Goal: Transaction & Acquisition: Book appointment/travel/reservation

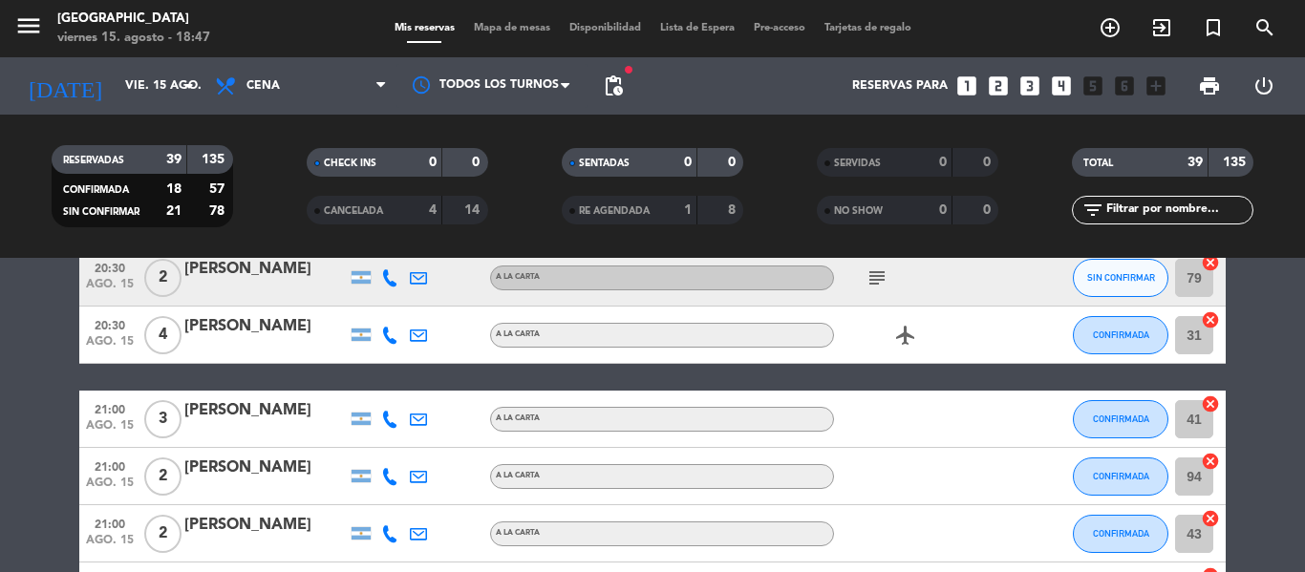
scroll to position [1337, 0]
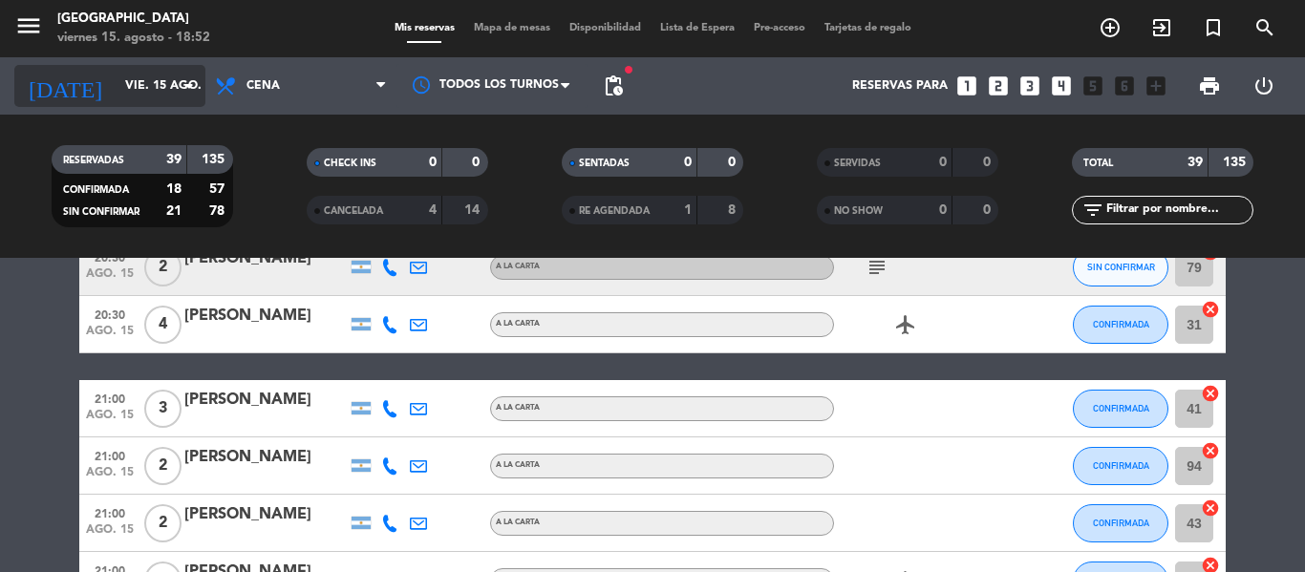
click at [145, 76] on input "vie. 15 ago." at bounding box center [196, 86] width 161 height 32
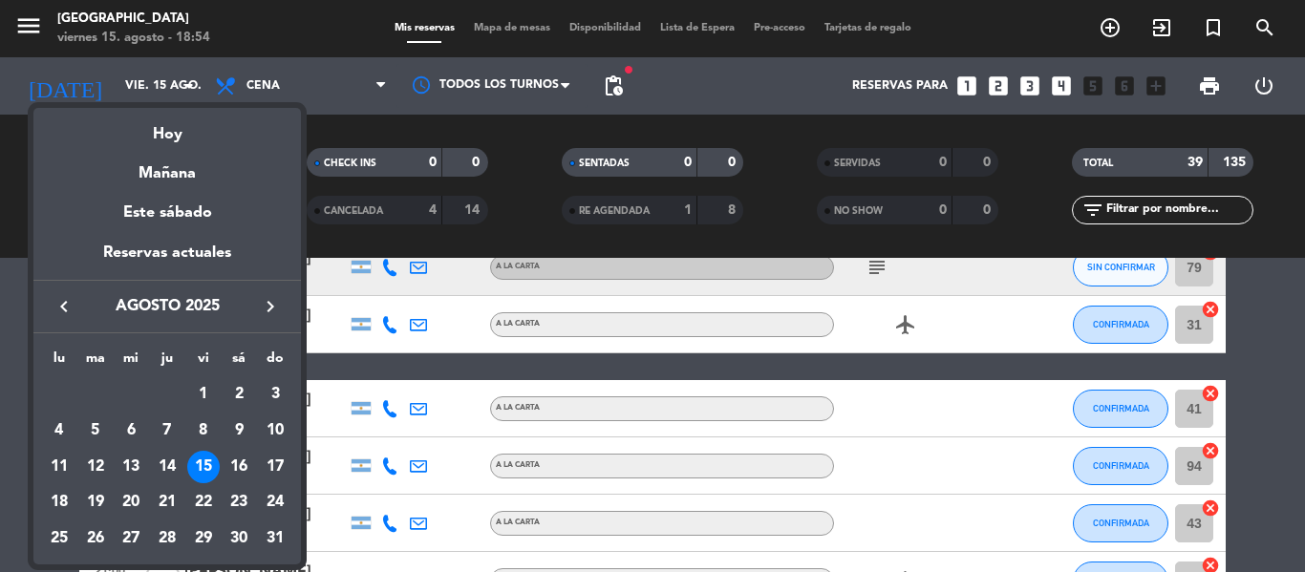
click at [353, 237] on div at bounding box center [652, 286] width 1305 height 572
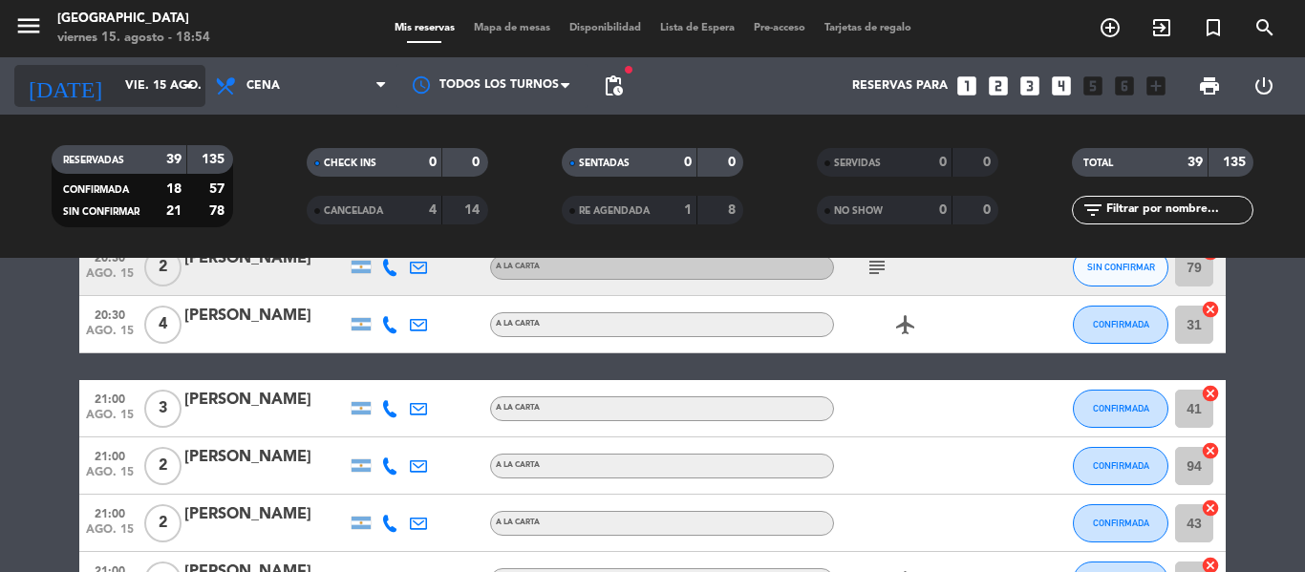
click at [118, 100] on input "vie. 15 ago." at bounding box center [196, 86] width 161 height 32
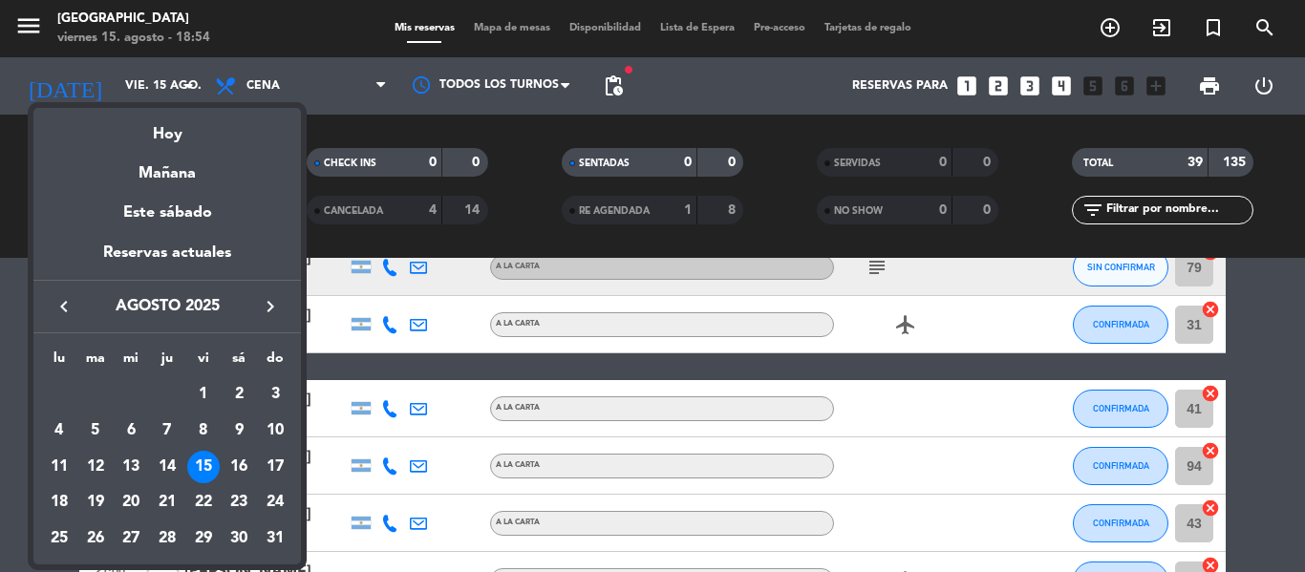
click at [281, 470] on div "17" at bounding box center [275, 467] width 32 height 32
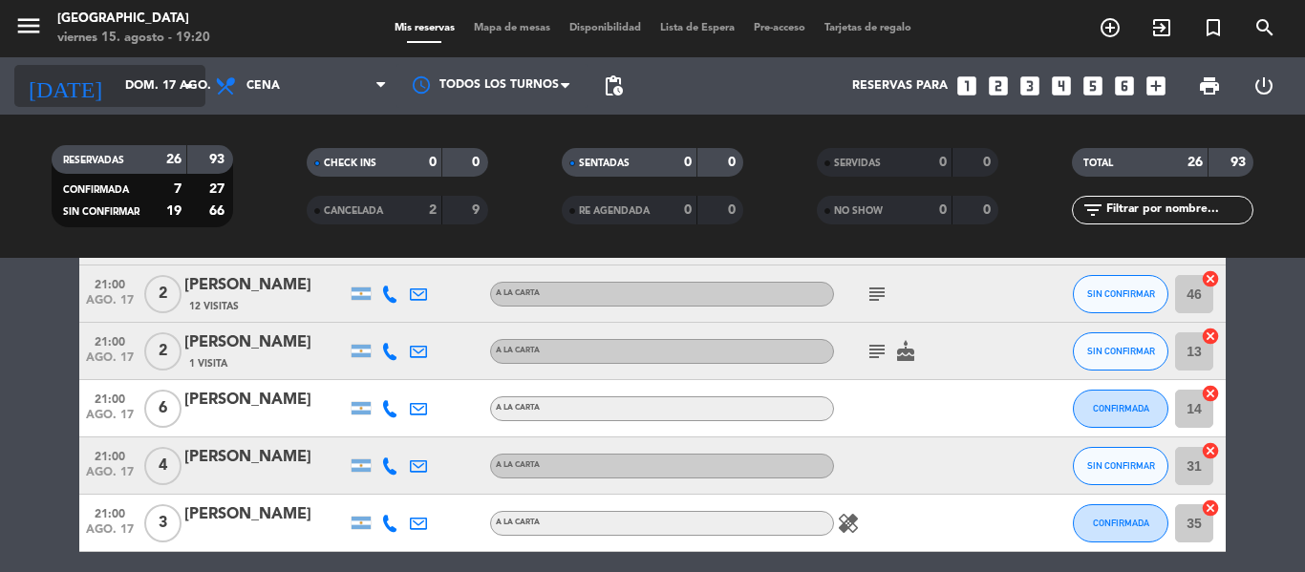
click at [127, 74] on input "dom. 17 ago." at bounding box center [196, 86] width 161 height 32
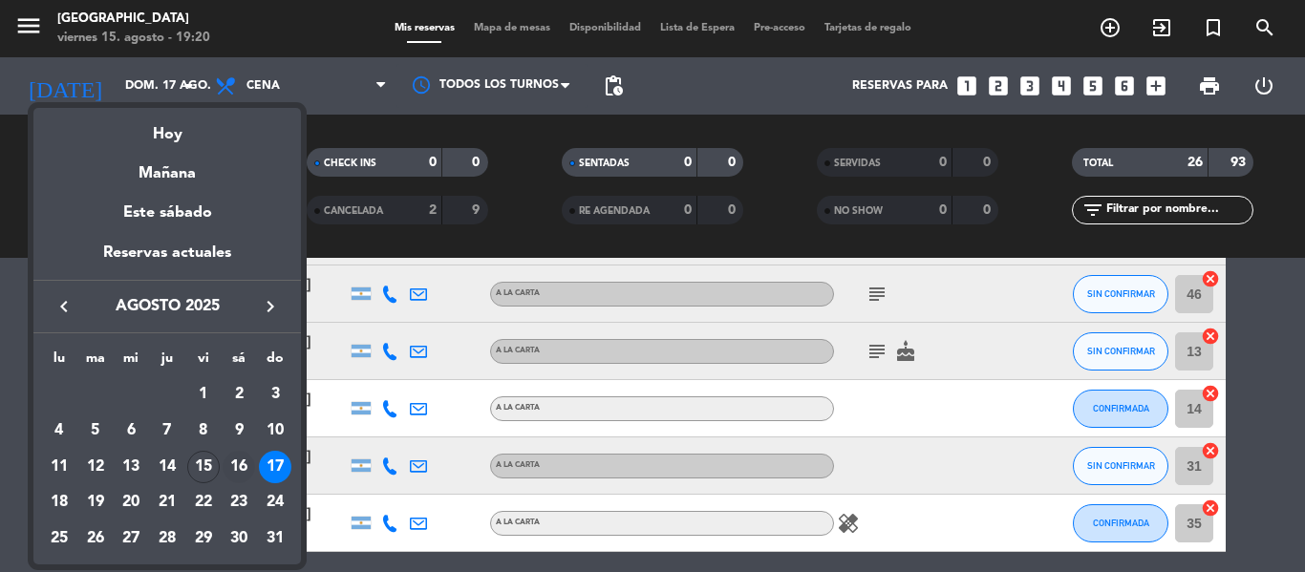
click at [229, 473] on div "16" at bounding box center [239, 467] width 32 height 32
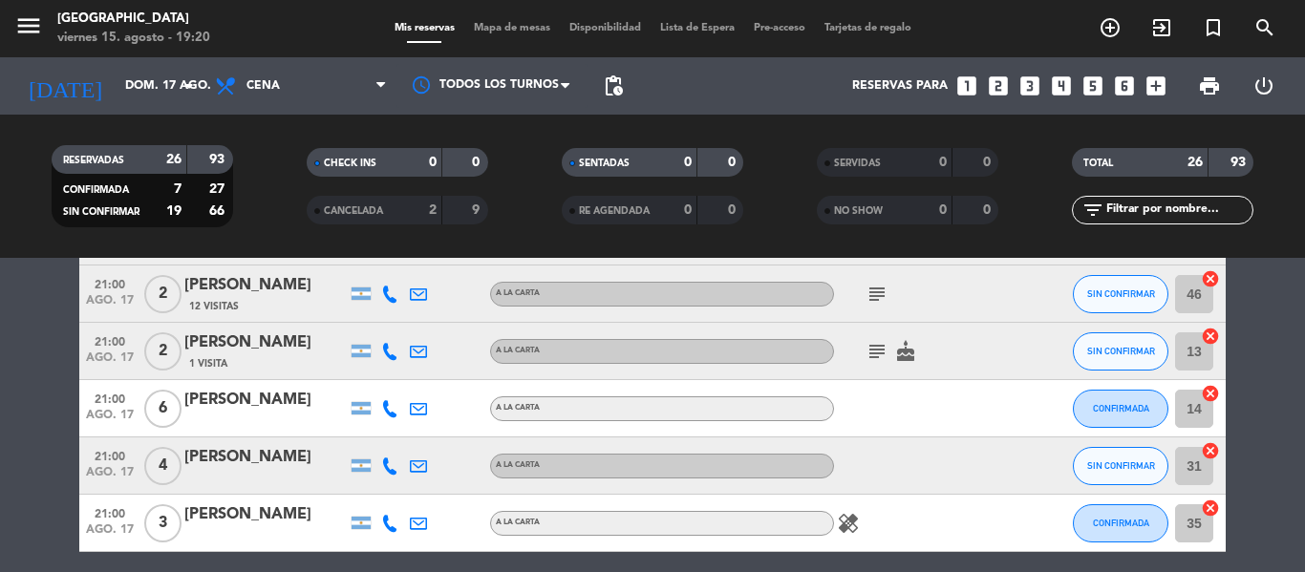
type input "sáb. 16 ago."
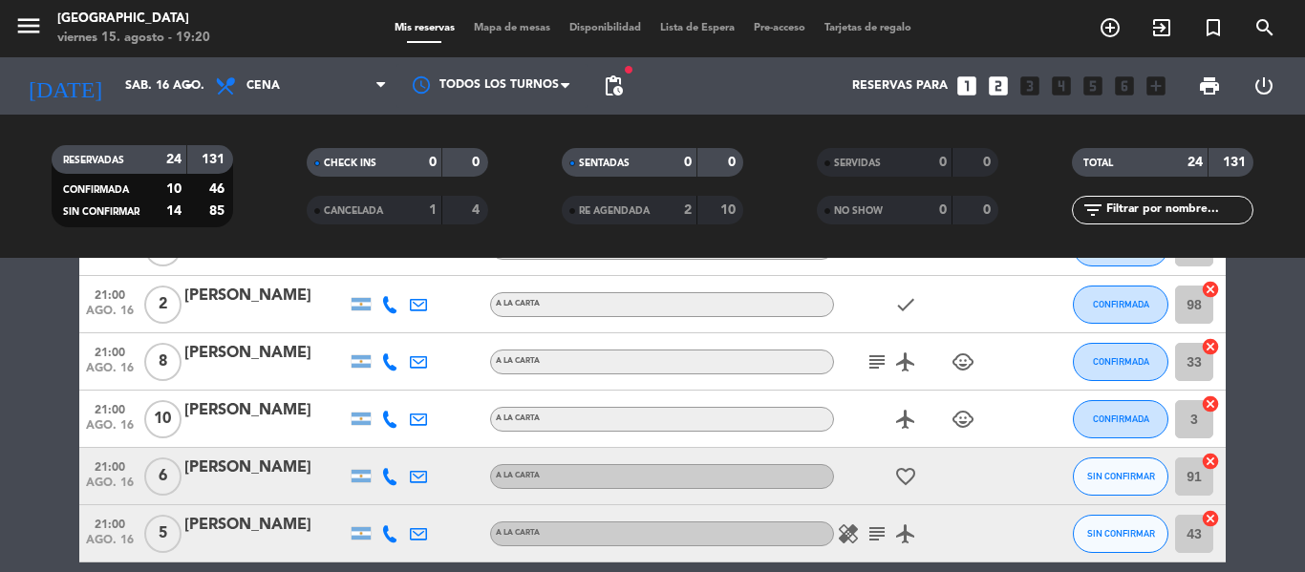
scroll to position [1107, 0]
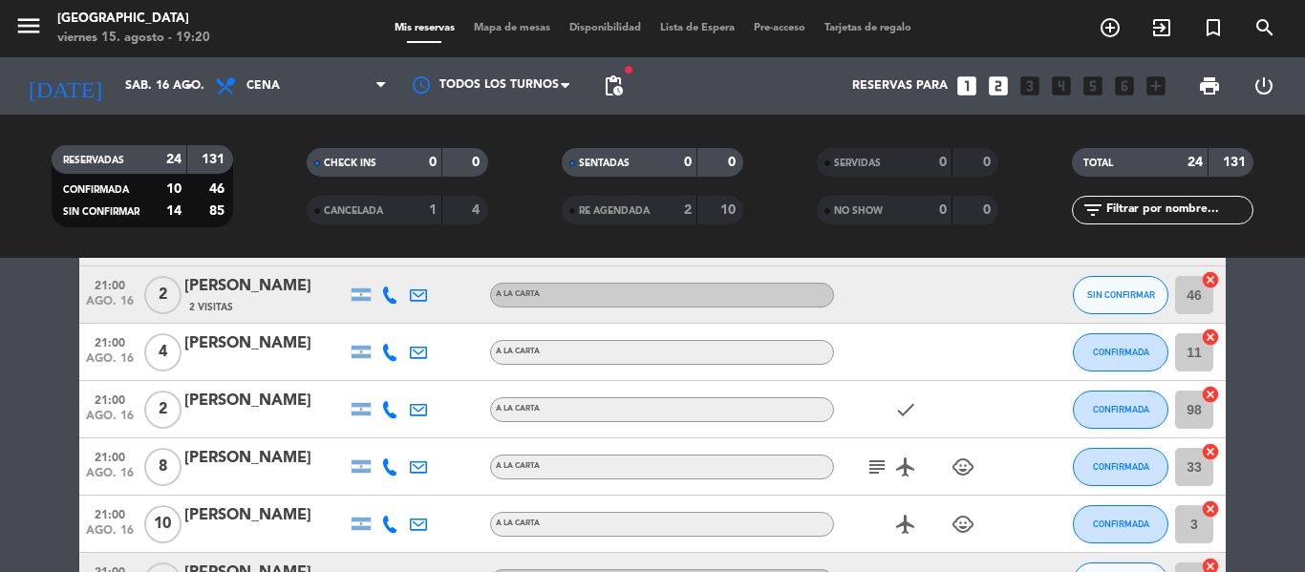
click at [989, 89] on icon "looks_two" at bounding box center [998, 86] width 25 height 25
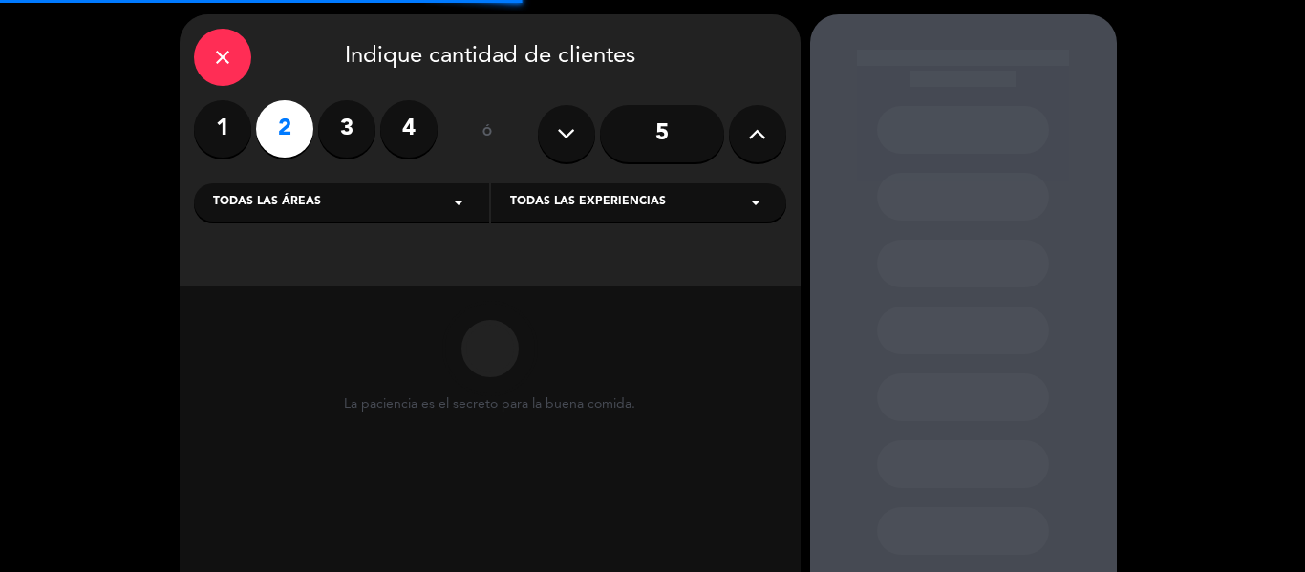
scroll to position [96, 0]
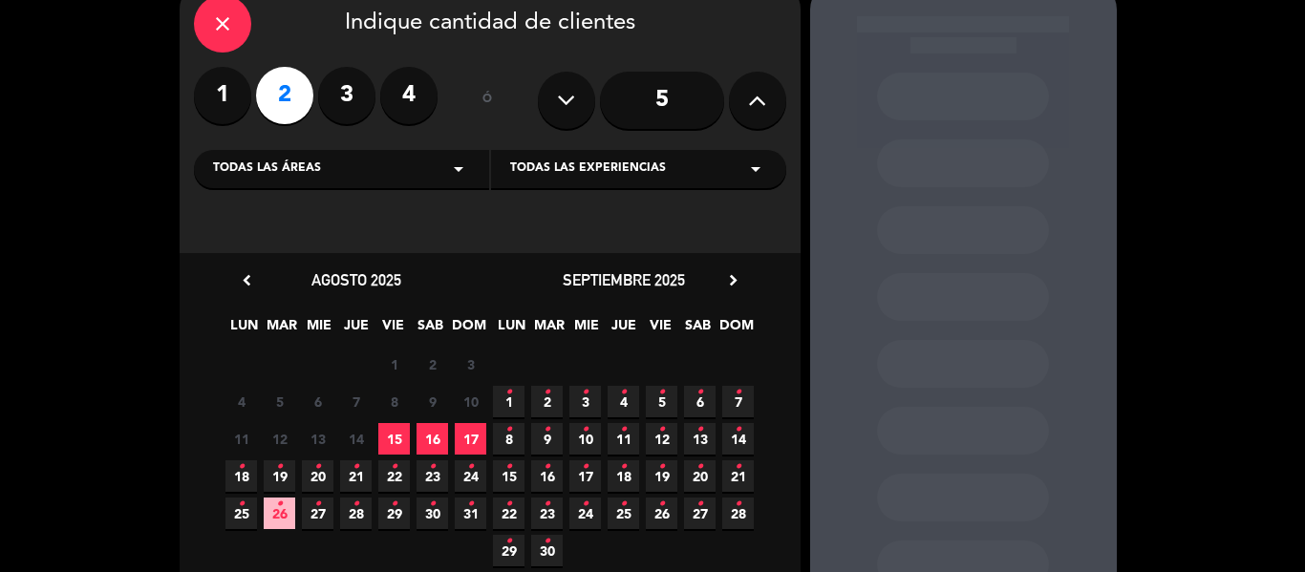
drag, startPoint x: 437, startPoint y: 435, endPoint x: 770, endPoint y: 425, distance: 332.5
click at [439, 435] on span "16" at bounding box center [432, 439] width 32 height 32
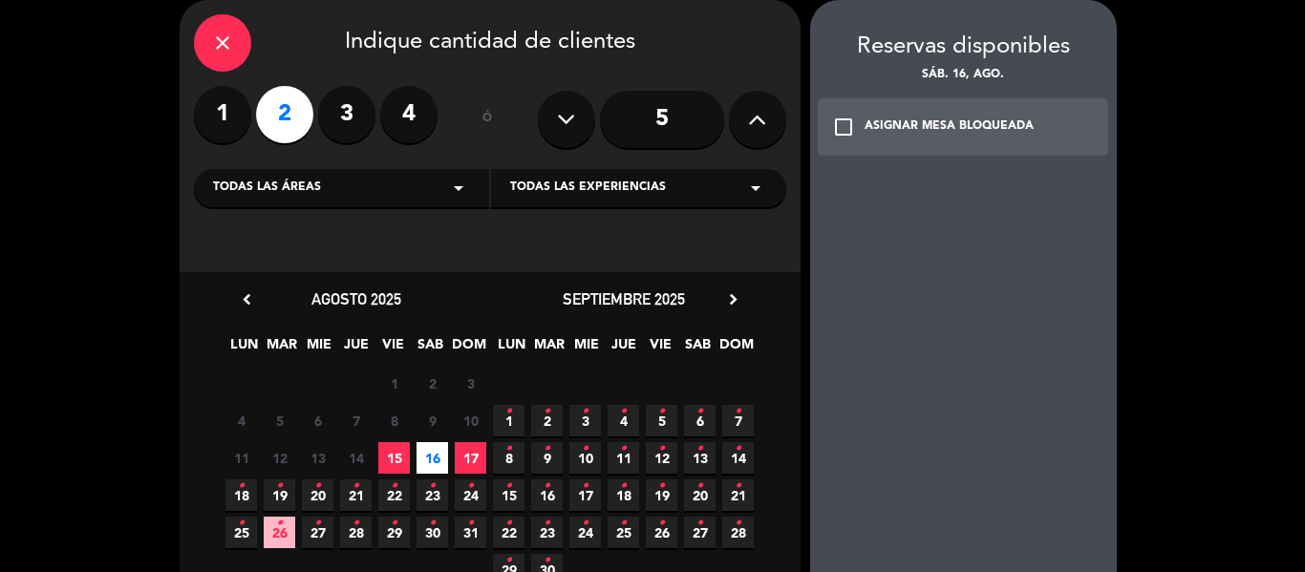
click at [1008, 133] on div "ASIGNAR MESA BLOQUEADA" at bounding box center [948, 126] width 169 height 19
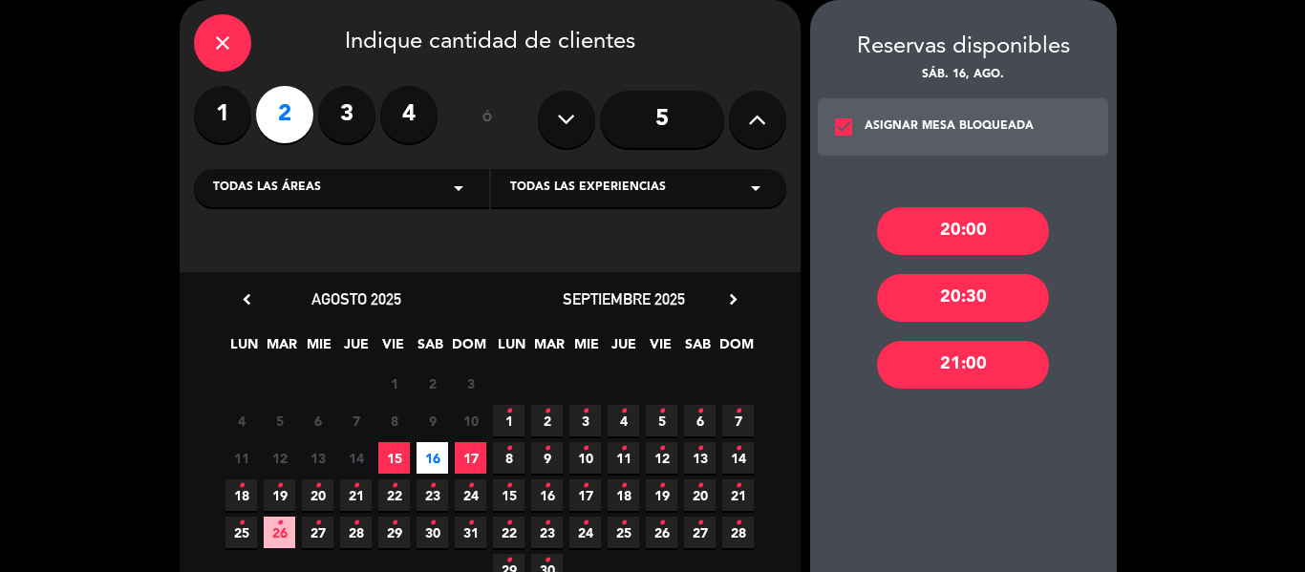
click at [980, 225] on div "20:00" at bounding box center [963, 231] width 172 height 48
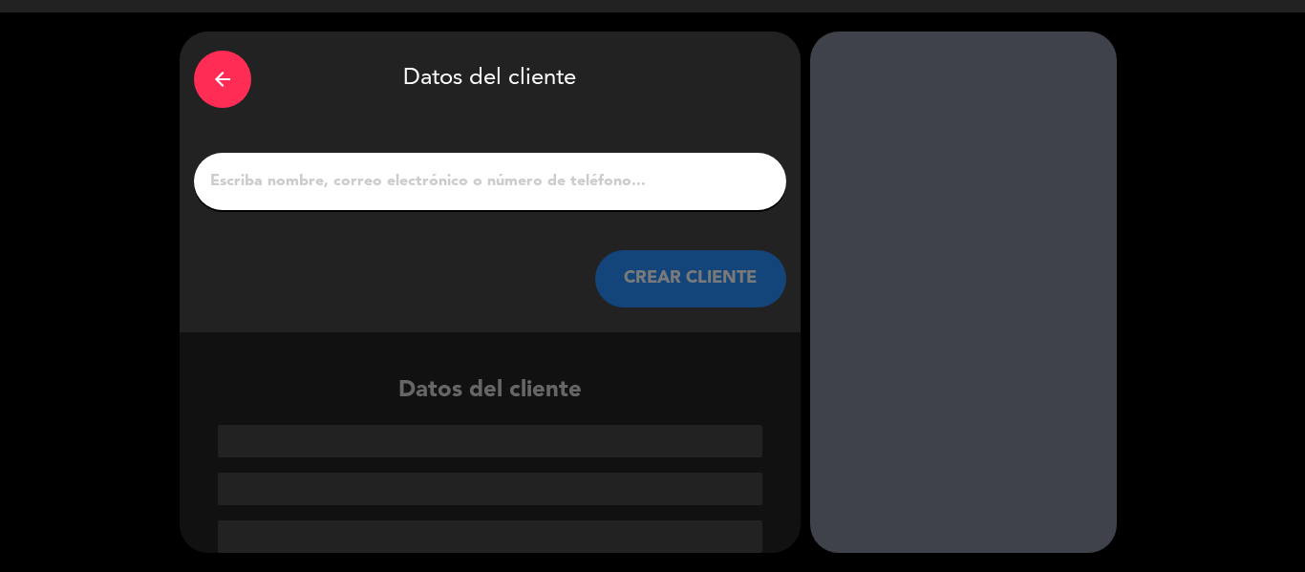
click at [535, 169] on input "1" at bounding box center [490, 181] width 564 height 27
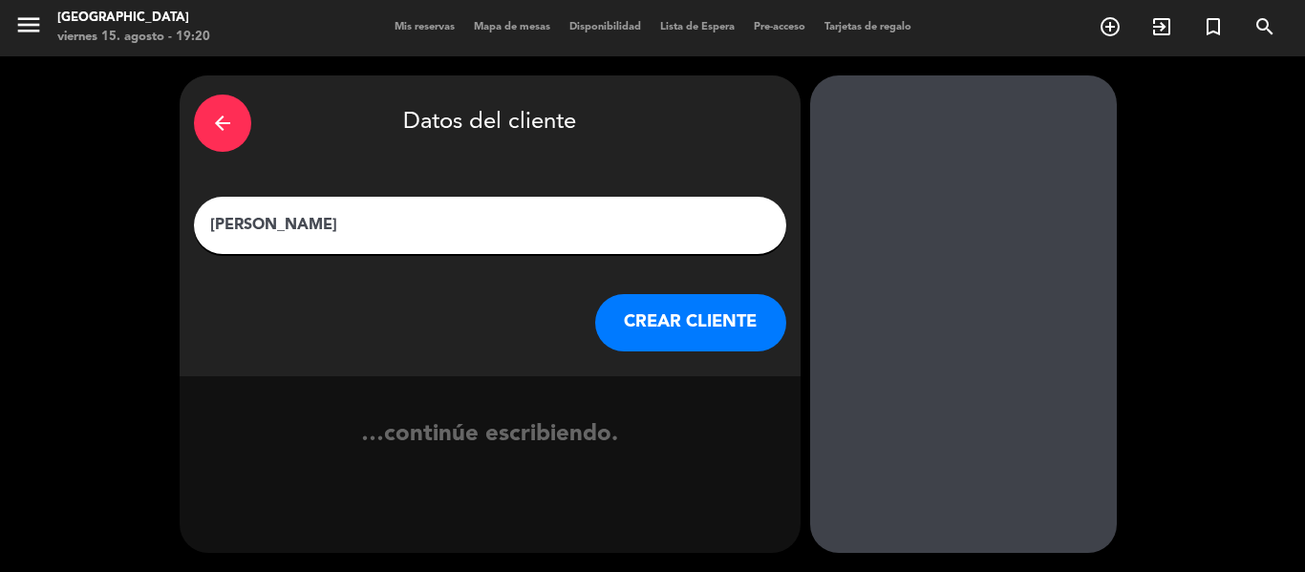
scroll to position [1, 0]
type input "[PERSON_NAME]"
click at [687, 332] on button "CREAR CLIENTE" at bounding box center [690, 322] width 191 height 57
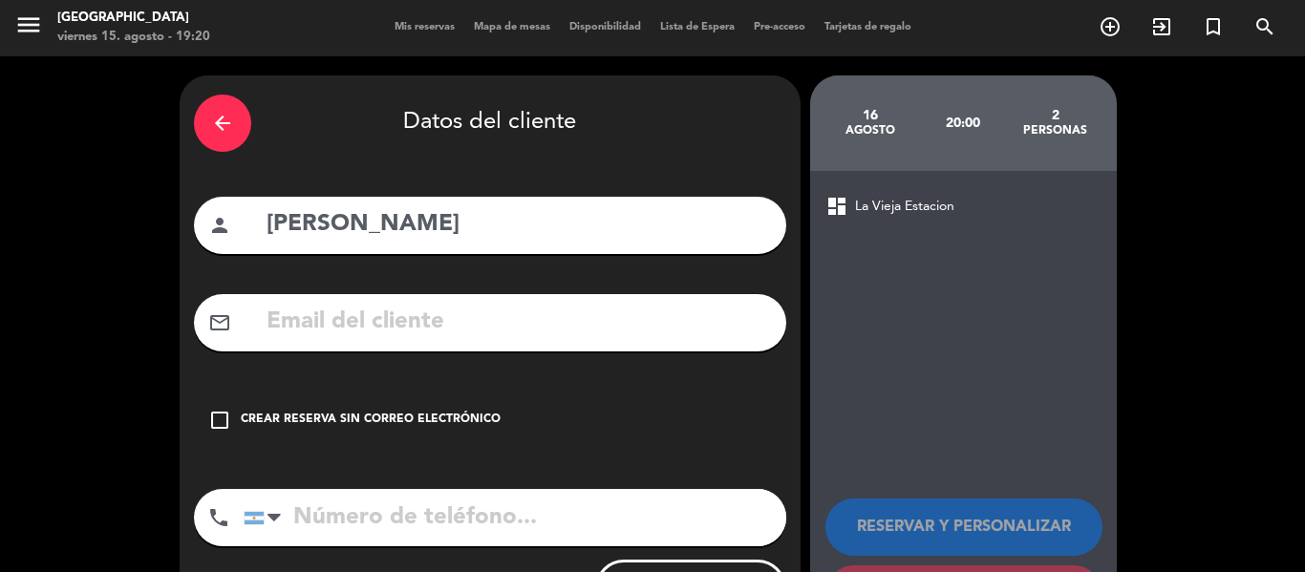
click at [468, 433] on div "check_box_outline_blank Crear reserva sin correo electrónico" at bounding box center [490, 420] width 592 height 57
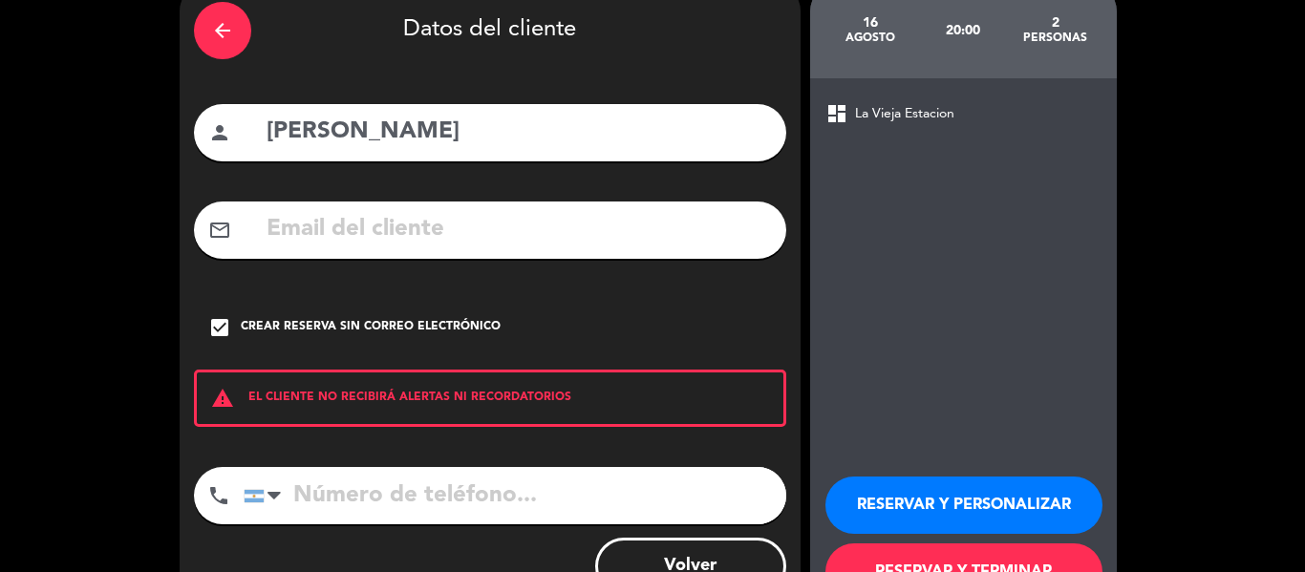
scroll to position [164, 0]
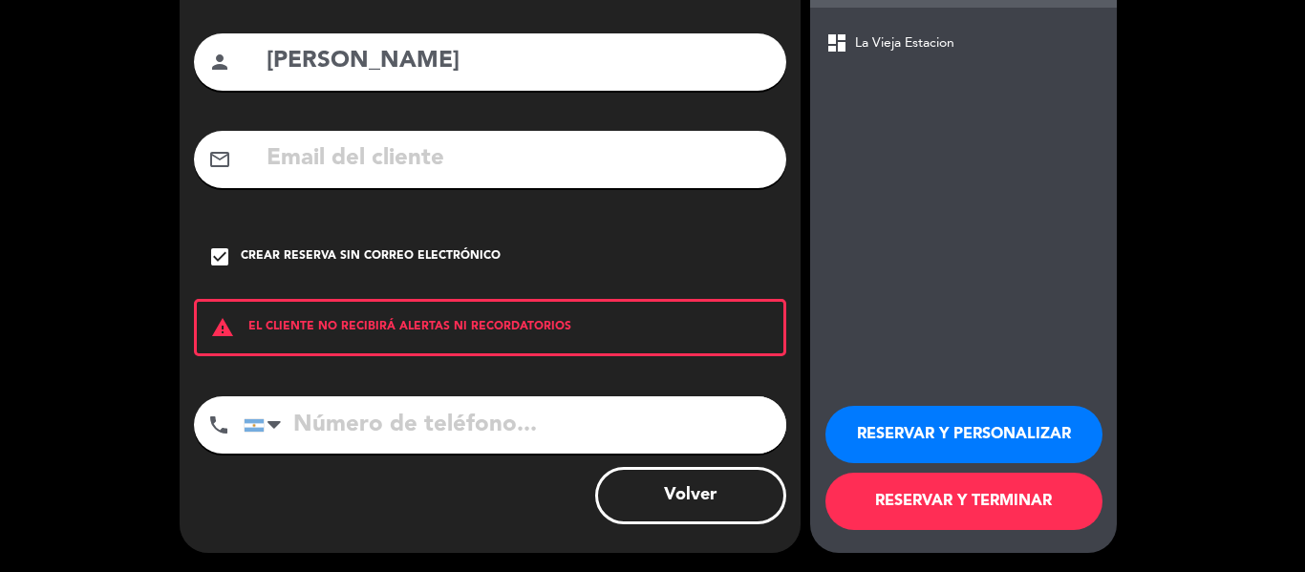
click at [945, 511] on button "RESERVAR Y TERMINAR" at bounding box center [963, 501] width 277 height 57
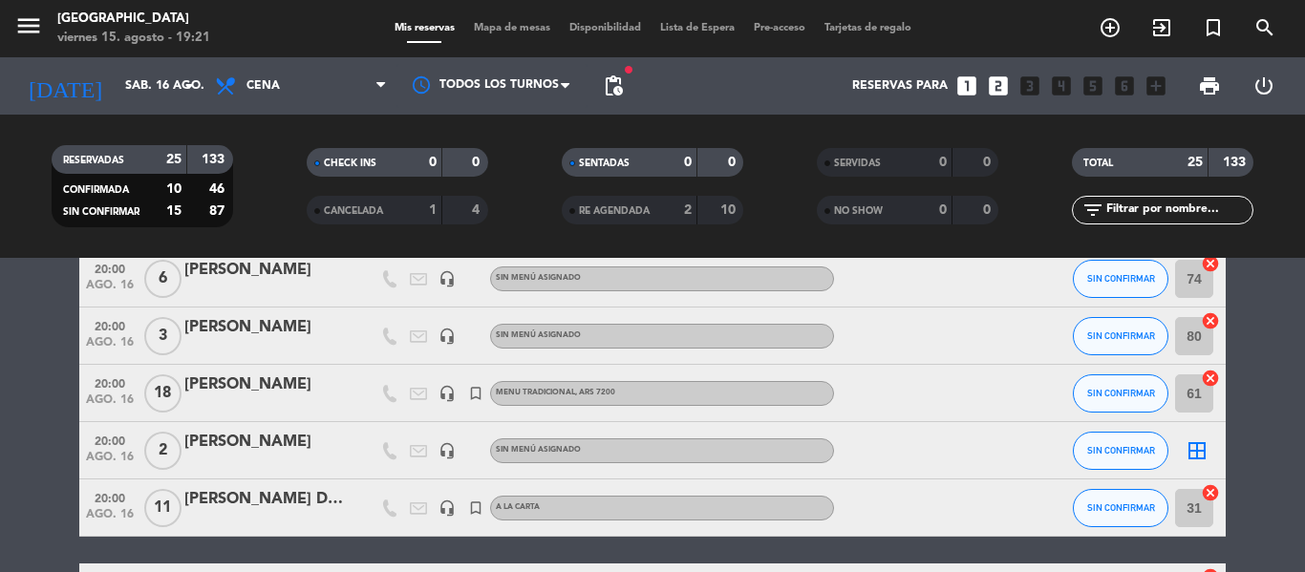
scroll to position [478, 0]
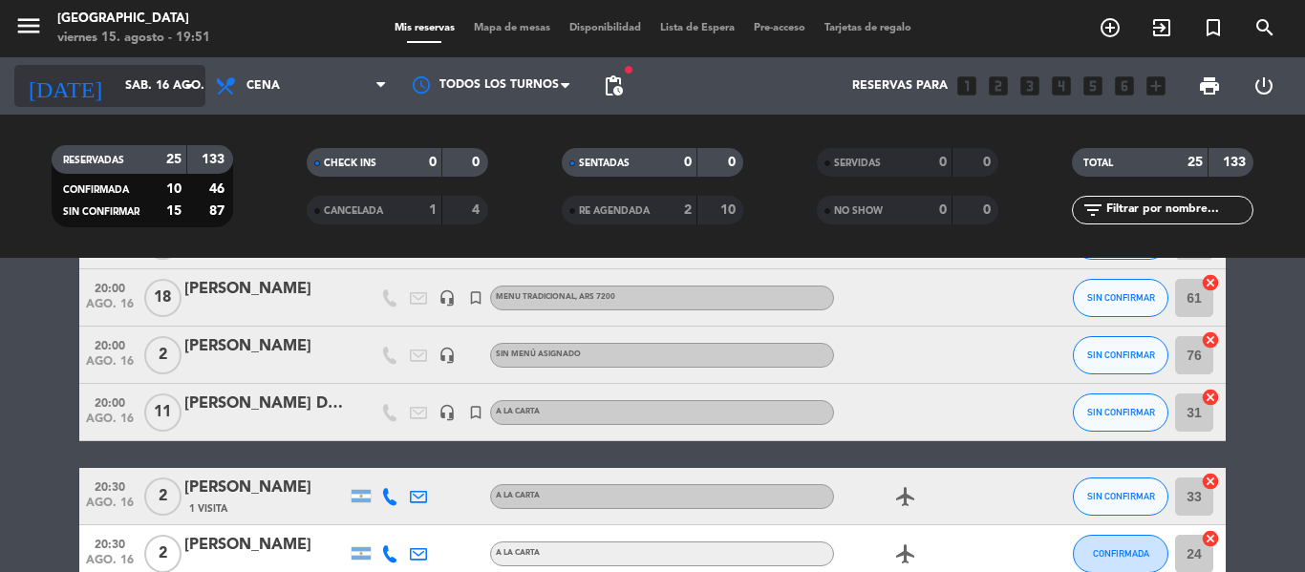
click at [124, 90] on input "sáb. 16 ago." at bounding box center [196, 86] width 161 height 32
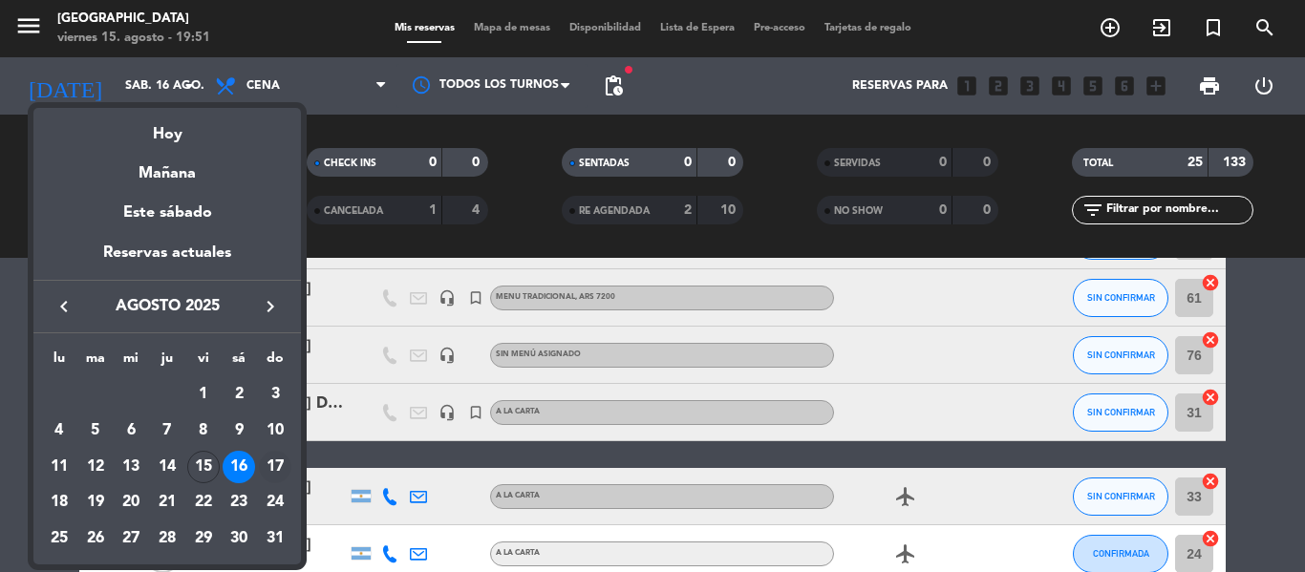
click at [287, 464] on div "17" at bounding box center [275, 467] width 32 height 32
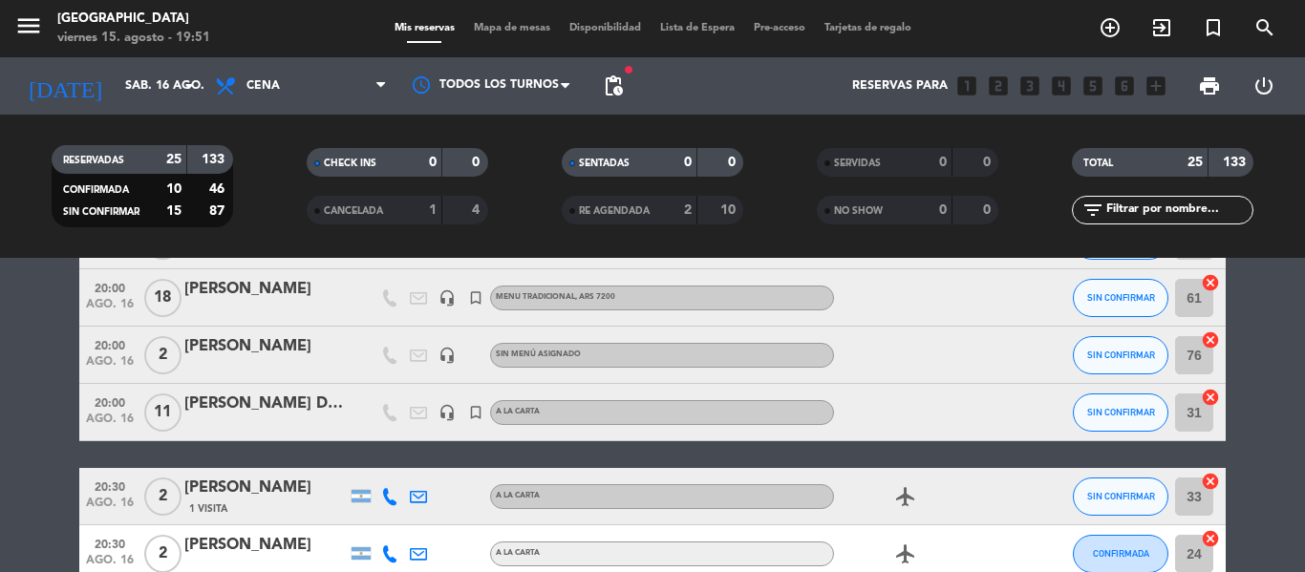
type input "dom. 17 ago."
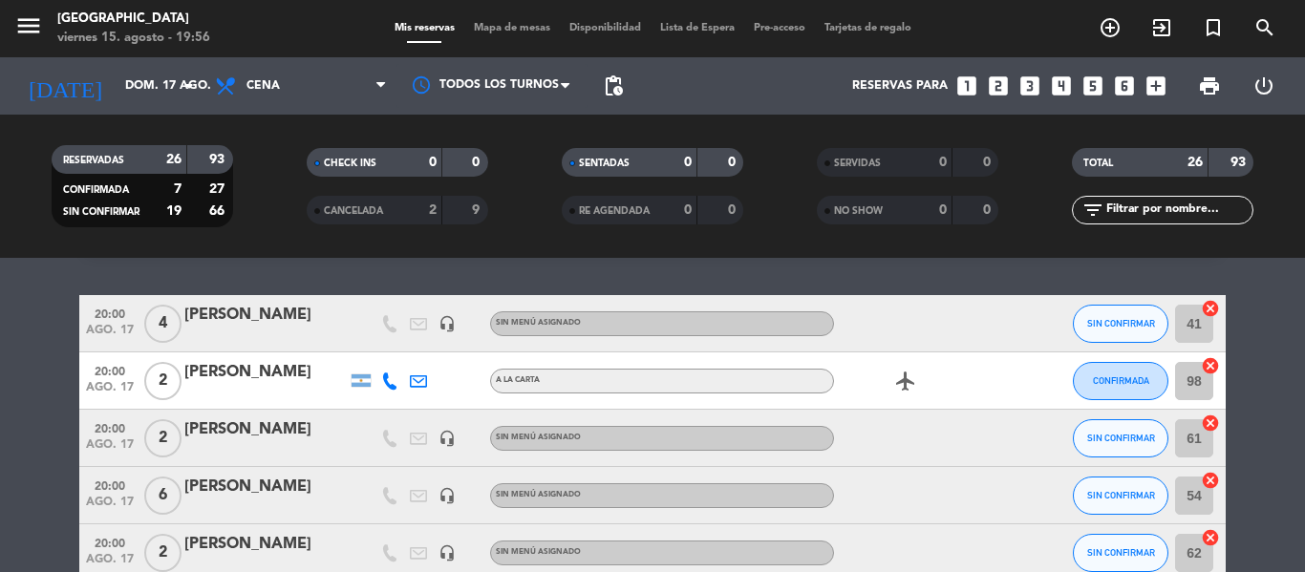
scroll to position [0, 0]
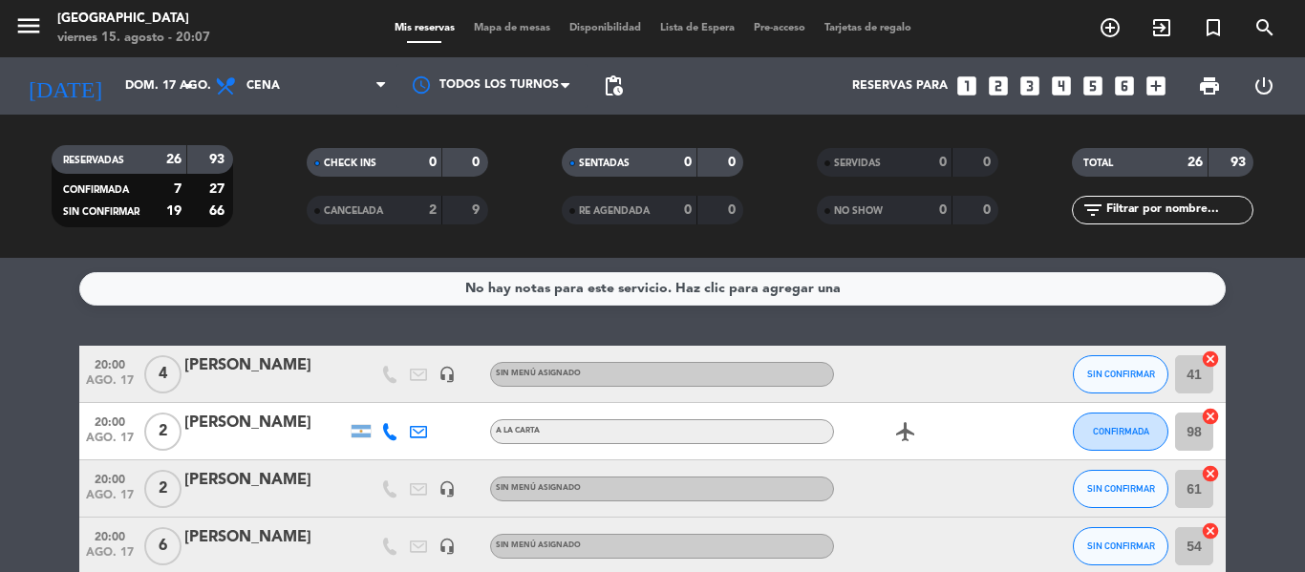
click at [1128, 84] on icon "looks_6" at bounding box center [1124, 86] width 25 height 25
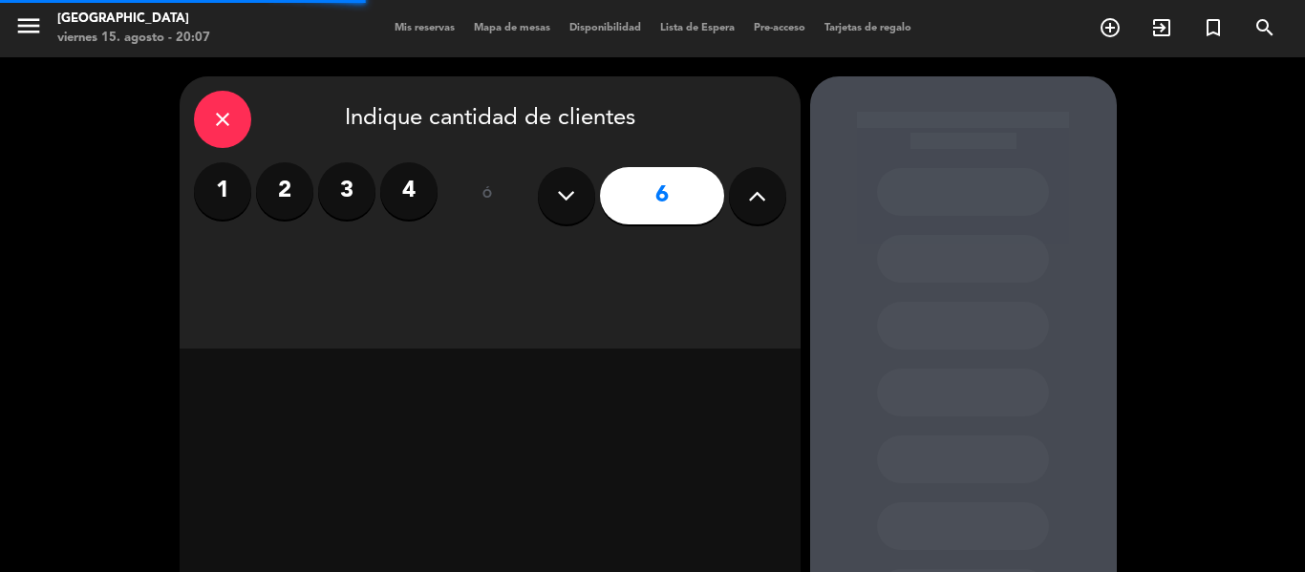
click at [765, 199] on icon at bounding box center [757, 195] width 18 height 29
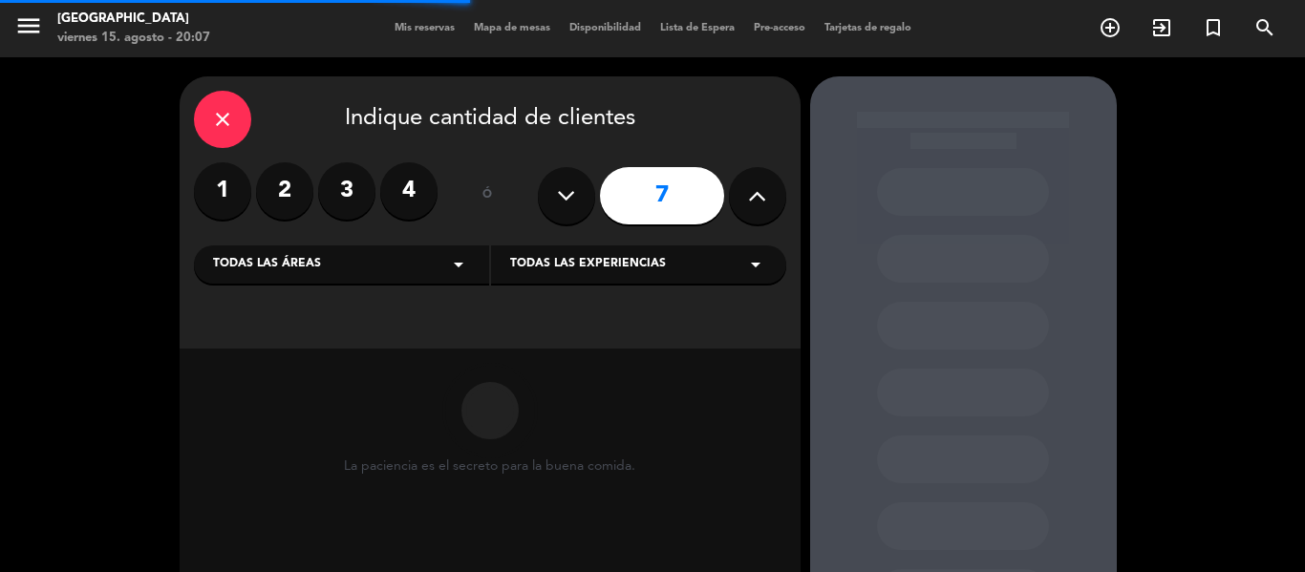
click at [765, 199] on icon at bounding box center [757, 195] width 18 height 29
type input "8"
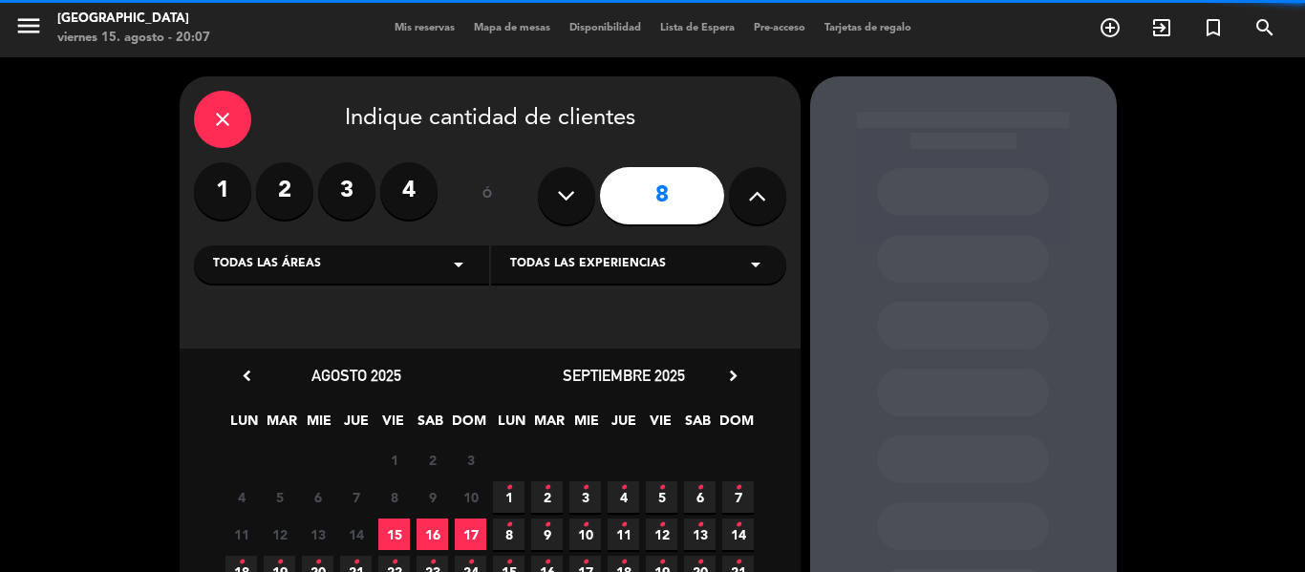
scroll to position [96, 0]
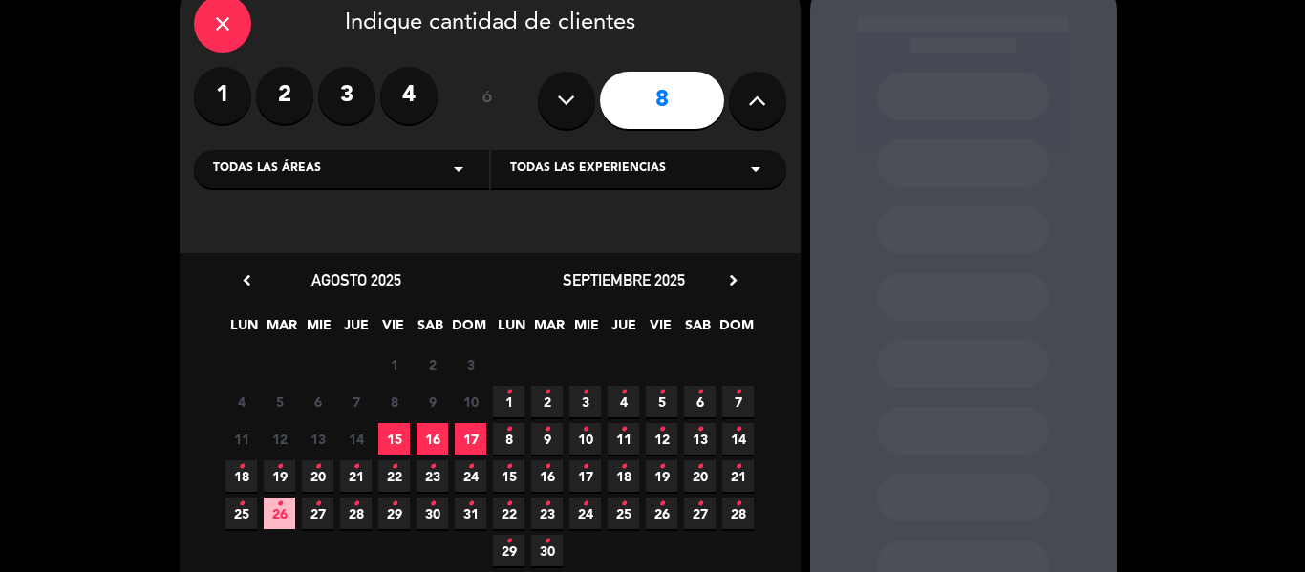
click at [469, 443] on span "17" at bounding box center [471, 439] width 32 height 32
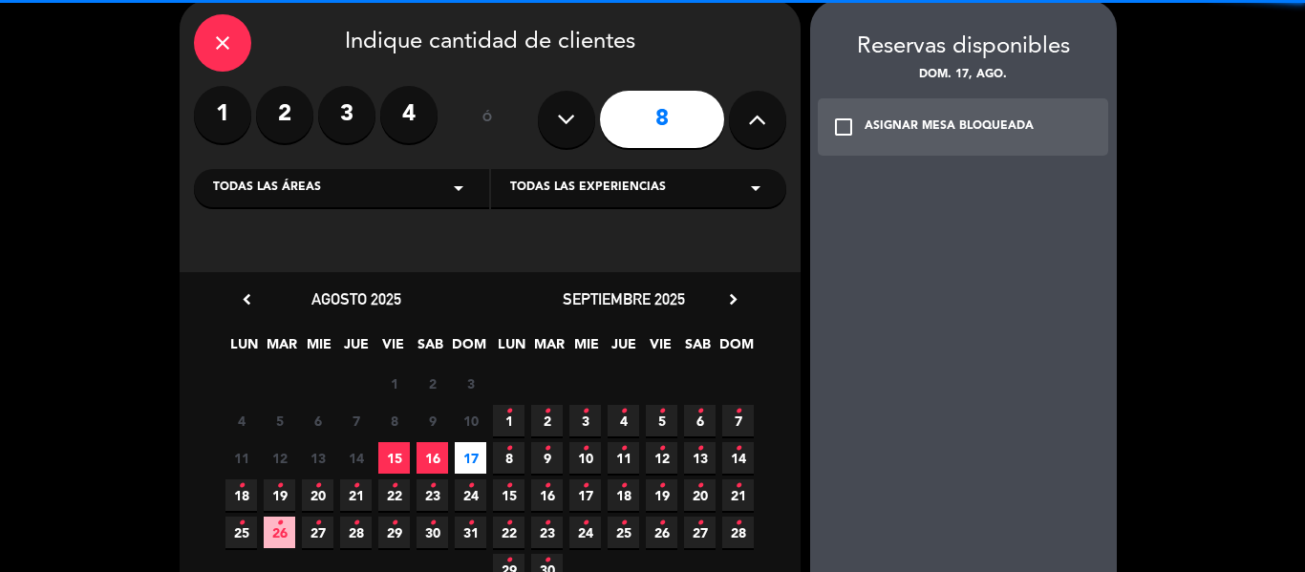
click at [979, 138] on div "check_box_outline_blank ASIGNAR MESA BLOQUEADA" at bounding box center [963, 126] width 291 height 57
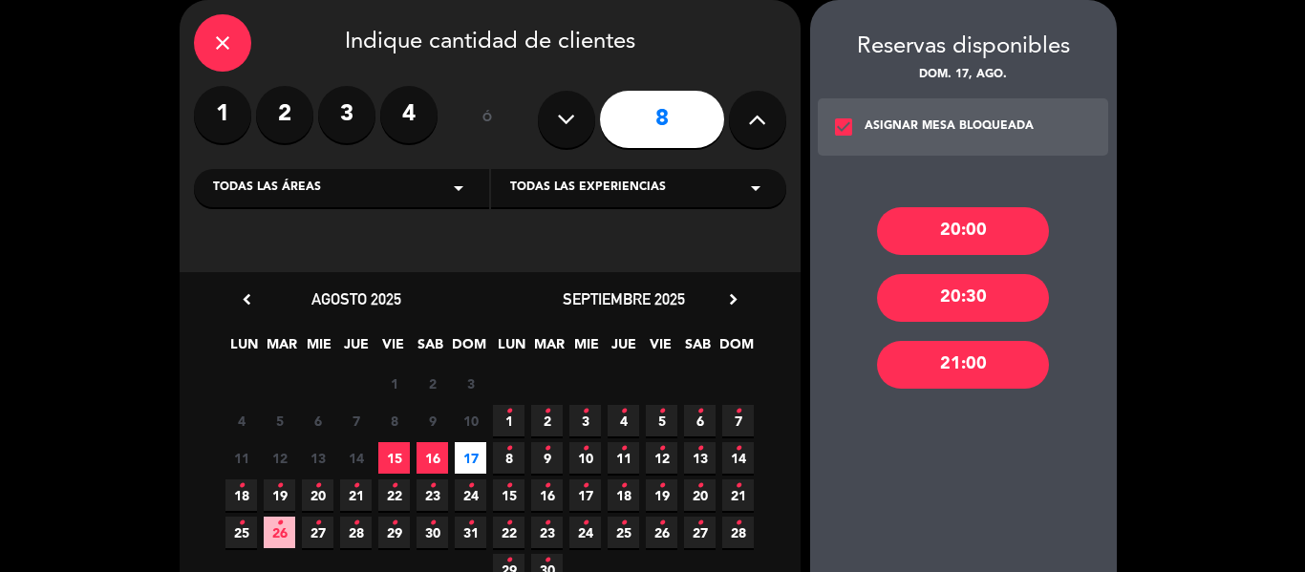
click at [914, 225] on div "20:00" at bounding box center [963, 231] width 172 height 48
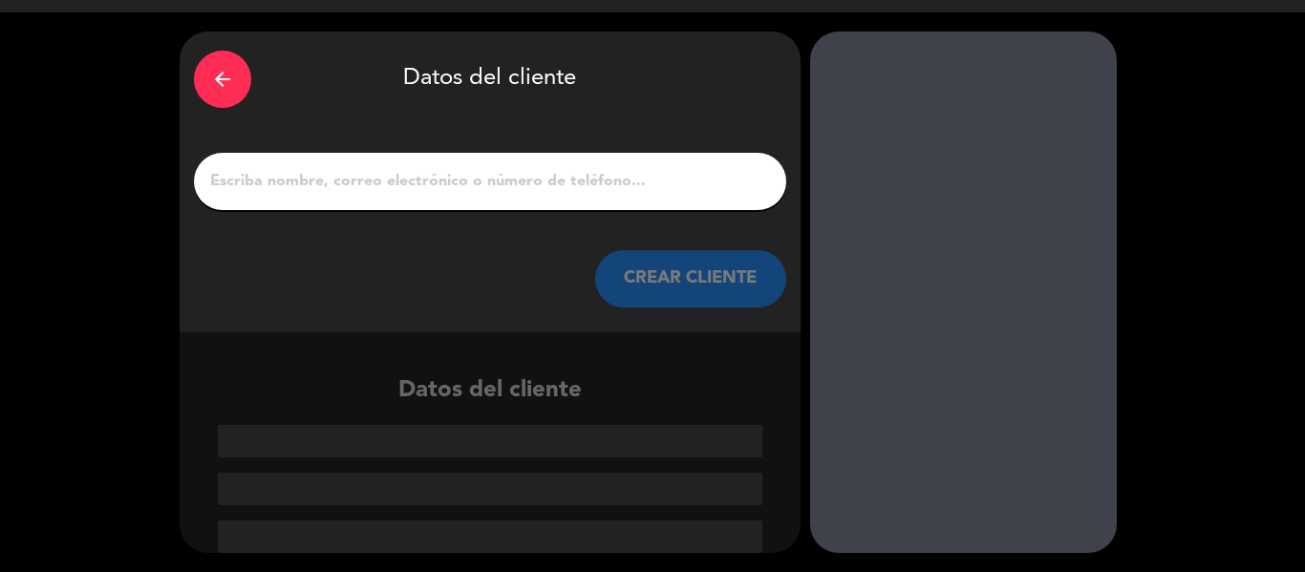
click at [456, 187] on input "1" at bounding box center [490, 181] width 564 height 27
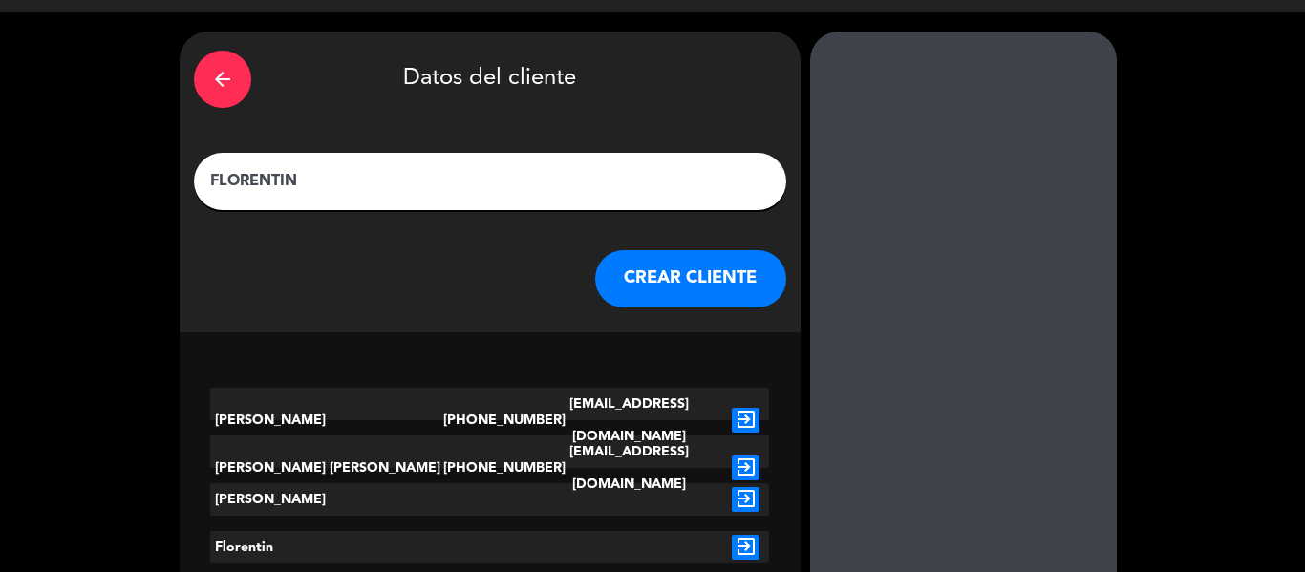
scroll to position [1, 0]
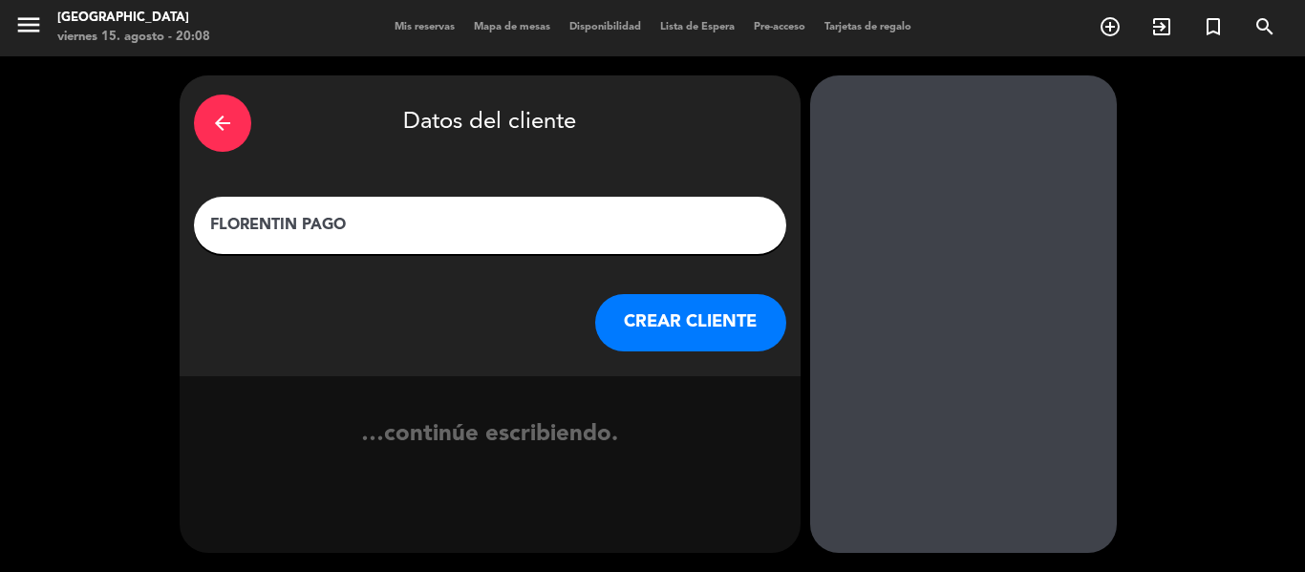
type input "FLORENTIN PAGO"
click at [679, 299] on button "CREAR CLIENTE" at bounding box center [690, 322] width 191 height 57
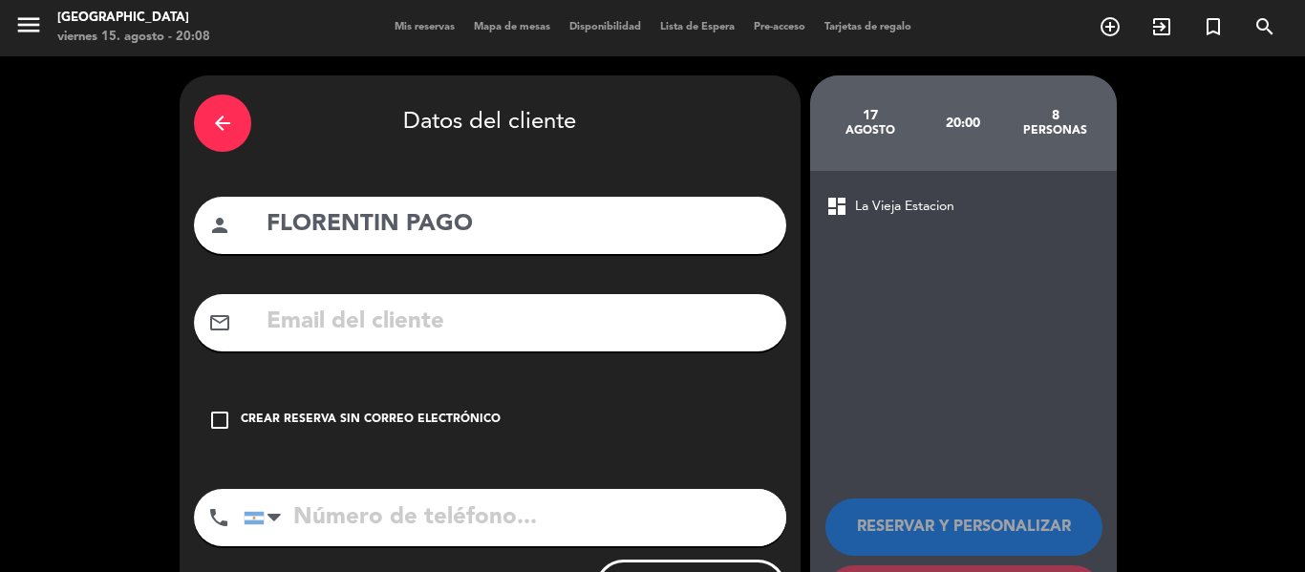
click at [424, 421] on div "Crear reserva sin correo electrónico" at bounding box center [371, 420] width 260 height 19
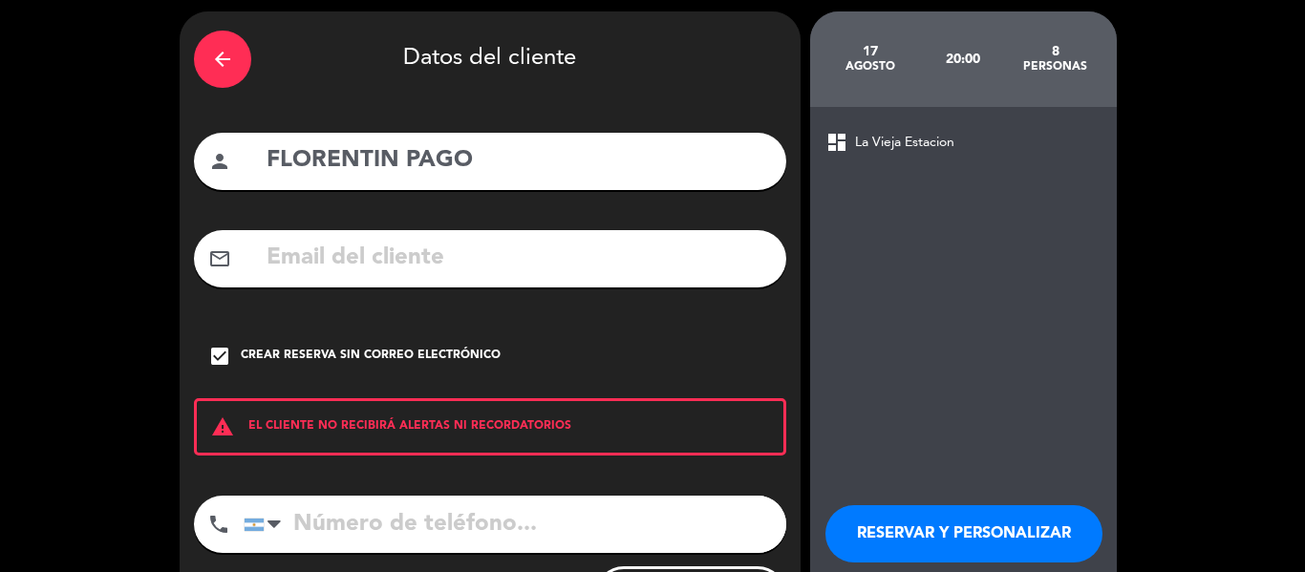
scroll to position [96, 0]
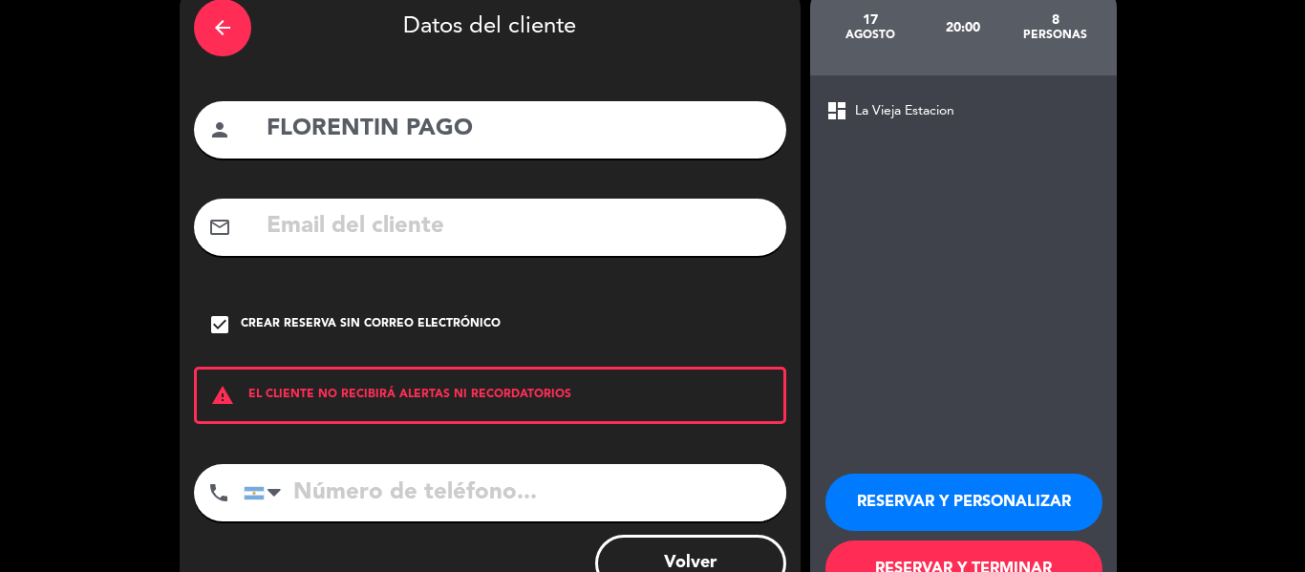
click at [989, 556] on button "RESERVAR Y TERMINAR" at bounding box center [963, 569] width 277 height 57
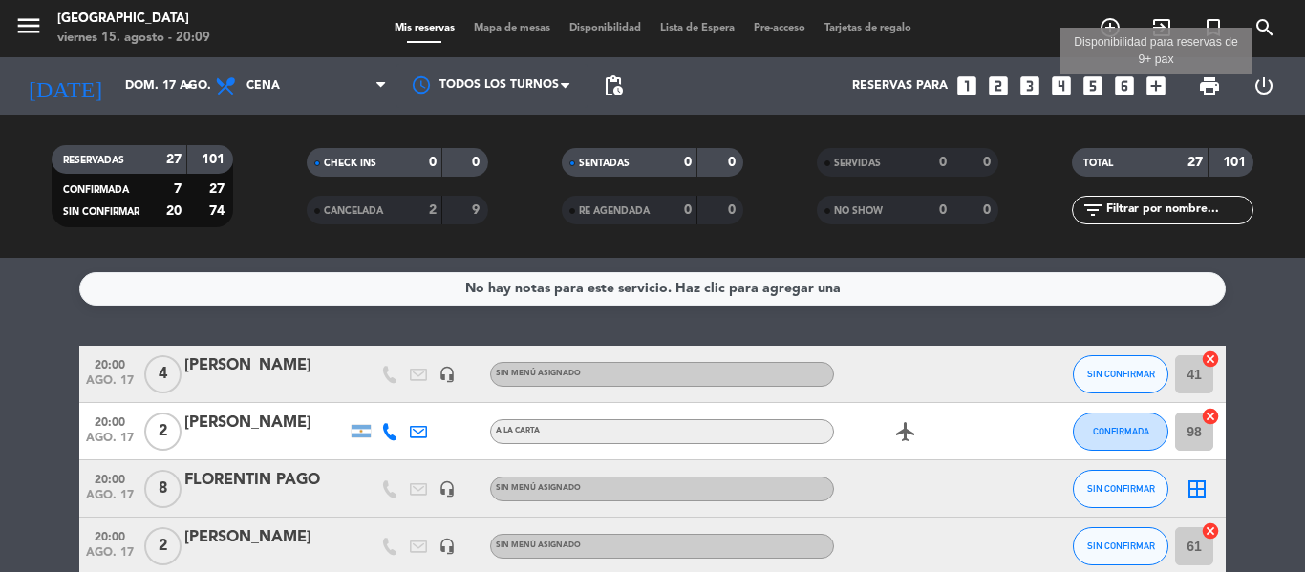
click at [1159, 83] on icon "add_box" at bounding box center [1155, 86] width 25 height 25
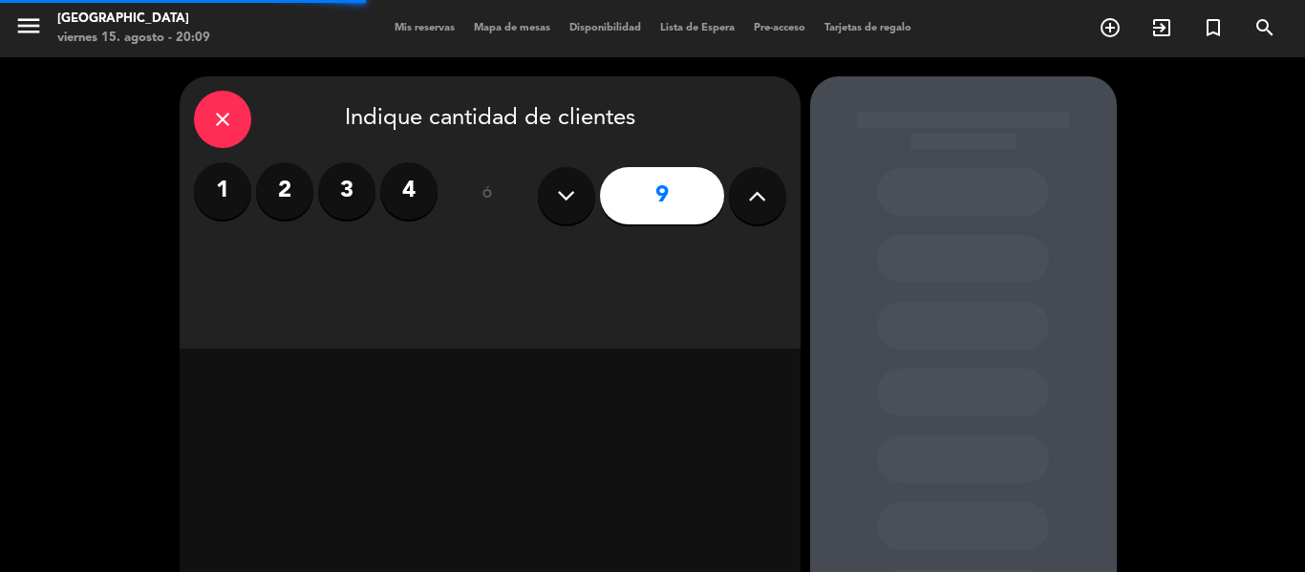
click at [567, 192] on icon at bounding box center [566, 195] width 18 height 29
click at [568, 192] on icon at bounding box center [566, 195] width 18 height 29
type input "7"
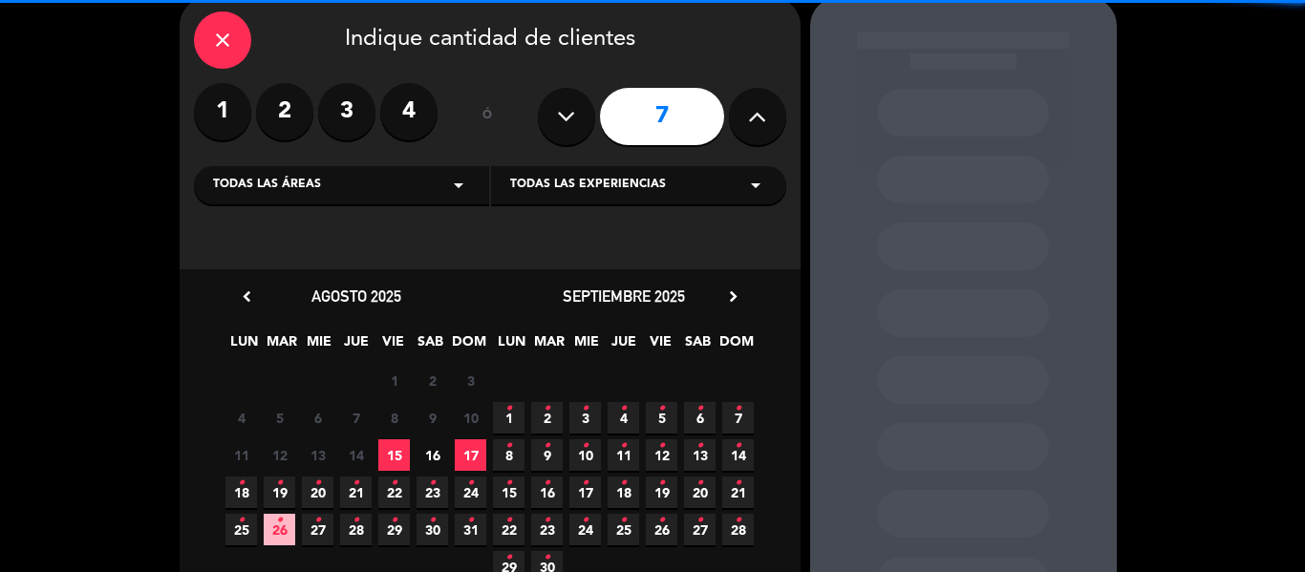
scroll to position [169, 0]
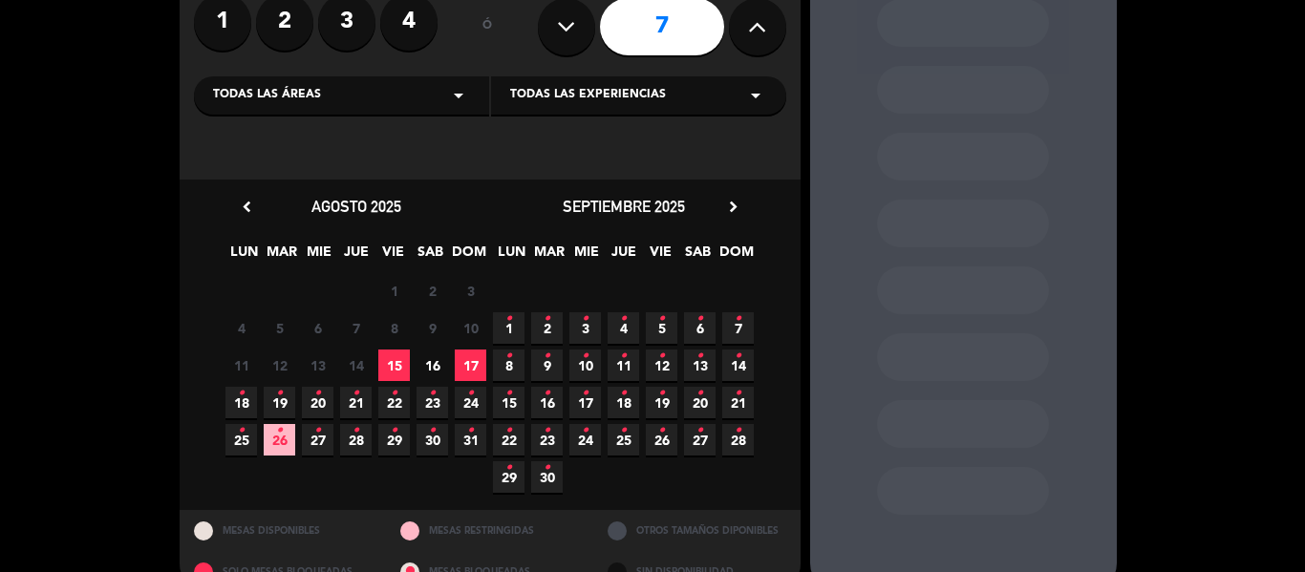
click at [480, 359] on span "17" at bounding box center [471, 366] width 32 height 32
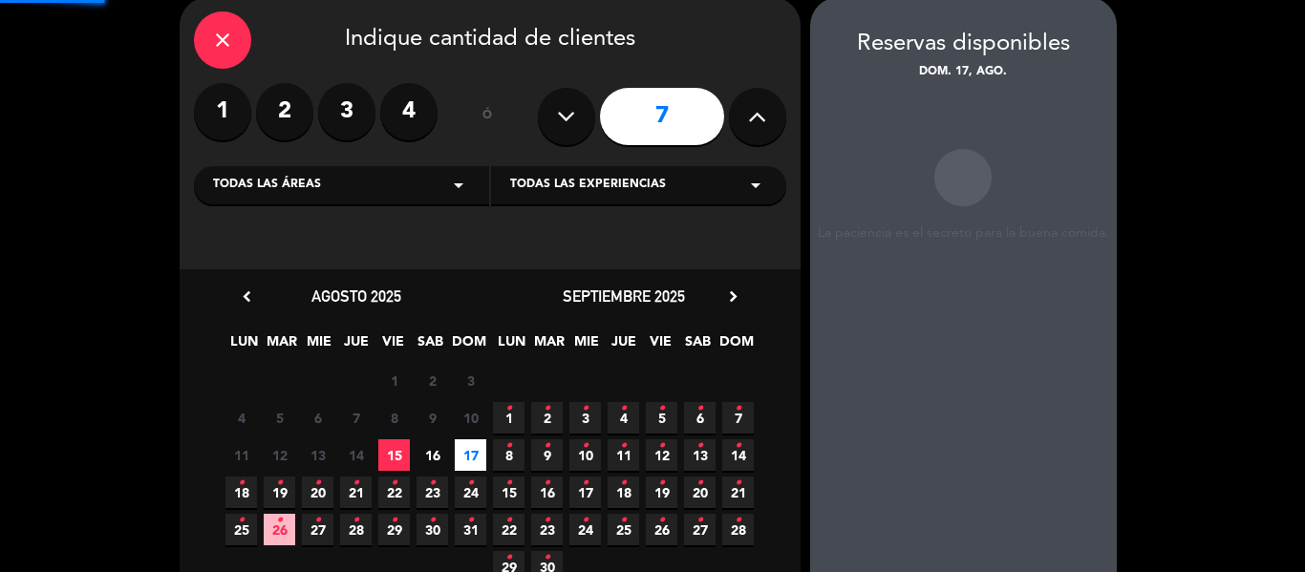
scroll to position [76, 0]
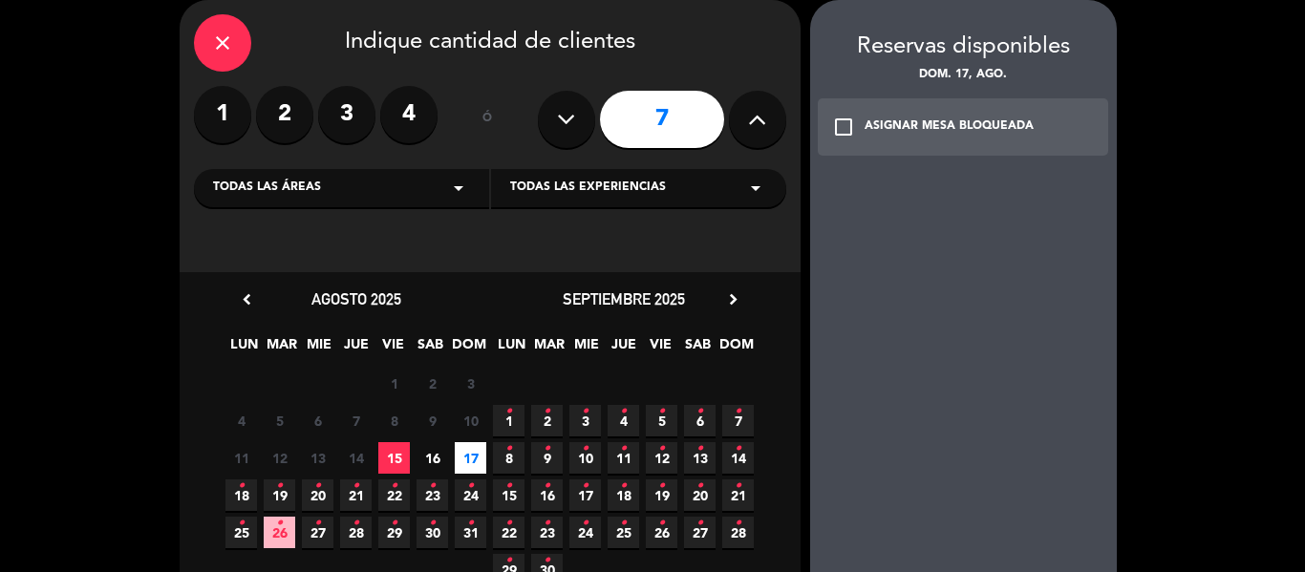
click at [972, 147] on div "check_box_outline_blank ASIGNAR MESA BLOQUEADA" at bounding box center [963, 126] width 291 height 57
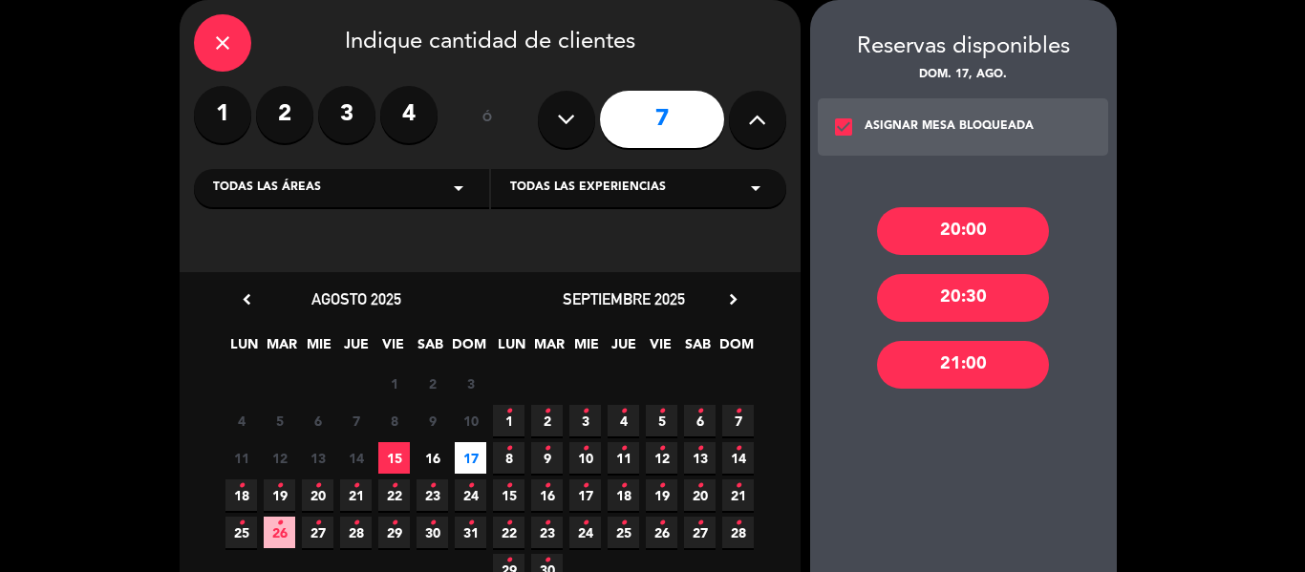
click at [979, 226] on div "20:00" at bounding box center [963, 231] width 172 height 48
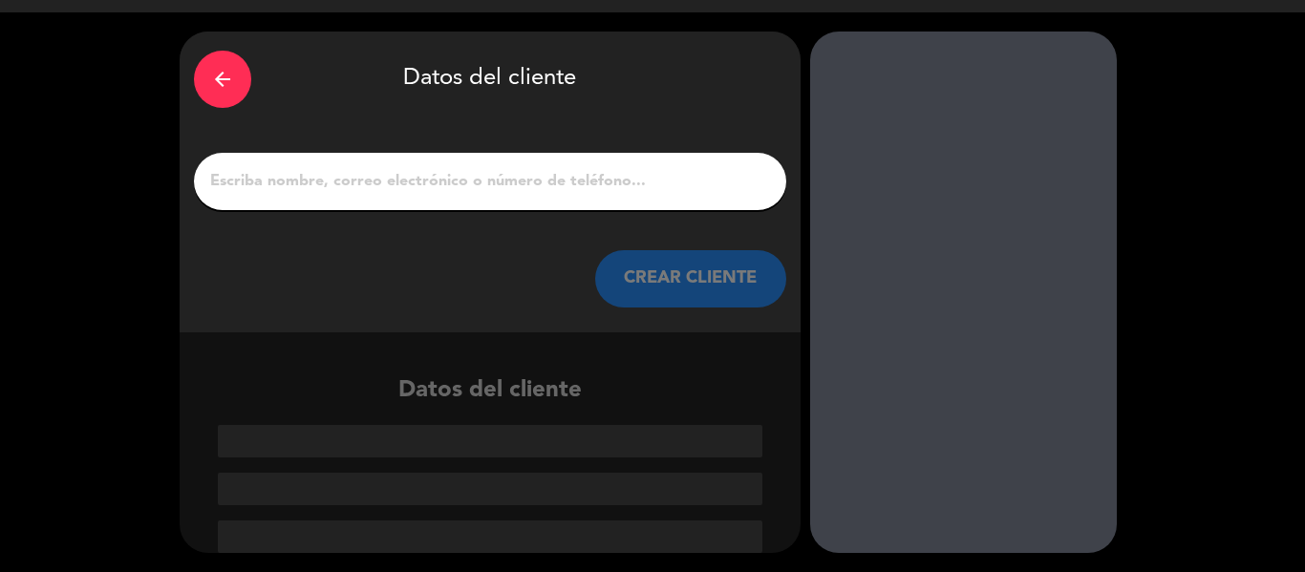
scroll to position [45, 0]
click at [372, 165] on div at bounding box center [490, 181] width 592 height 57
click at [373, 172] on input "1" at bounding box center [490, 181] width 564 height 27
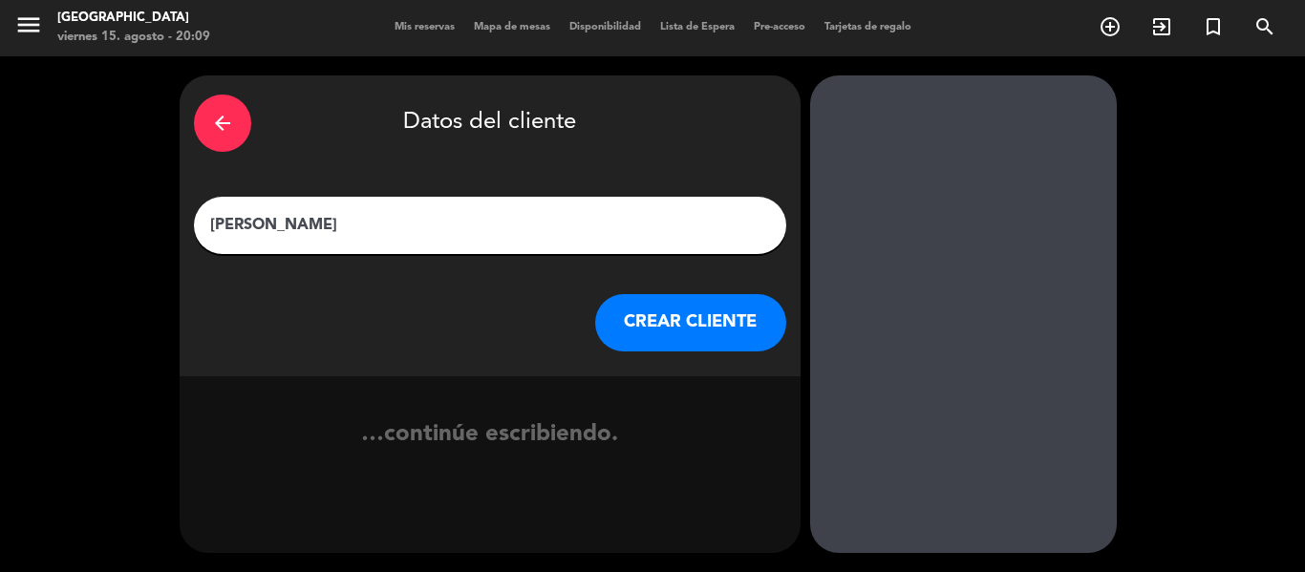
type input "[PERSON_NAME]"
click at [650, 321] on button "CREAR CLIENTE" at bounding box center [690, 322] width 191 height 57
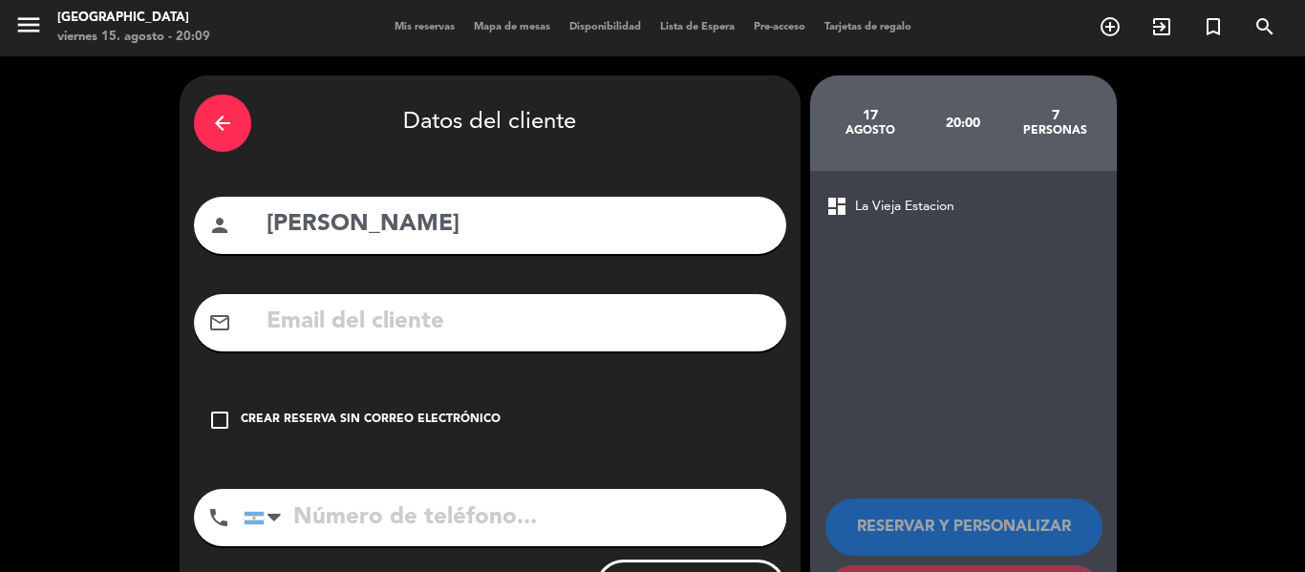
click at [310, 448] on div "check_box_outline_blank Crear reserva sin correo electrónico" at bounding box center [490, 420] width 592 height 57
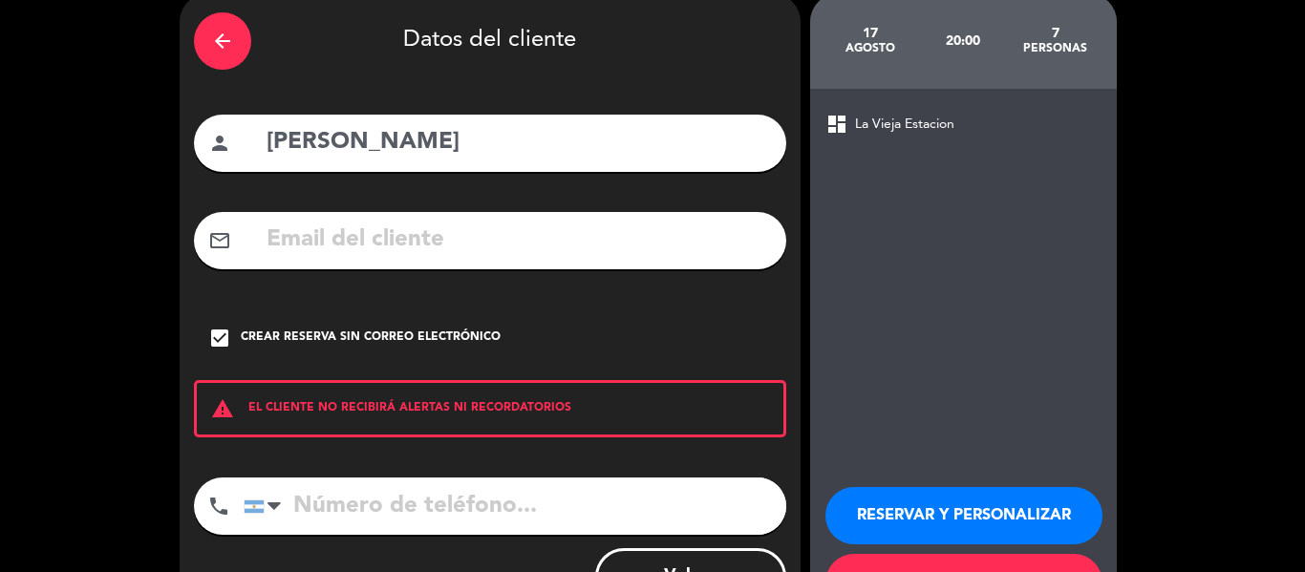
scroll to position [164, 0]
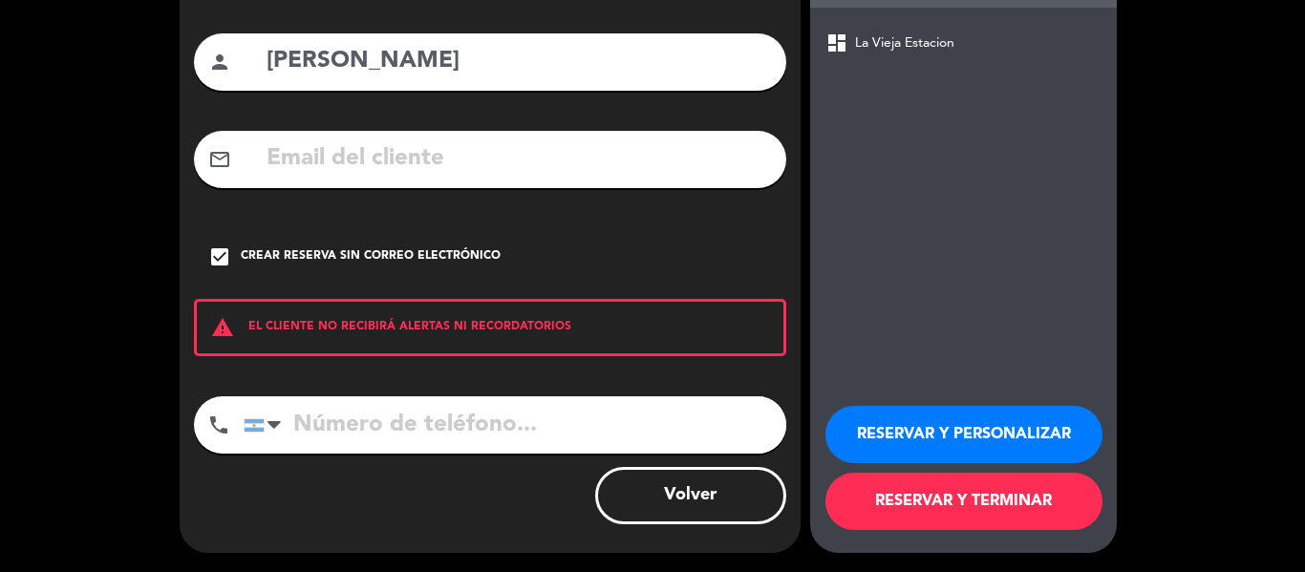
click at [988, 511] on button "RESERVAR Y TERMINAR" at bounding box center [963, 501] width 277 height 57
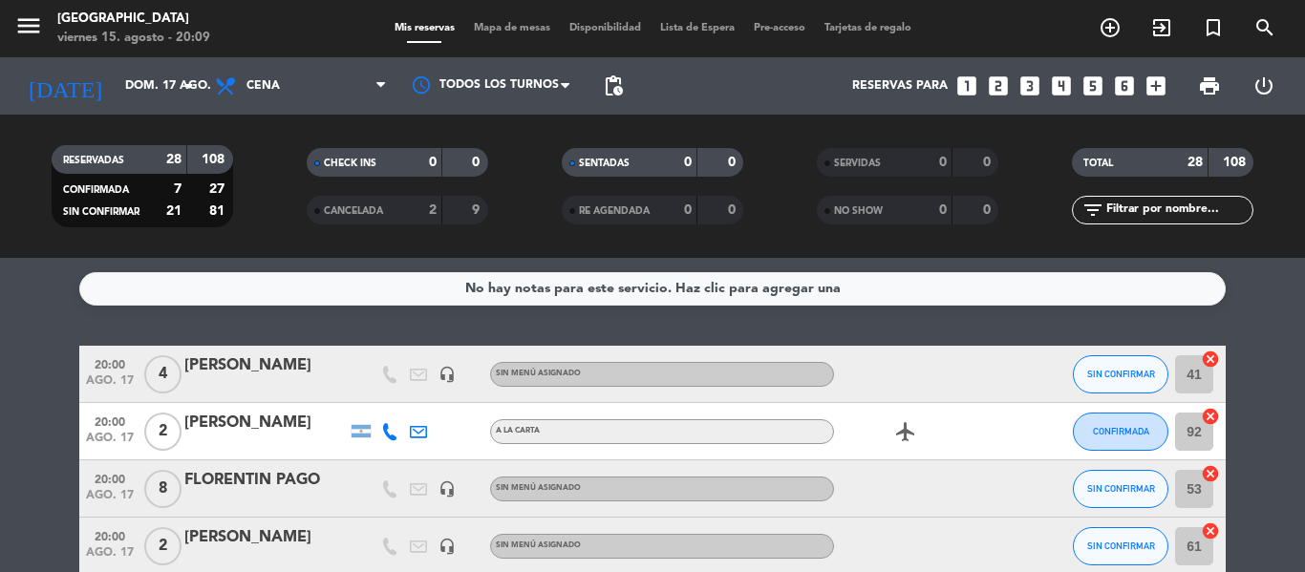
click at [1005, 85] on icon "looks_two" at bounding box center [998, 86] width 25 height 25
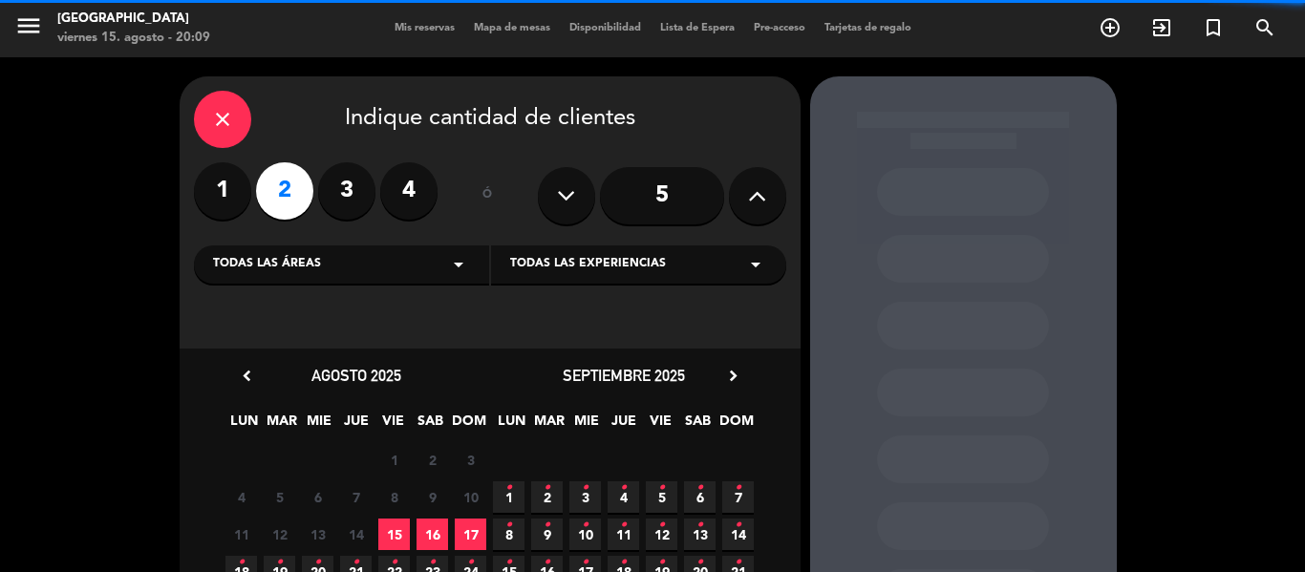
scroll to position [169, 0]
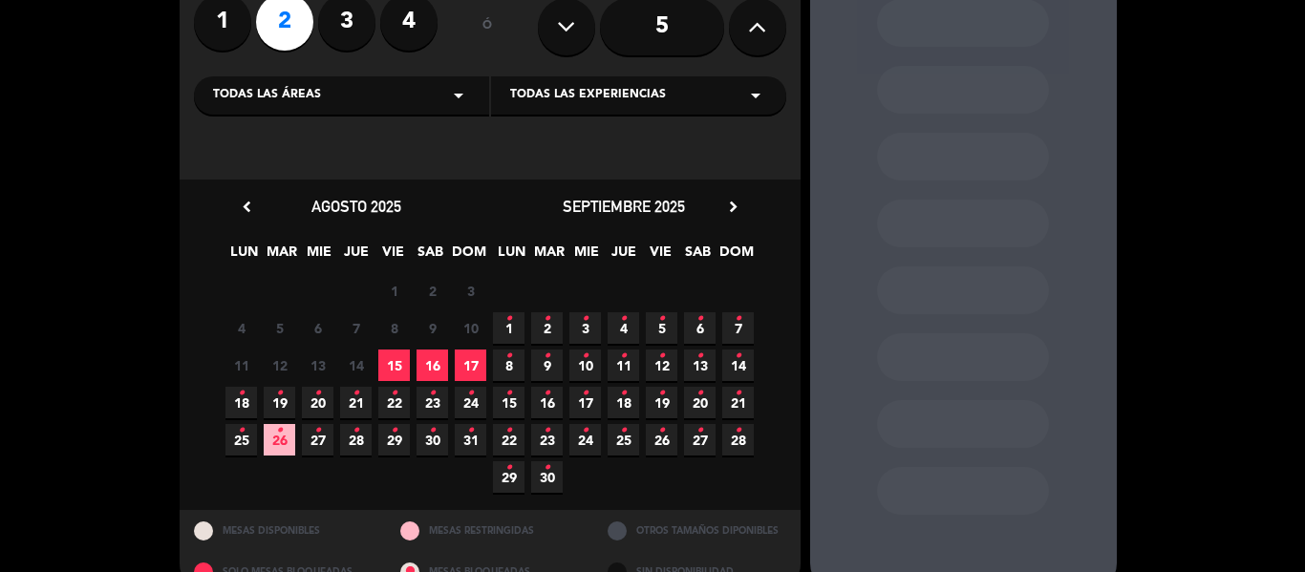
click at [431, 367] on span "16" at bounding box center [432, 366] width 32 height 32
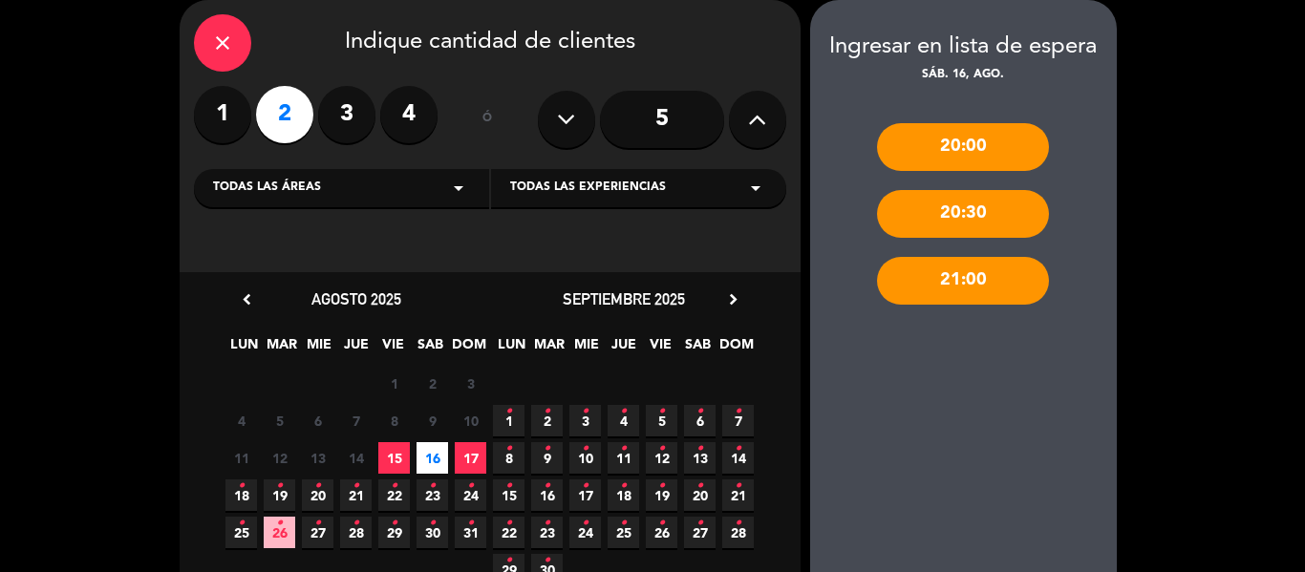
scroll to position [207, 0]
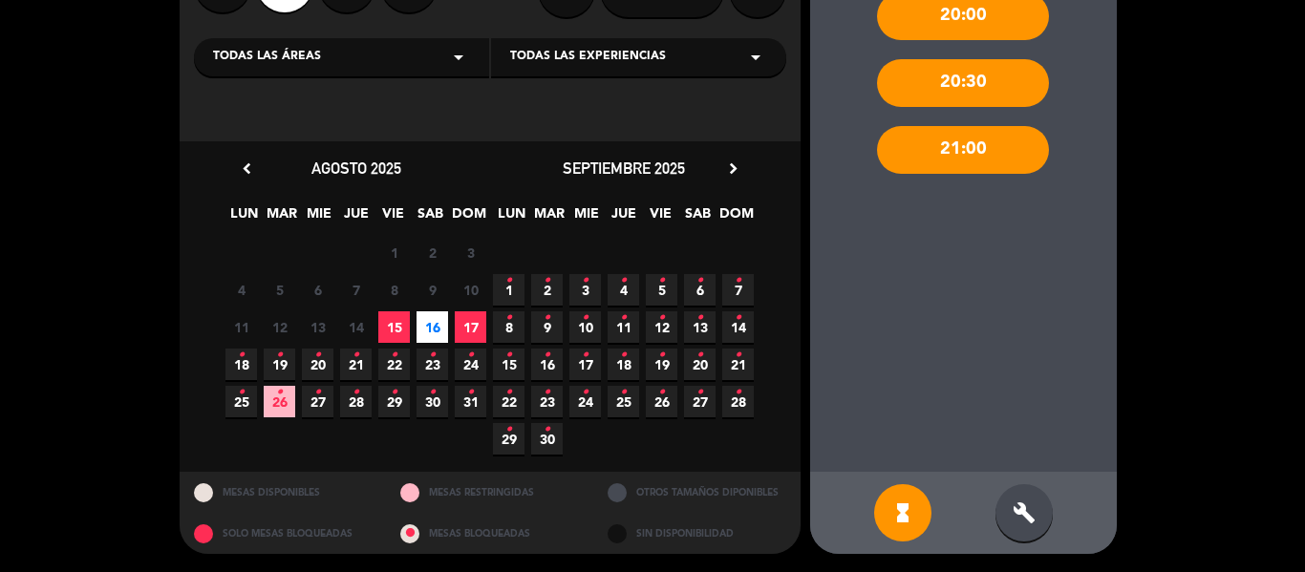
click at [1032, 505] on icon "build" at bounding box center [1023, 512] width 23 height 23
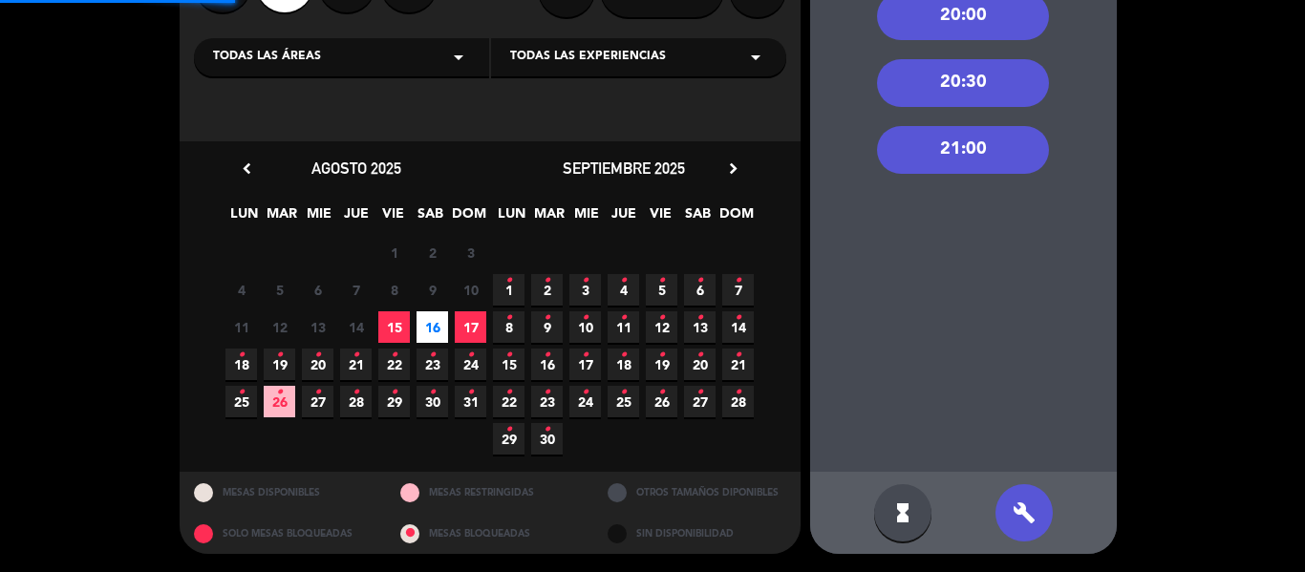
scroll to position [0, 0]
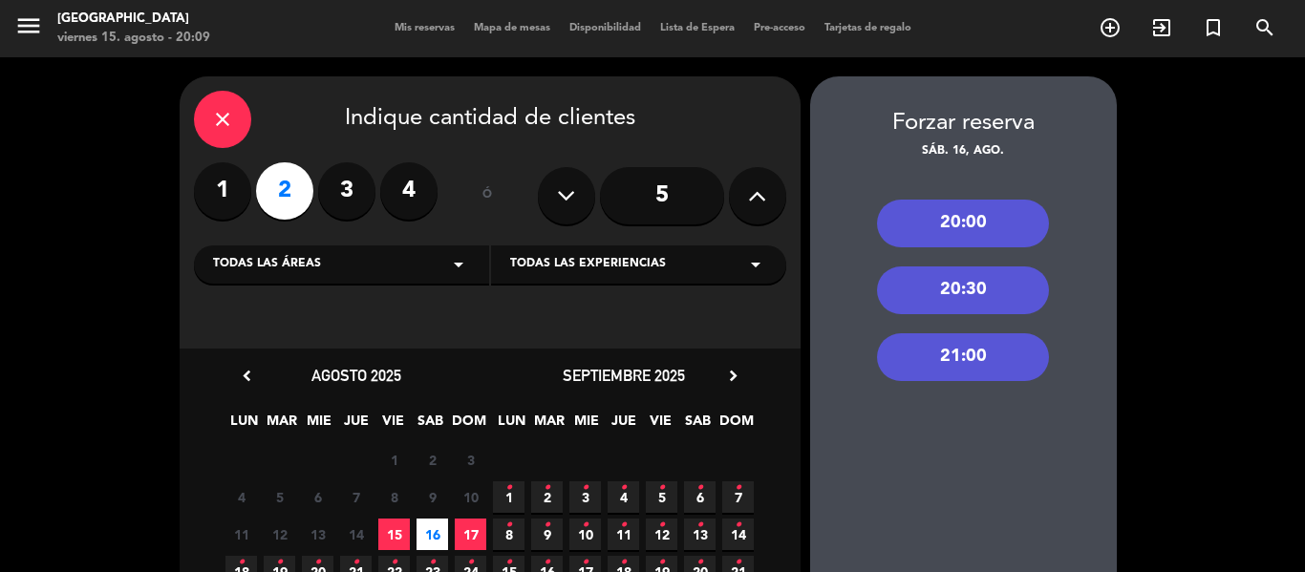
click at [1024, 226] on div "20:00" at bounding box center [963, 224] width 172 height 48
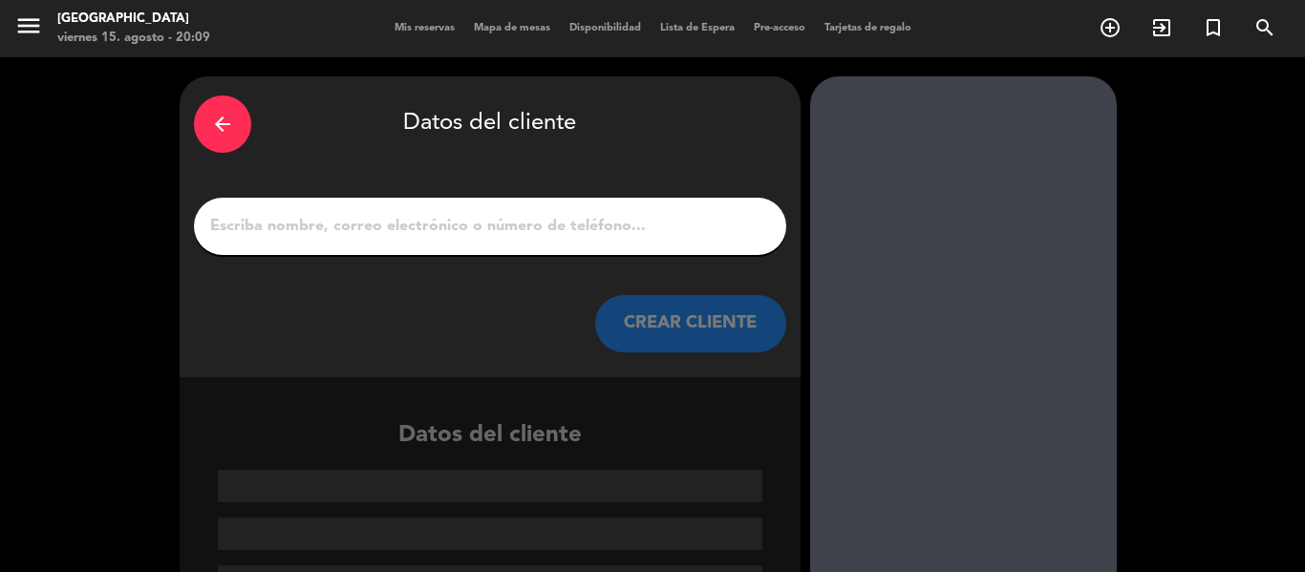
click at [542, 232] on input "1" at bounding box center [490, 226] width 564 height 27
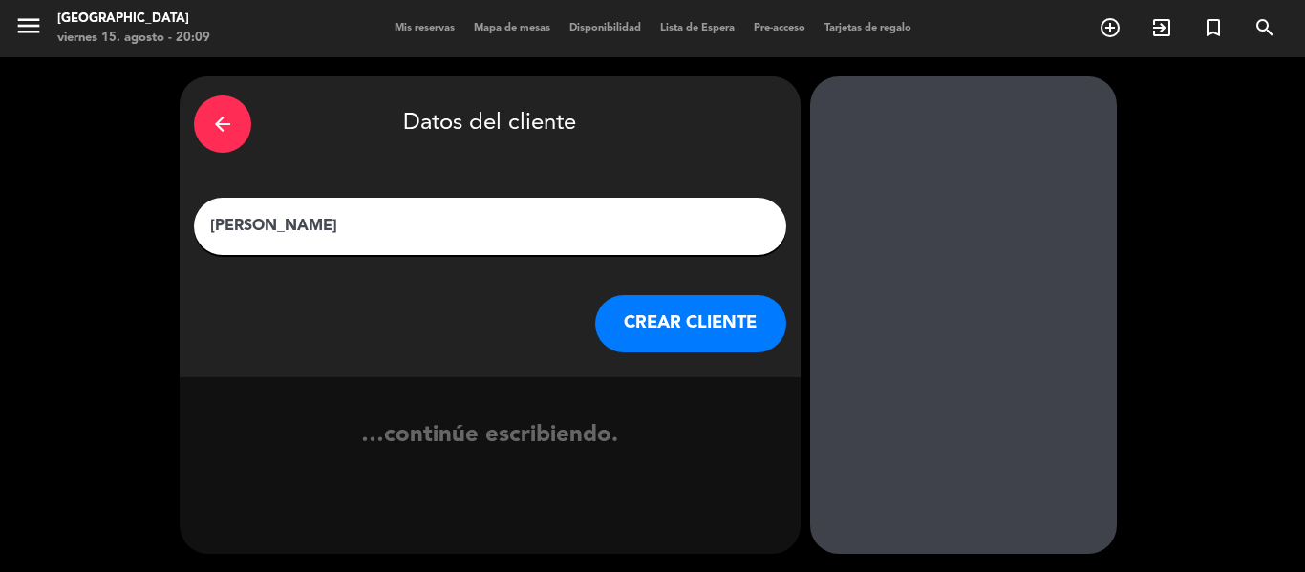
type input "[PERSON_NAME]"
click at [613, 339] on button "CREAR CLIENTE" at bounding box center [690, 323] width 191 height 57
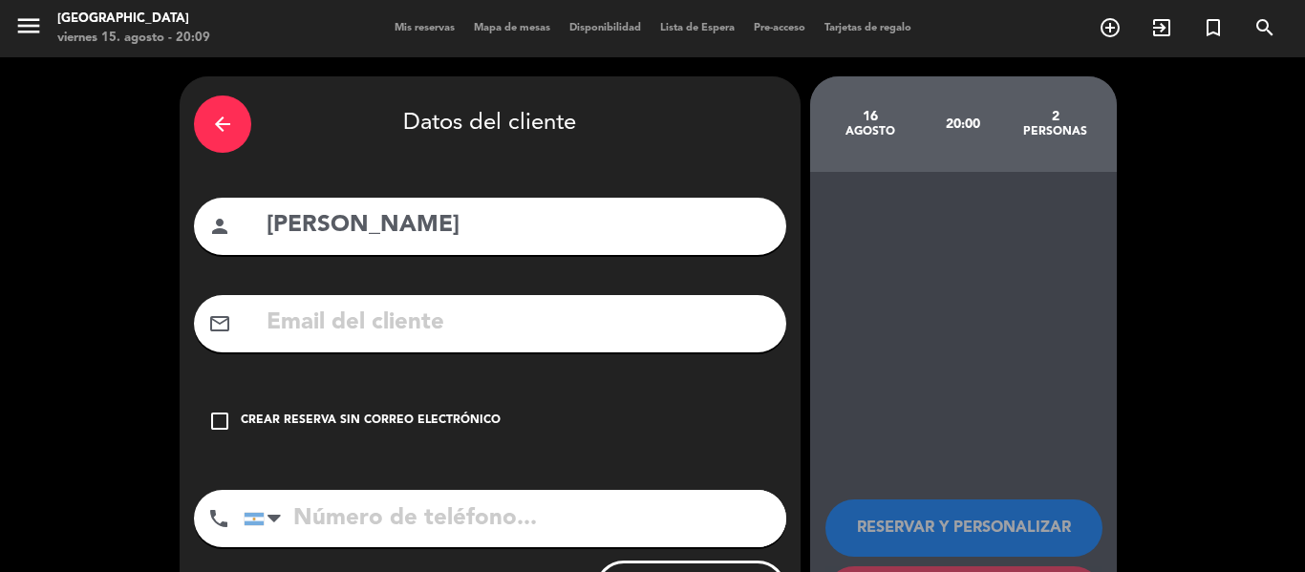
click at [410, 418] on div "Crear reserva sin correo electrónico" at bounding box center [371, 421] width 260 height 19
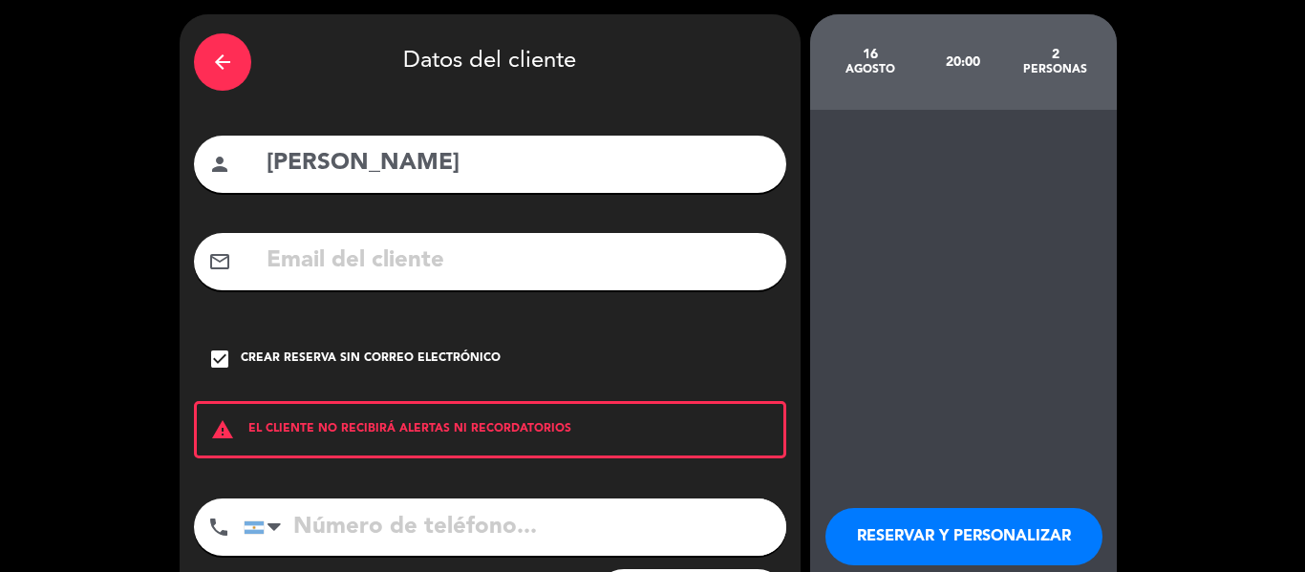
scroll to position [96, 0]
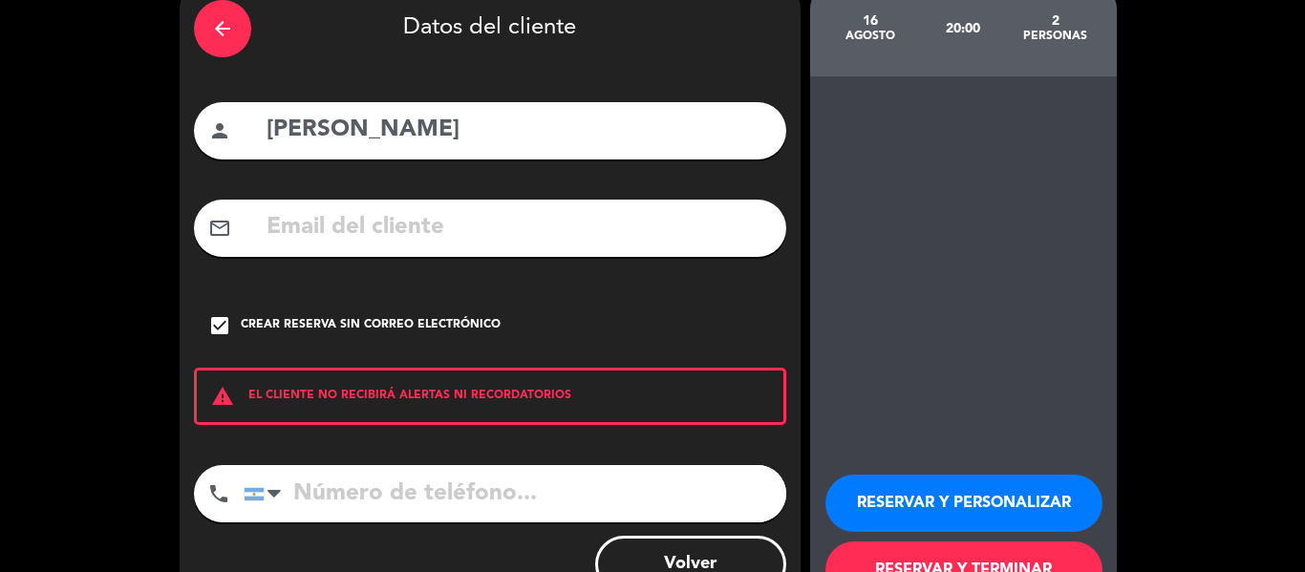
click at [1047, 554] on button "RESERVAR Y TERMINAR" at bounding box center [963, 570] width 277 height 57
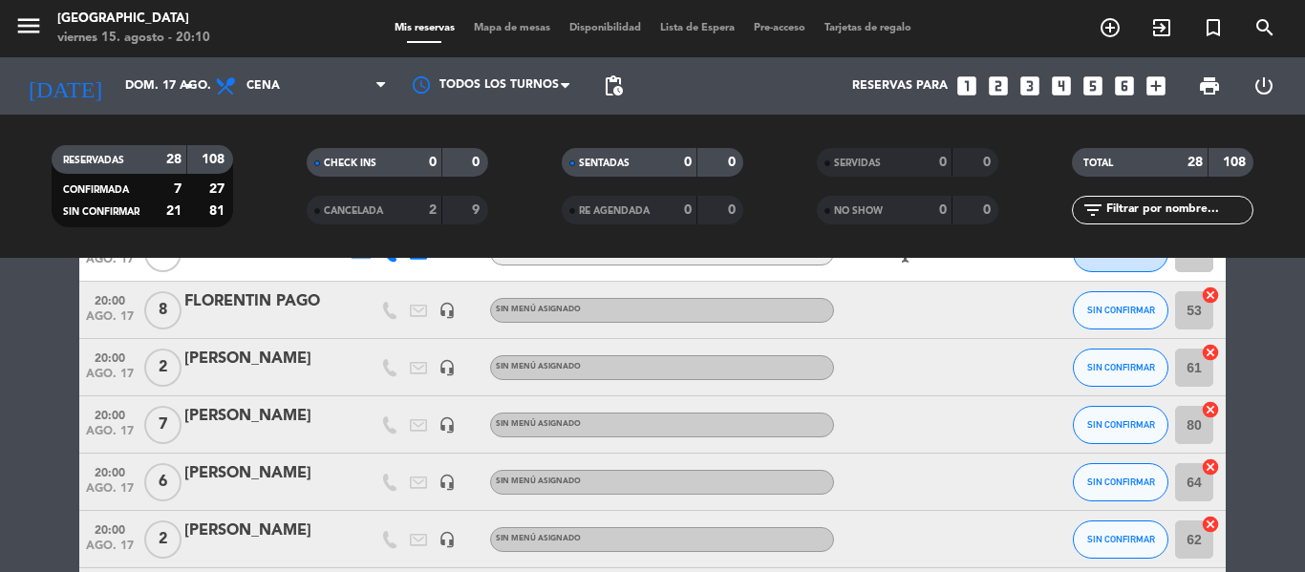
scroll to position [191, 0]
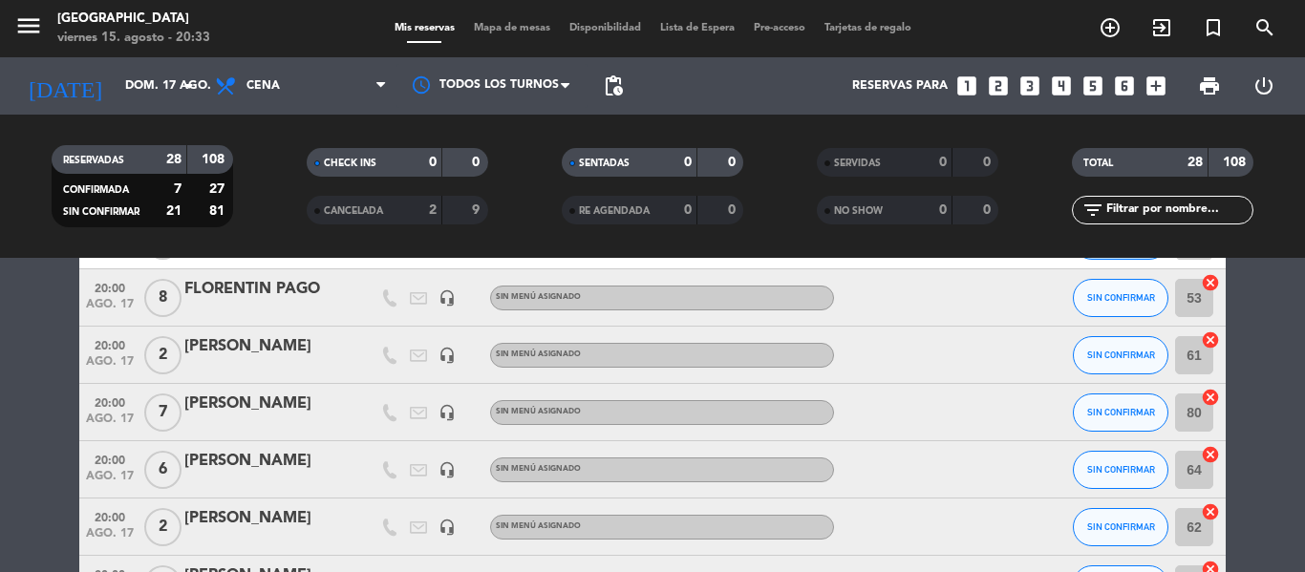
click at [1095, 89] on icon "looks_5" at bounding box center [1092, 86] width 25 height 25
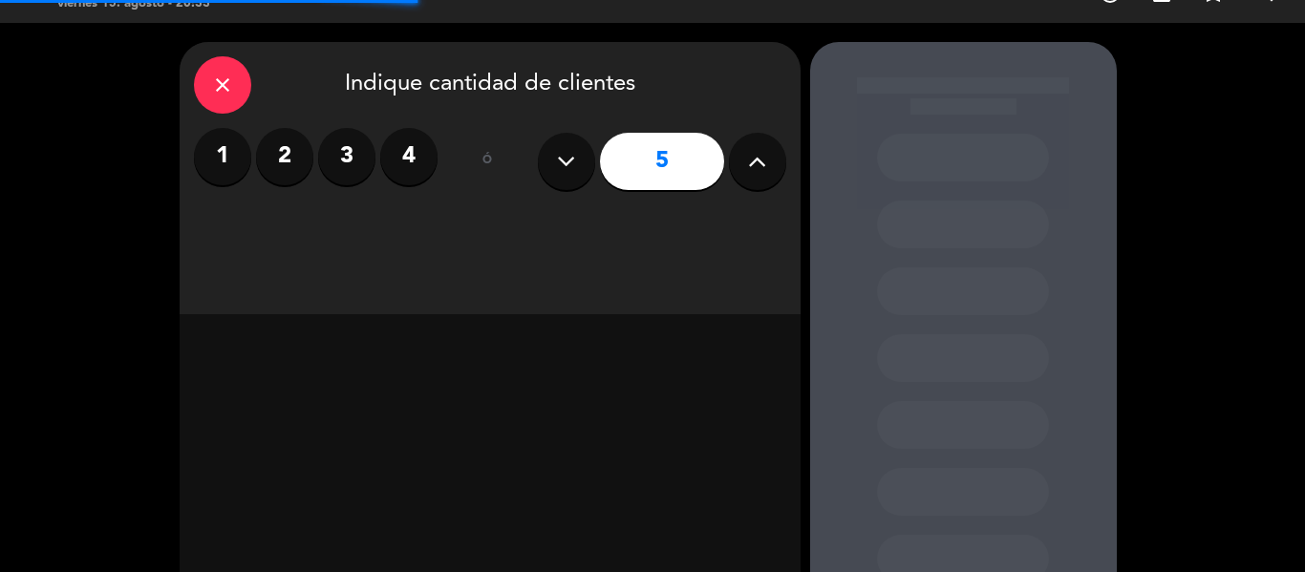
scroll to position [96, 0]
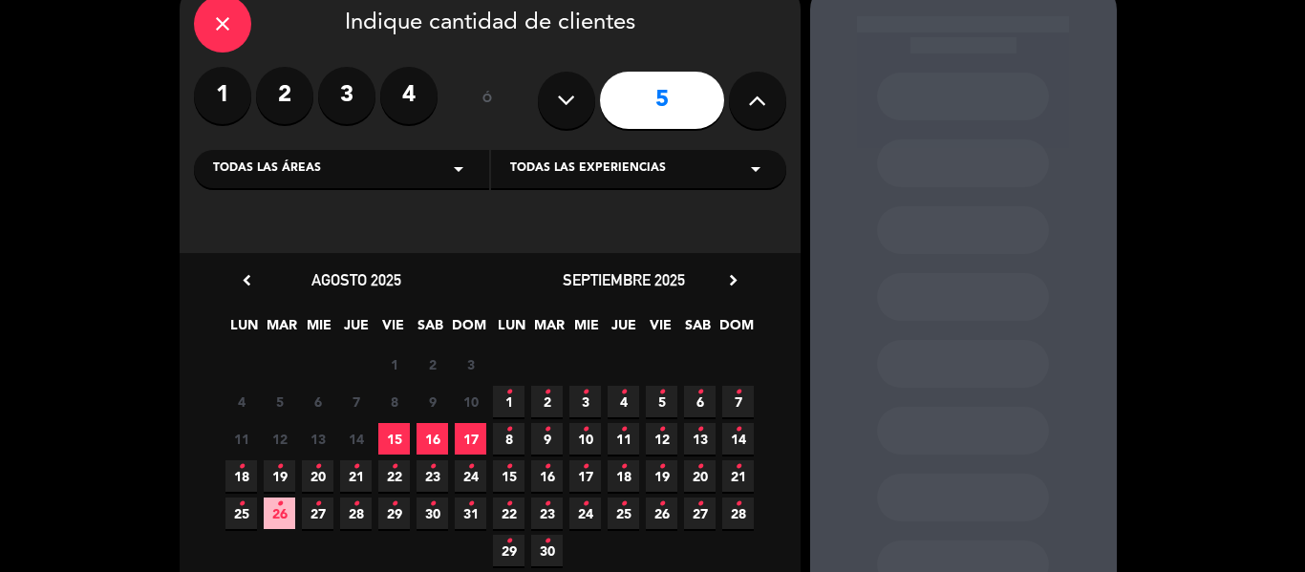
drag, startPoint x: 250, startPoint y: 477, endPoint x: 274, endPoint y: 466, distance: 26.1
click at [250, 476] on span "18 •" at bounding box center [241, 476] width 32 height 32
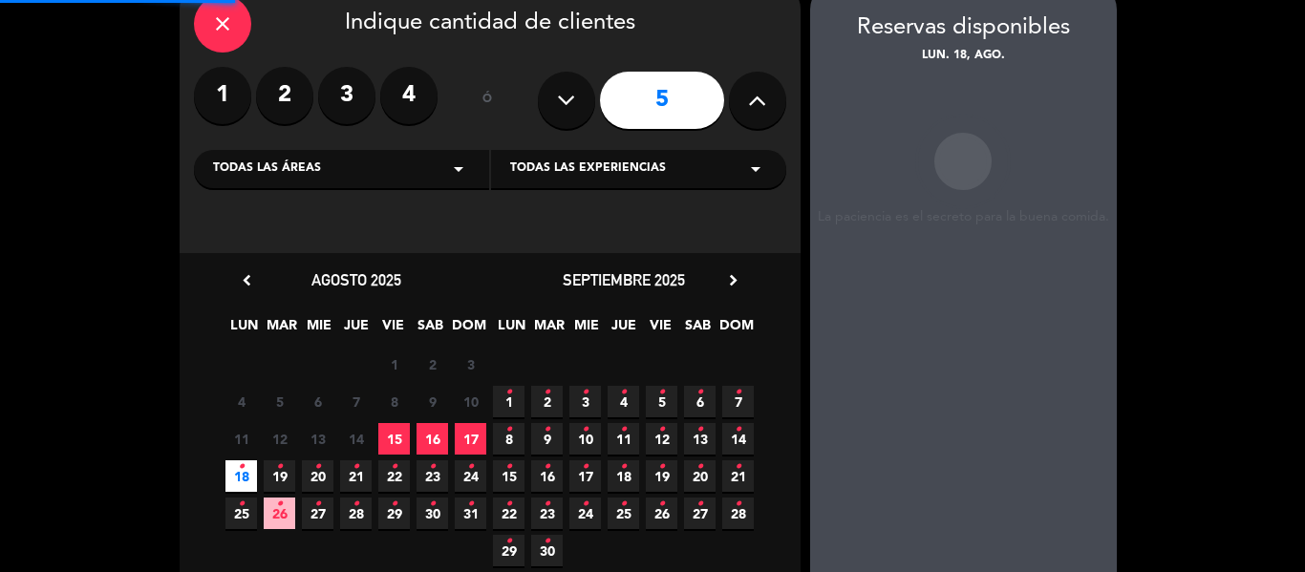
scroll to position [76, 0]
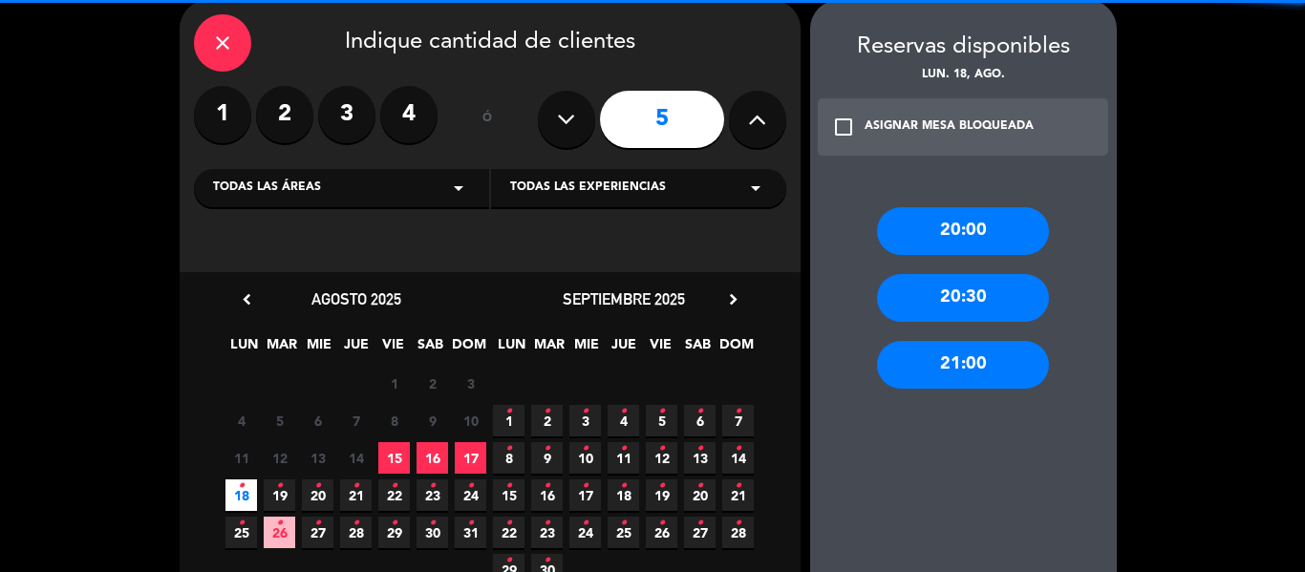
click at [1023, 235] on div "20:00" at bounding box center [963, 231] width 172 height 48
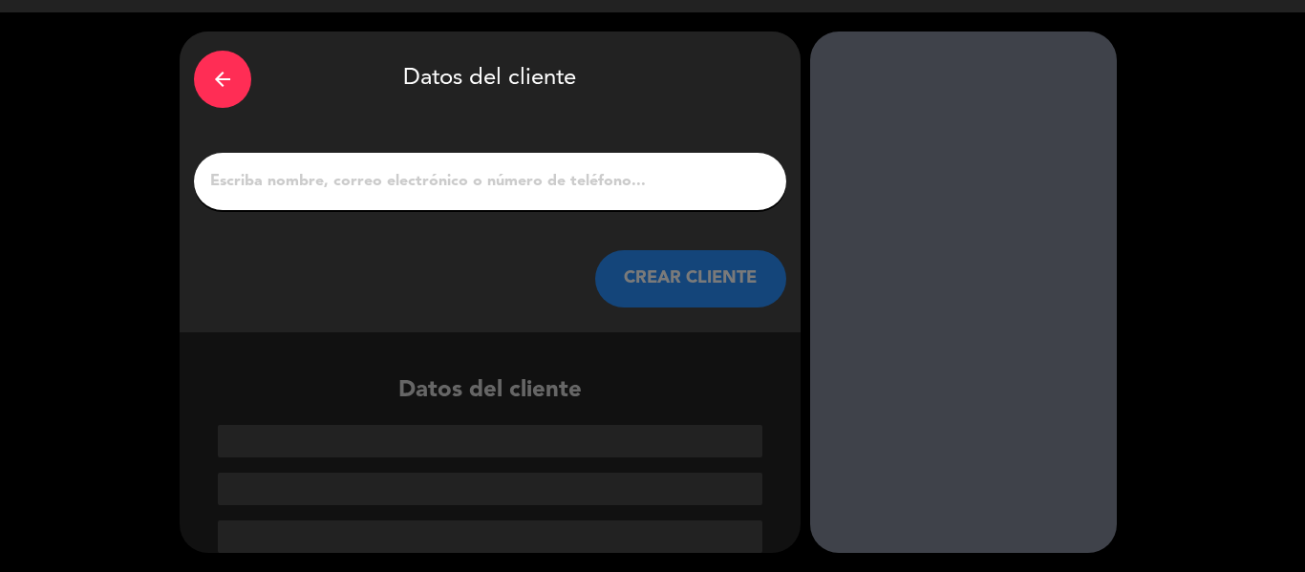
click at [411, 187] on input "1" at bounding box center [490, 181] width 564 height 27
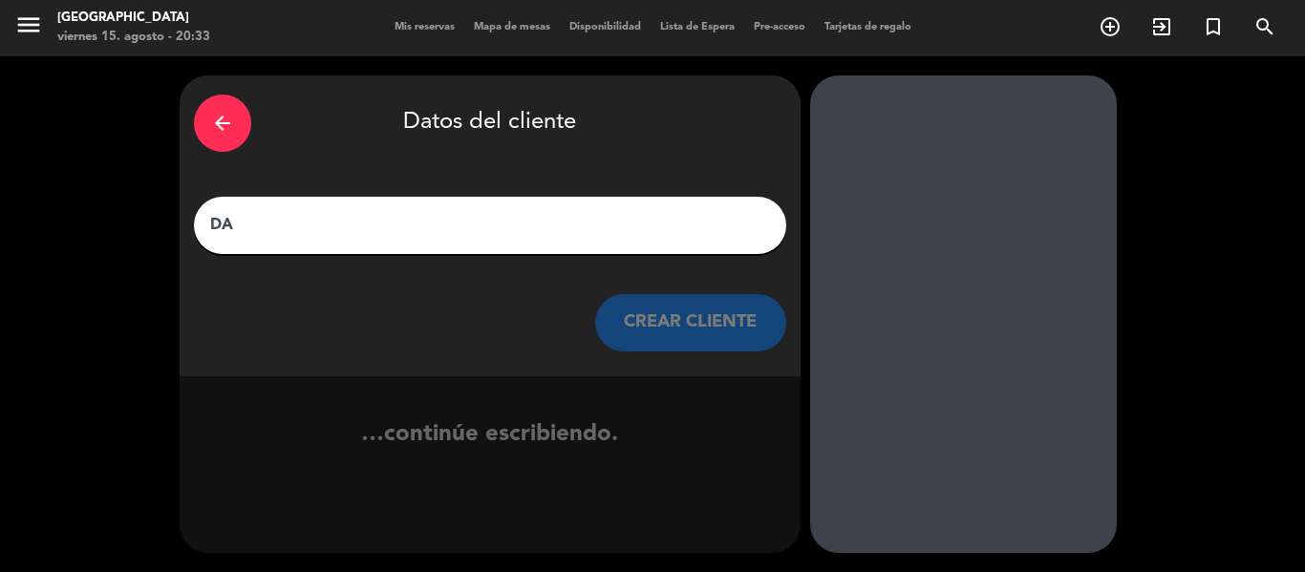
scroll to position [1, 0]
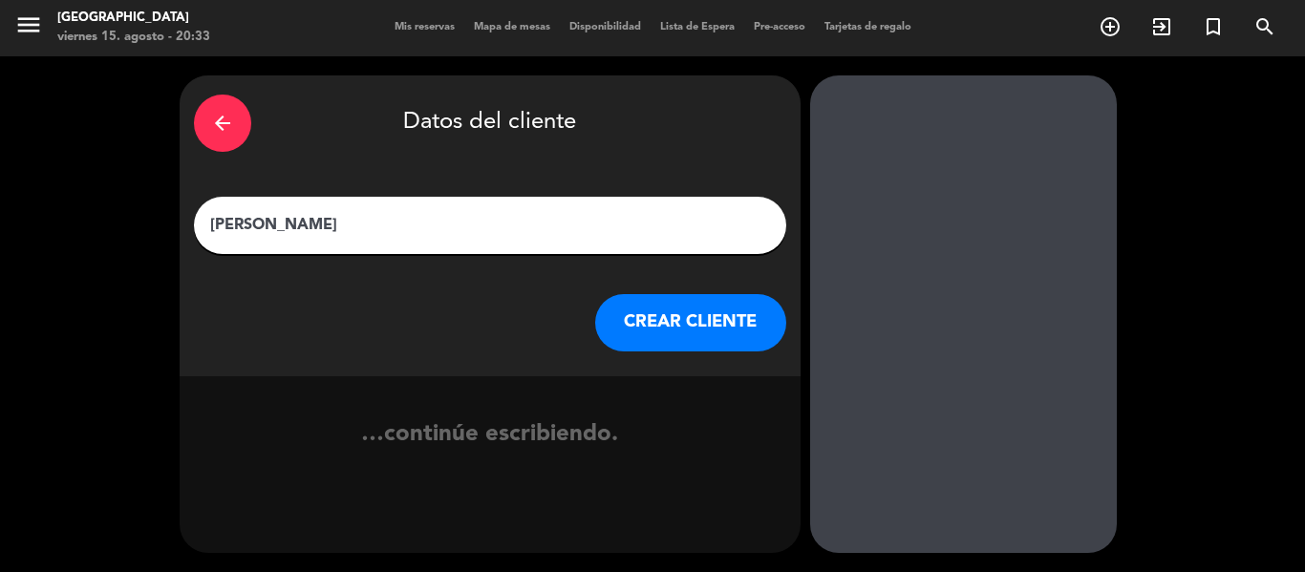
type input "[PERSON_NAME]"
click at [650, 335] on button "CREAR CLIENTE" at bounding box center [690, 322] width 191 height 57
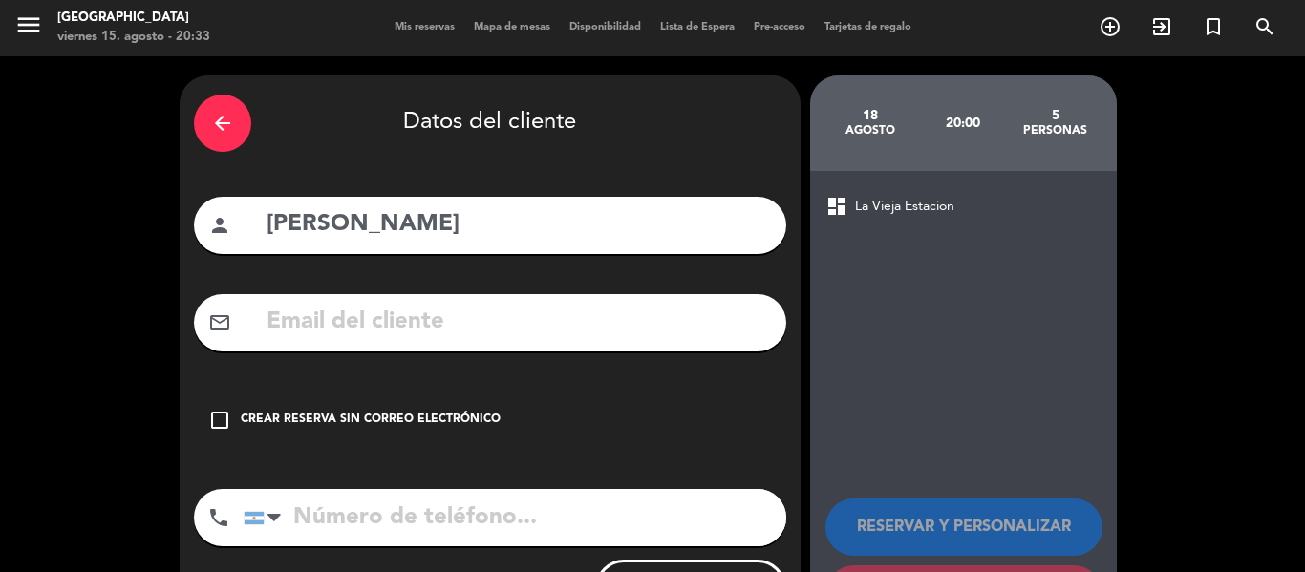
click at [316, 465] on div "arrow_back Datos del cliente person [PERSON_NAME] mail_outline check_box_outlin…" at bounding box center [490, 360] width 621 height 570
click at [339, 427] on div "Crear reserva sin correo electrónico" at bounding box center [371, 420] width 260 height 19
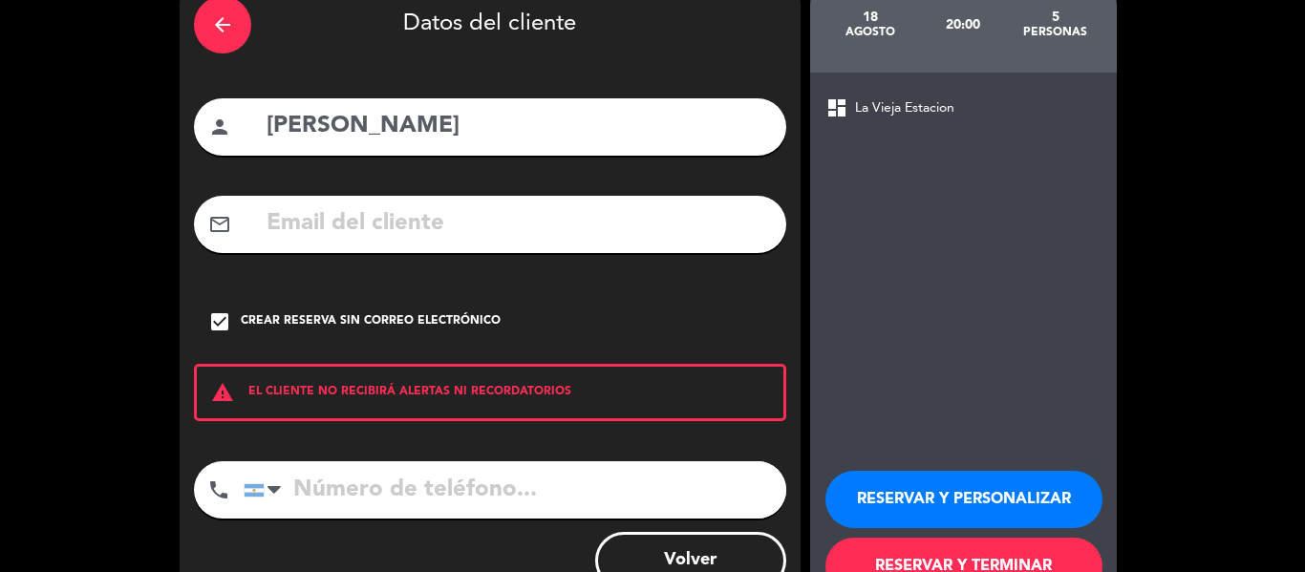
scroll to position [164, 0]
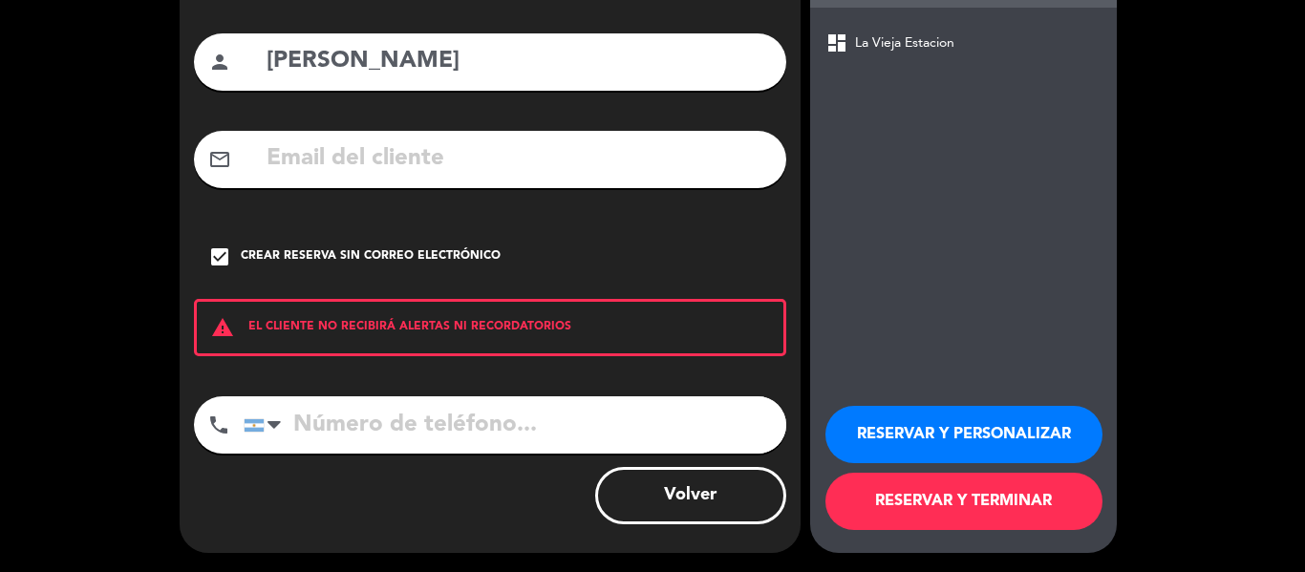
click at [902, 515] on button "RESERVAR Y TERMINAR" at bounding box center [963, 501] width 277 height 57
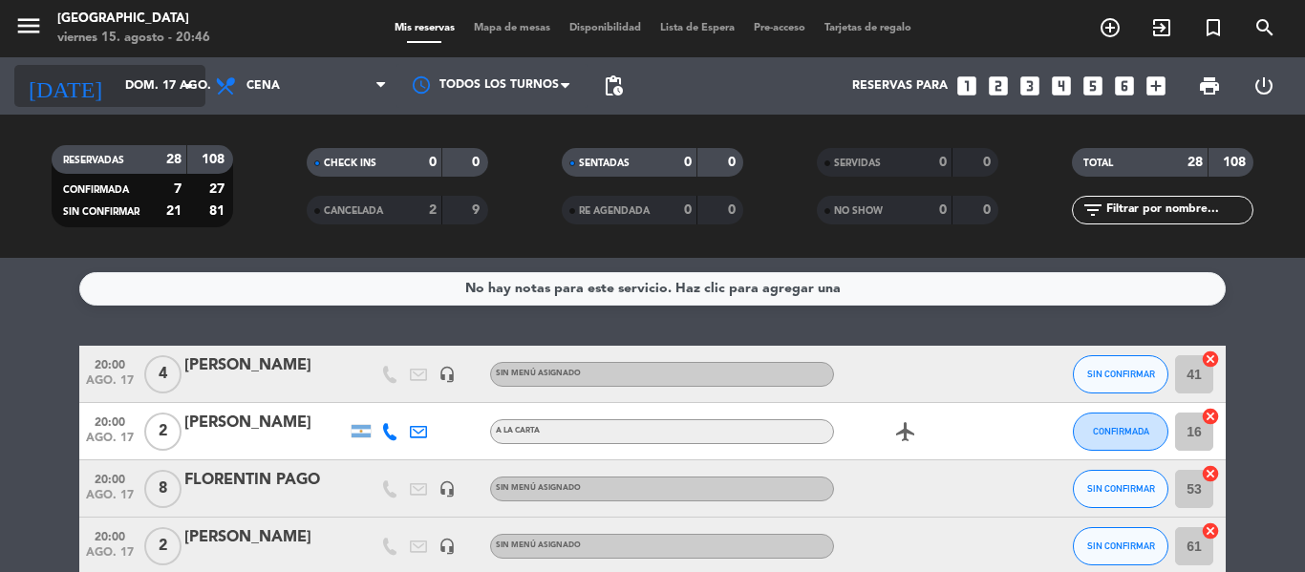
click at [115, 103] on div "[DATE] dom. 17 ago. arrow_drop_down" at bounding box center [109, 86] width 191 height 42
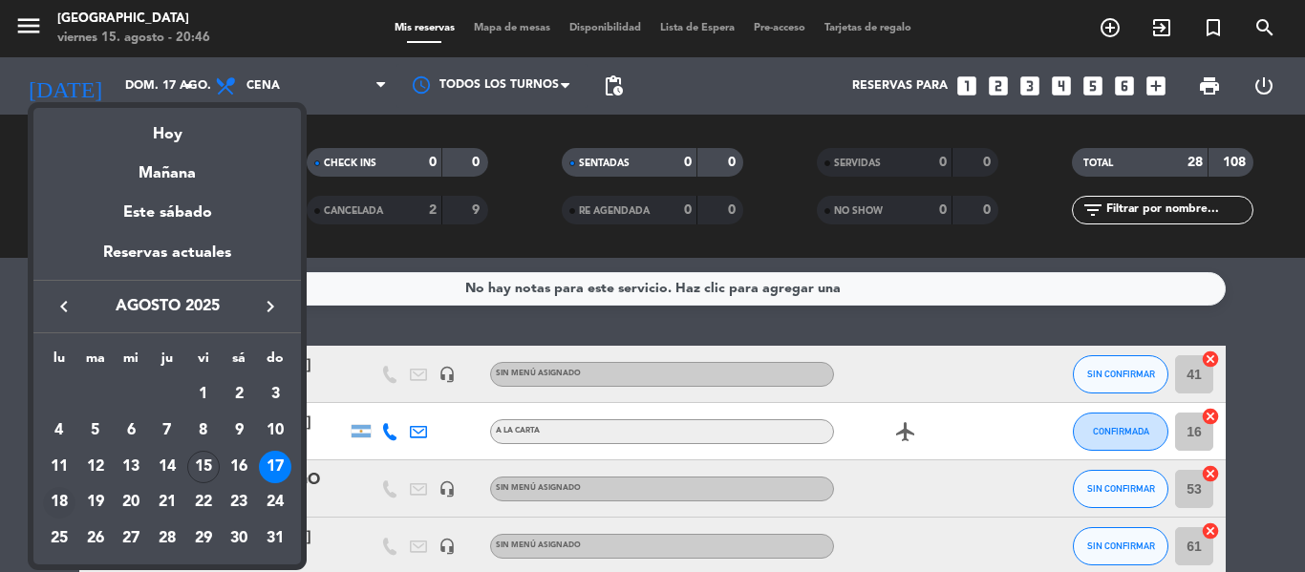
click at [53, 504] on div "18" at bounding box center [59, 503] width 32 height 32
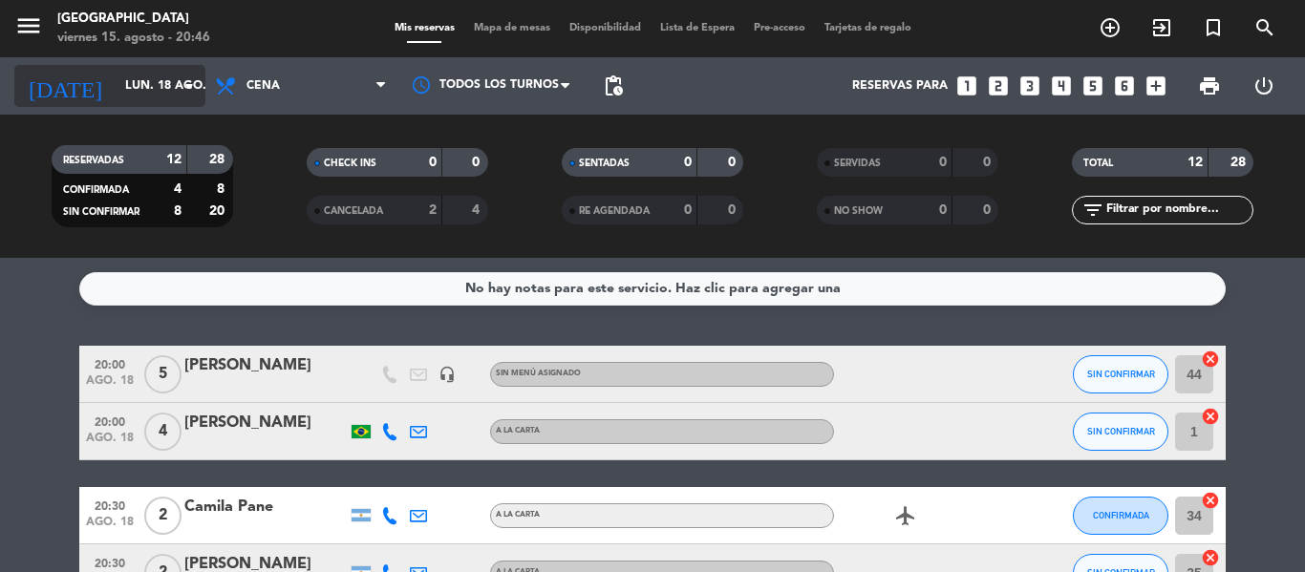
click at [135, 86] on input "lun. 18 ago." at bounding box center [196, 86] width 161 height 32
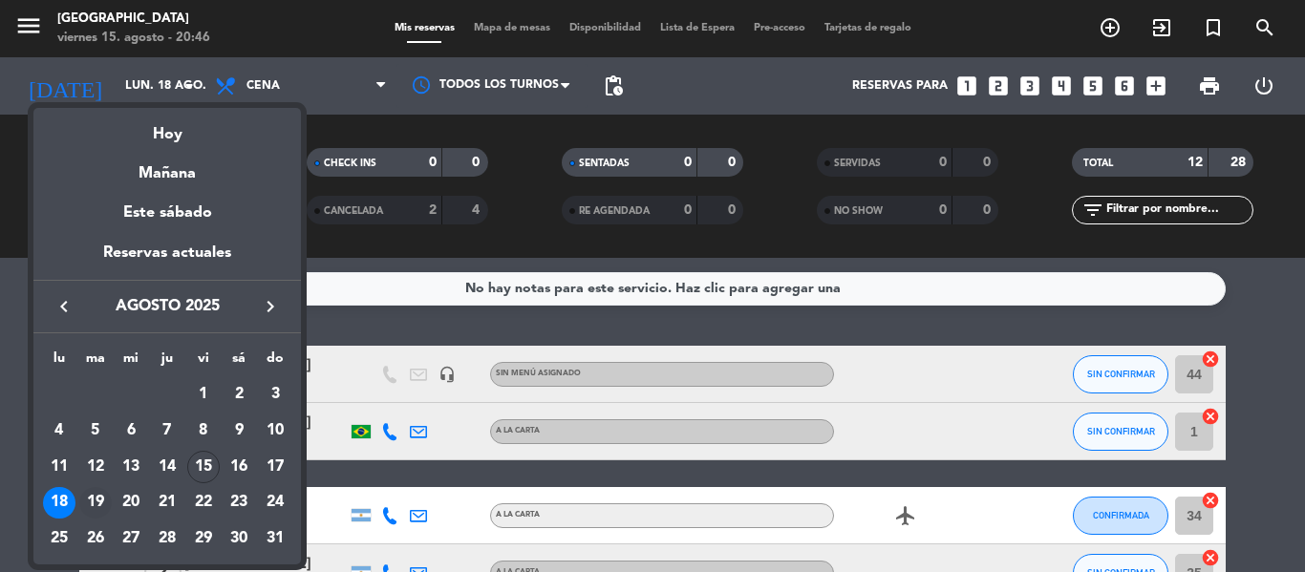
click at [98, 495] on div "19" at bounding box center [95, 503] width 32 height 32
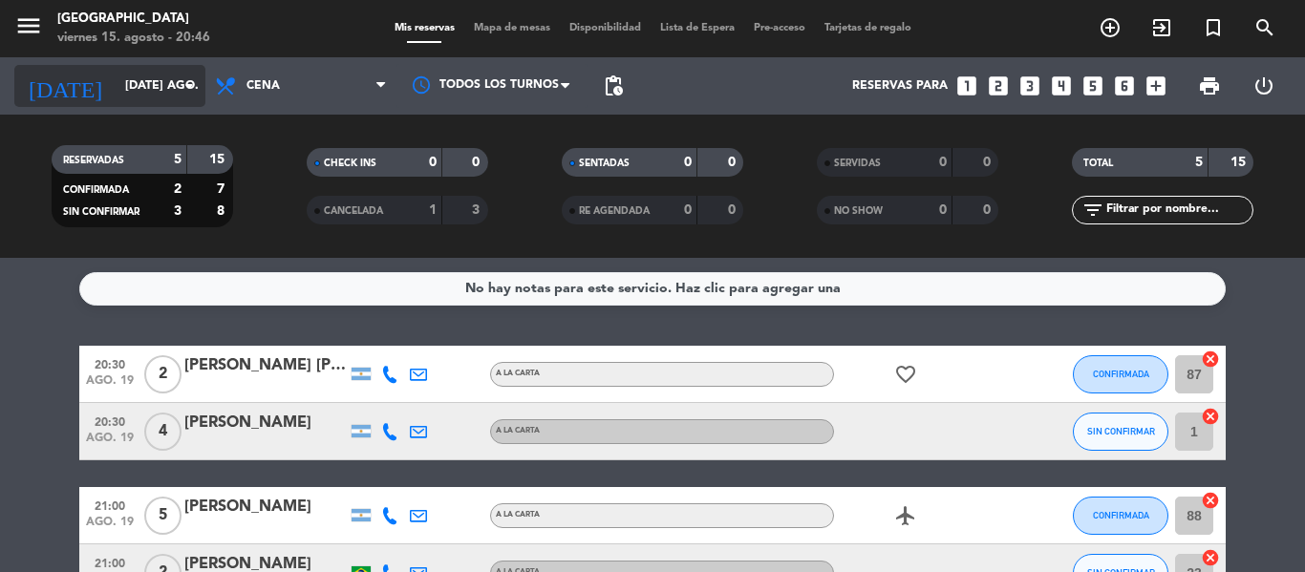
click at [165, 86] on input "[DATE] ago." at bounding box center [196, 86] width 161 height 32
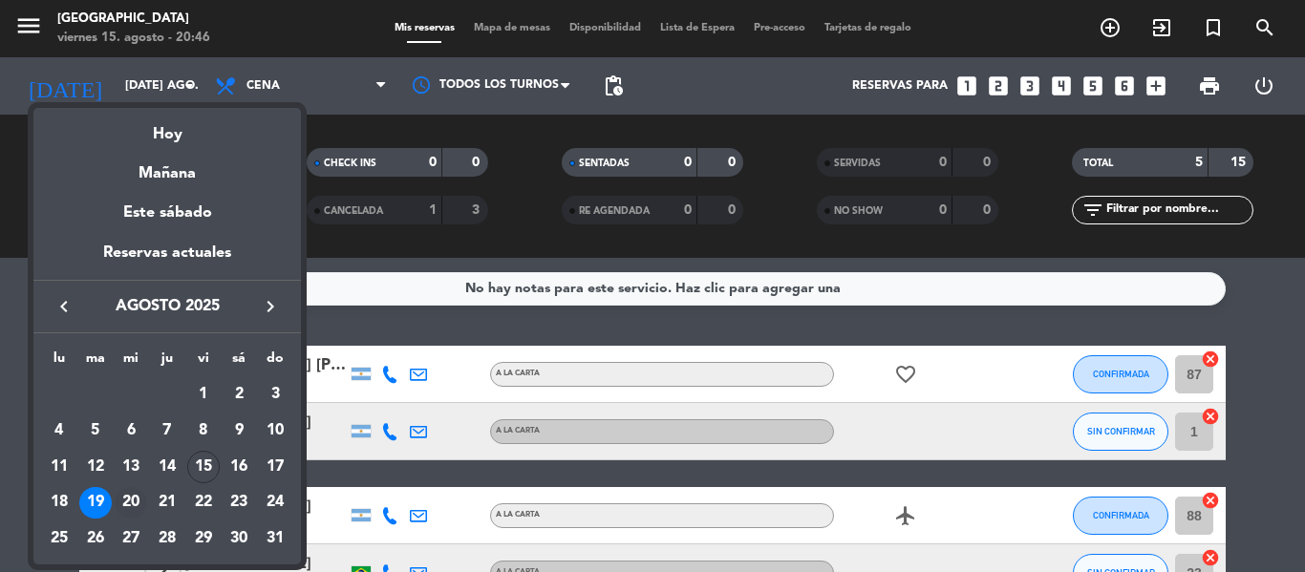
click at [126, 504] on div "20" at bounding box center [131, 503] width 32 height 32
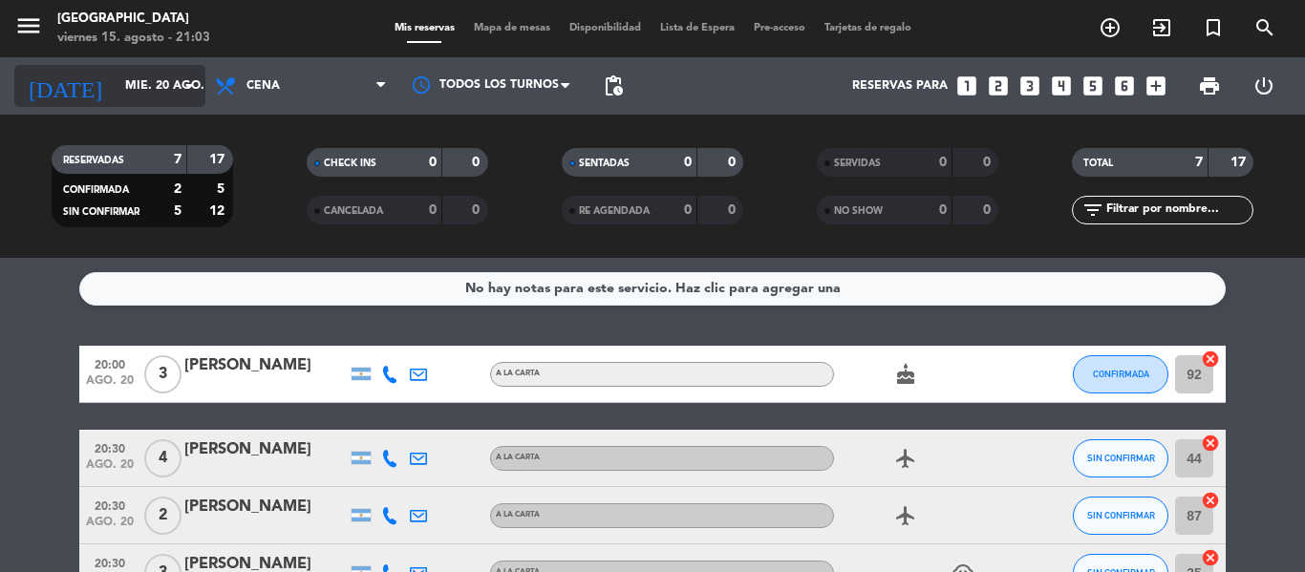
click at [116, 84] on input "mié. 20 ago." at bounding box center [196, 86] width 161 height 32
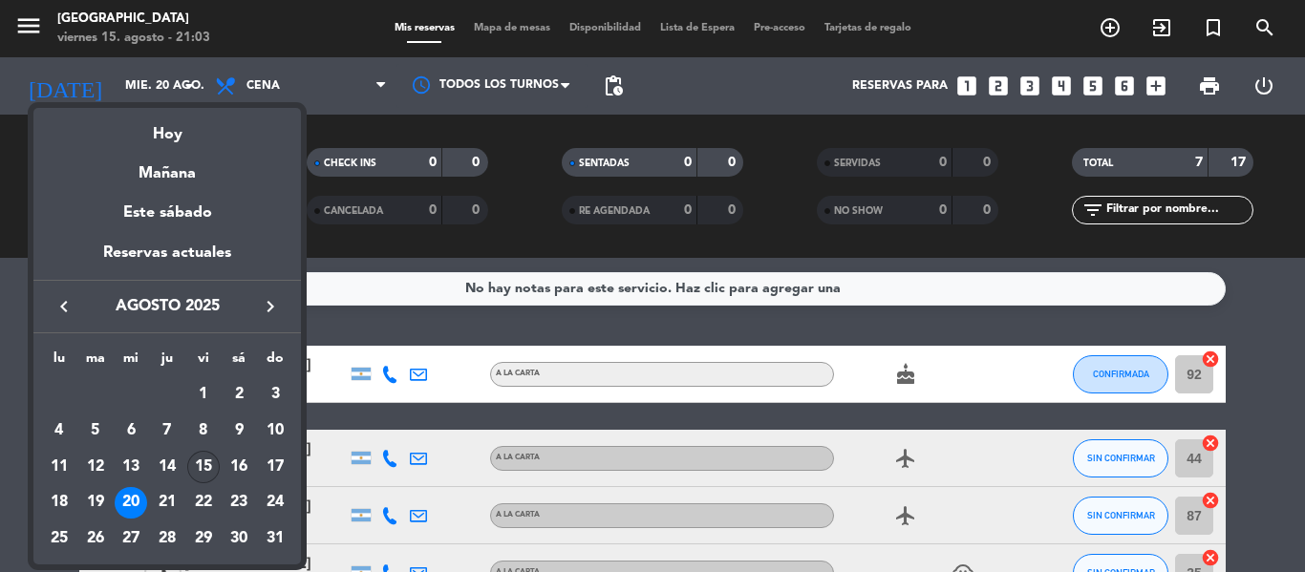
click at [209, 466] on div "15" at bounding box center [203, 467] width 32 height 32
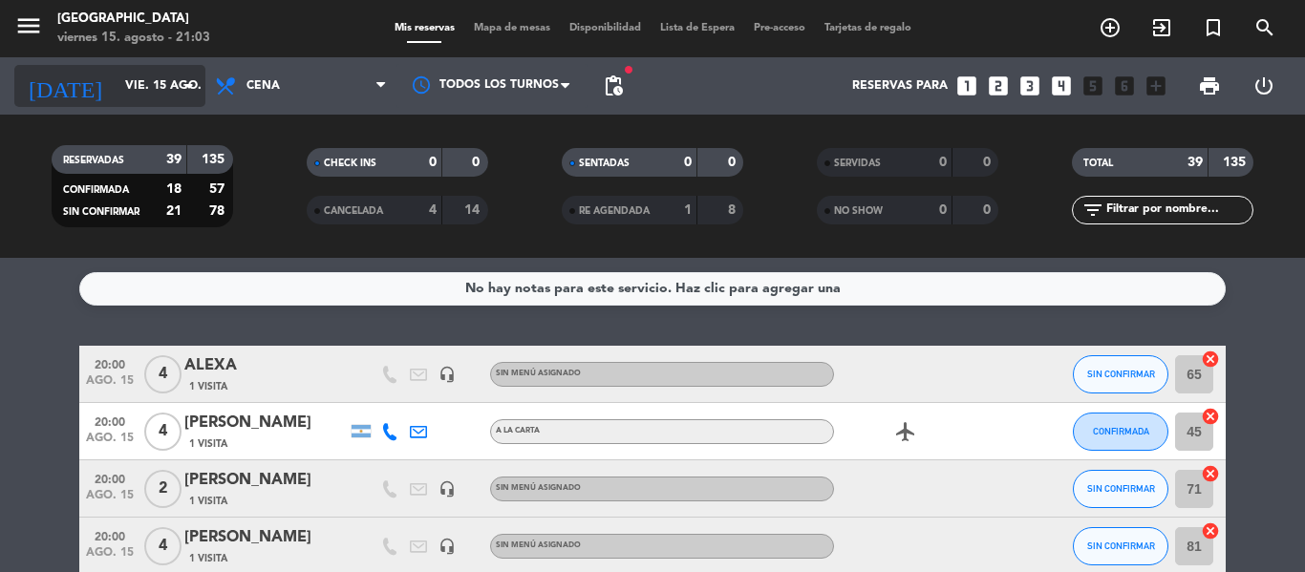
click at [145, 94] on input "vie. 15 ago." at bounding box center [196, 86] width 161 height 32
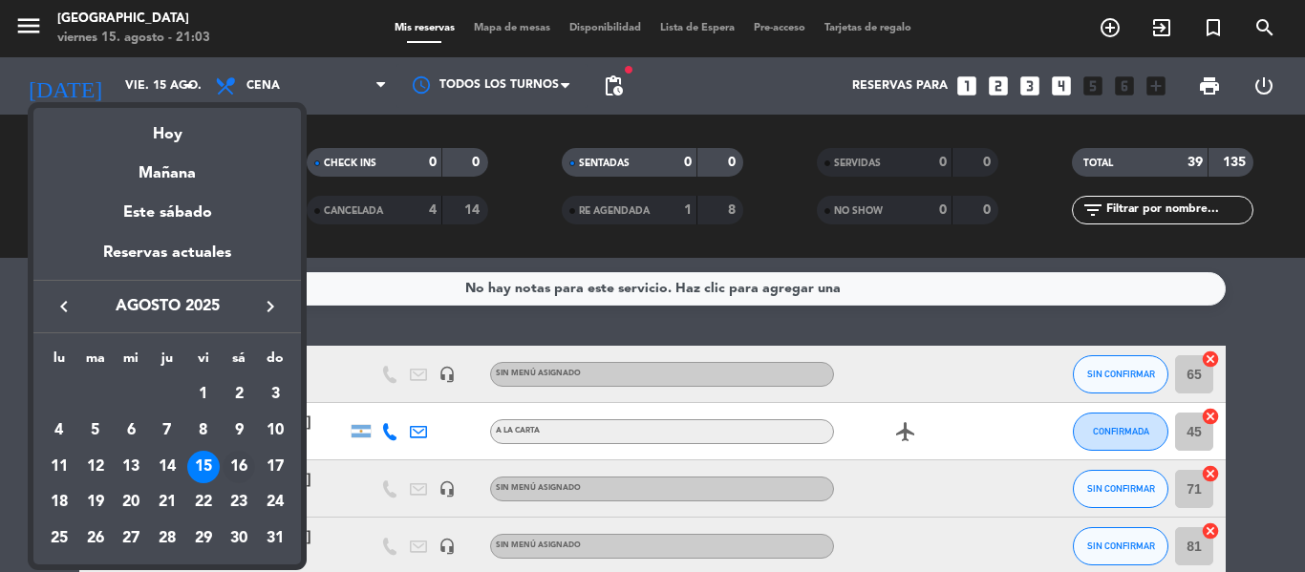
click at [226, 470] on div "16" at bounding box center [239, 467] width 32 height 32
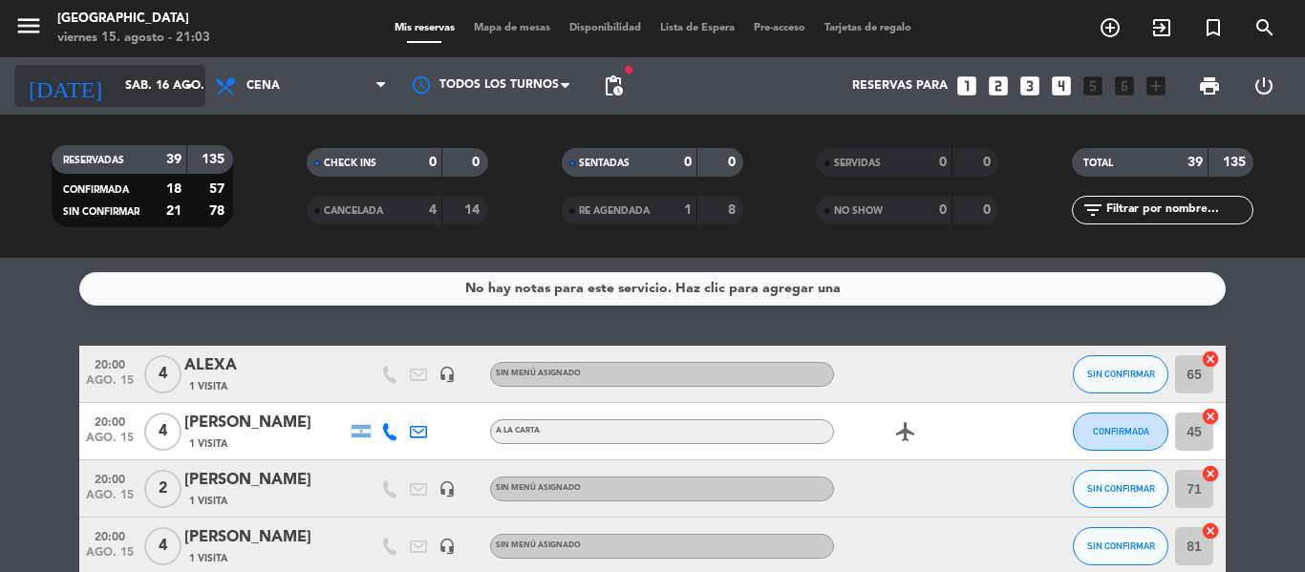
click at [141, 80] on input "sáb. 16 ago." at bounding box center [196, 86] width 161 height 32
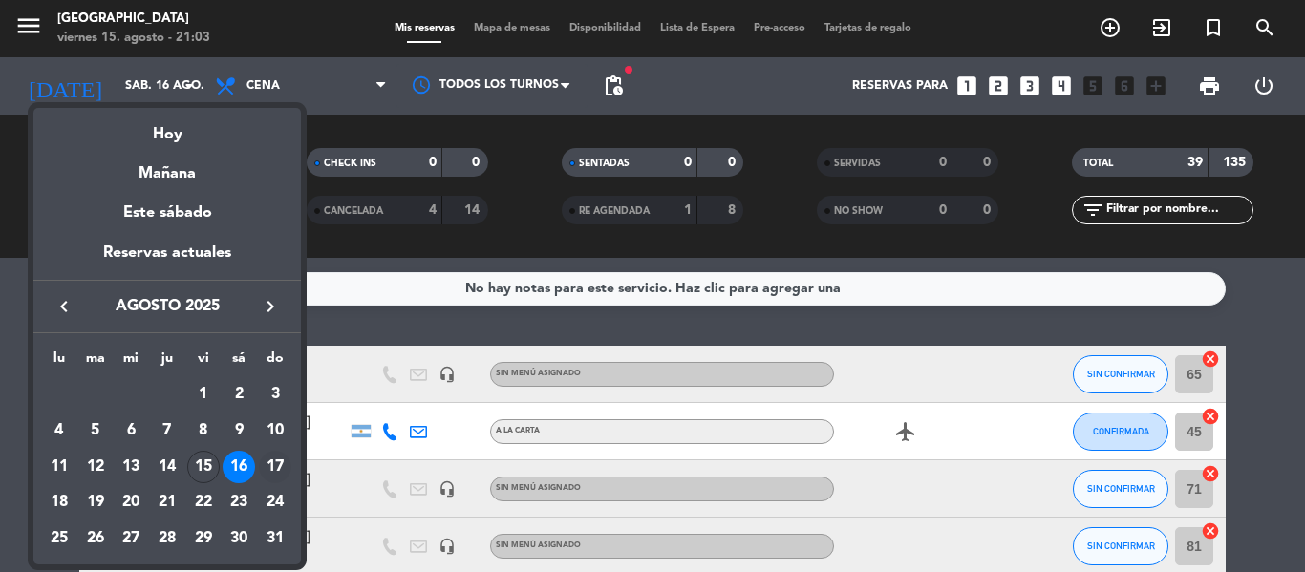
click at [276, 457] on div "17" at bounding box center [275, 467] width 32 height 32
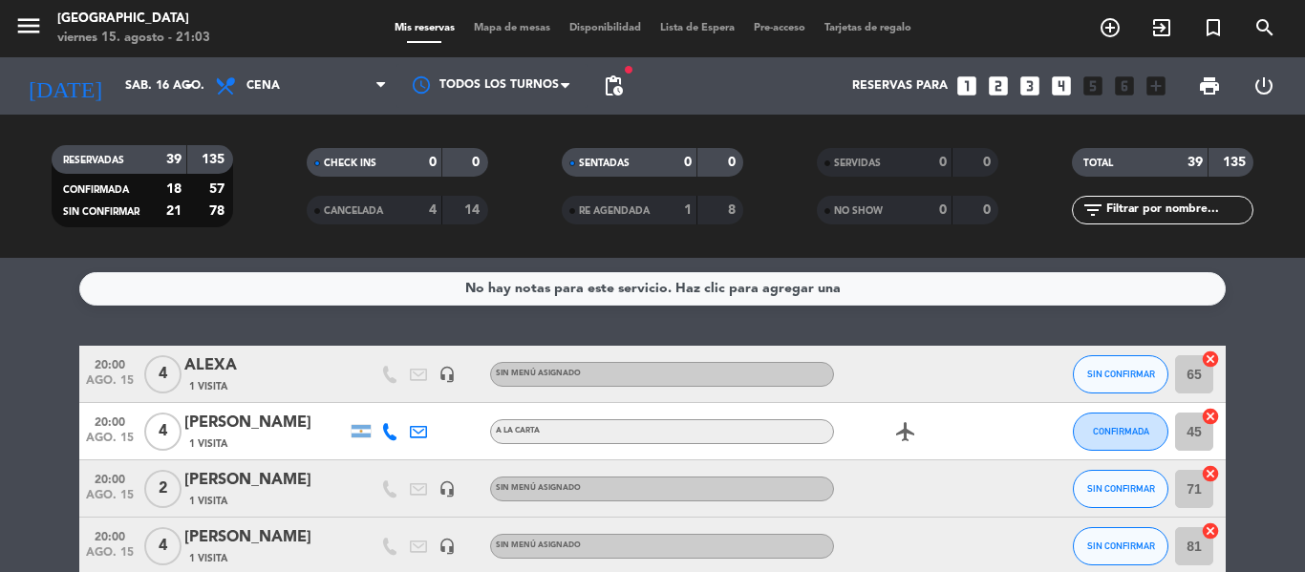
type input "dom. 17 ago."
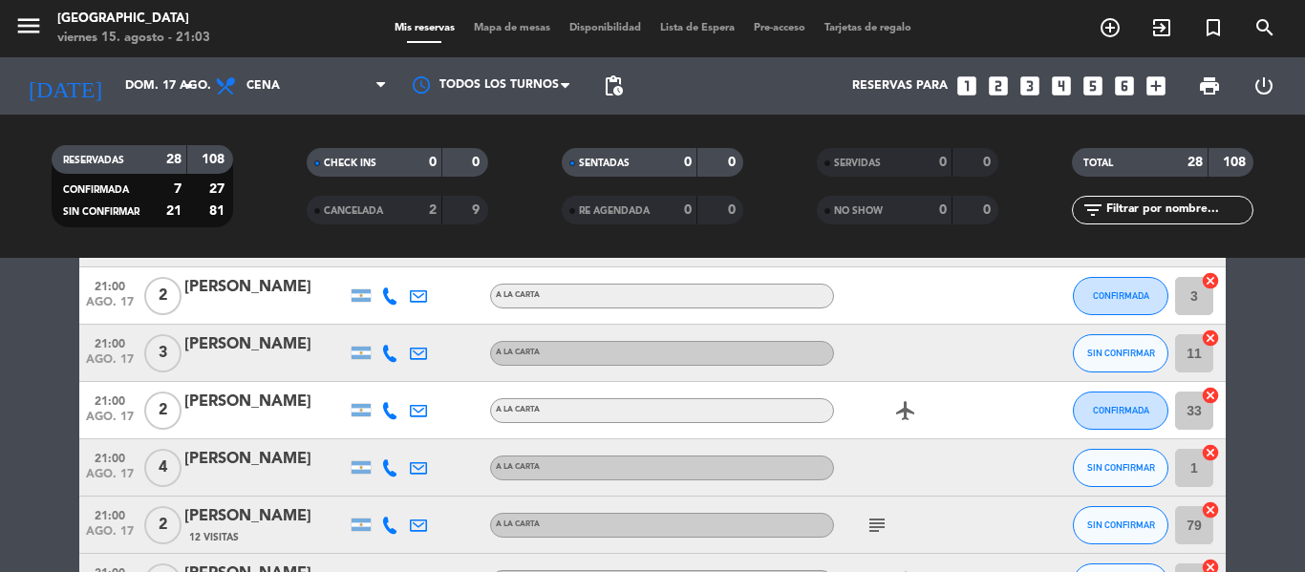
scroll to position [1145, 0]
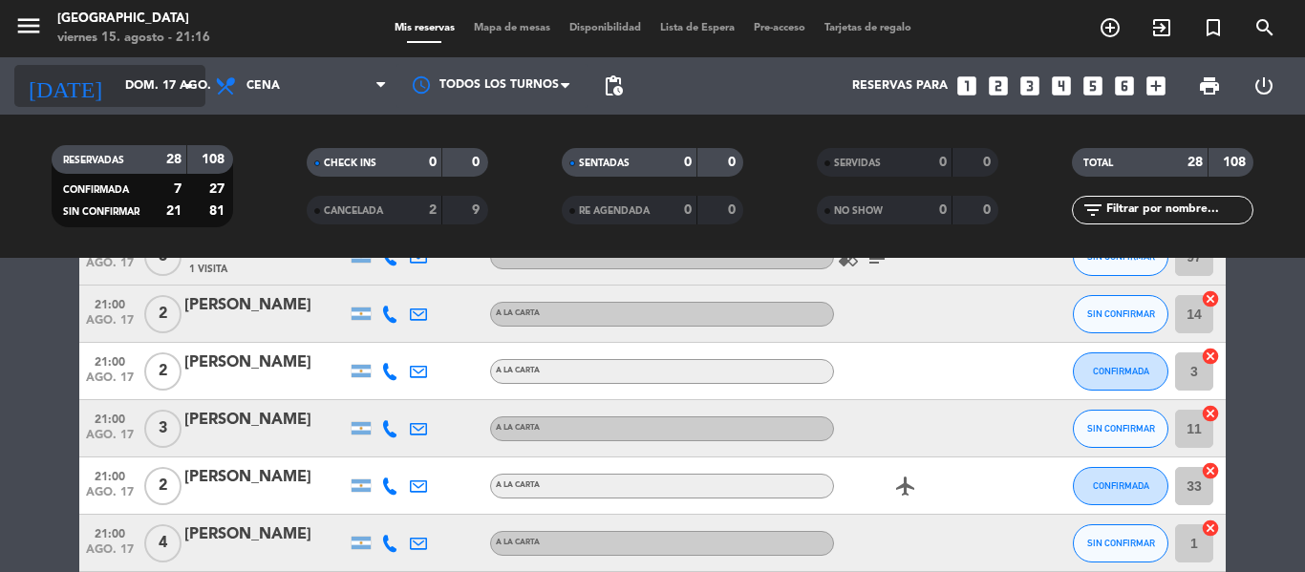
click at [179, 86] on icon "arrow_drop_down" at bounding box center [189, 85] width 23 height 23
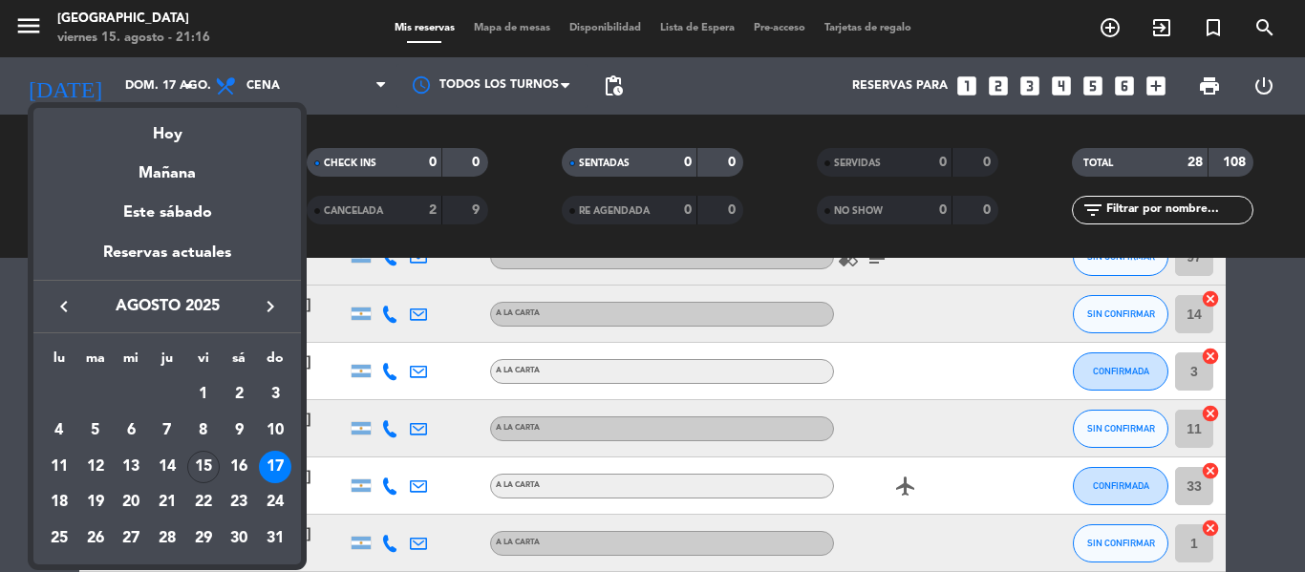
click at [272, 466] on div "17" at bounding box center [275, 467] width 32 height 32
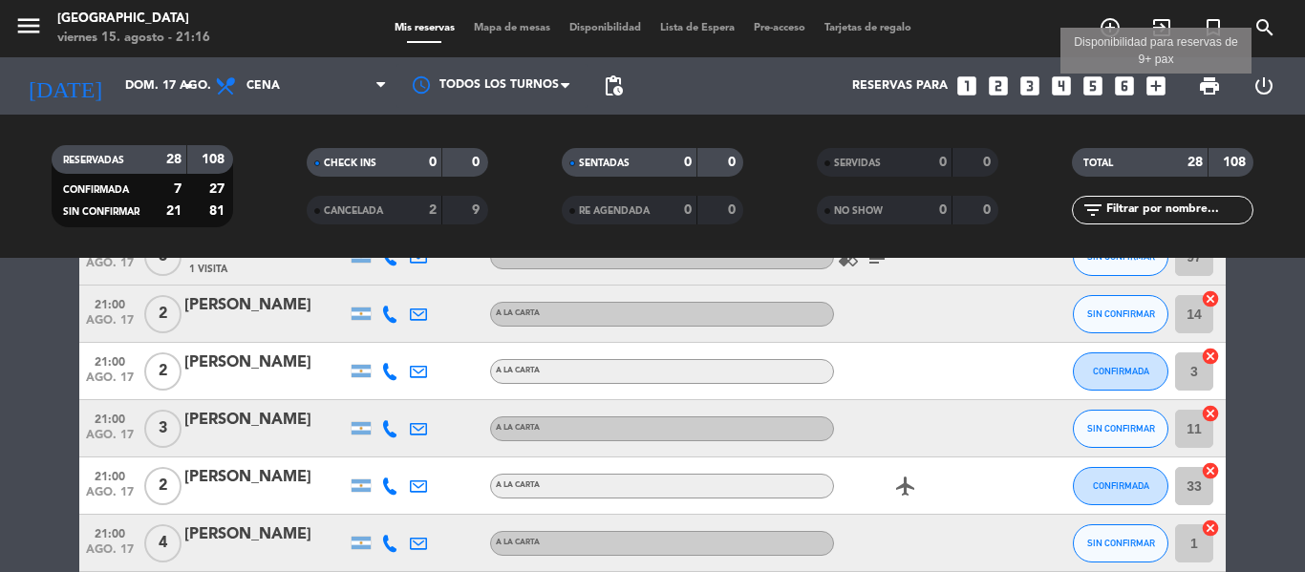
click at [1155, 87] on icon "add_box" at bounding box center [1155, 86] width 25 height 25
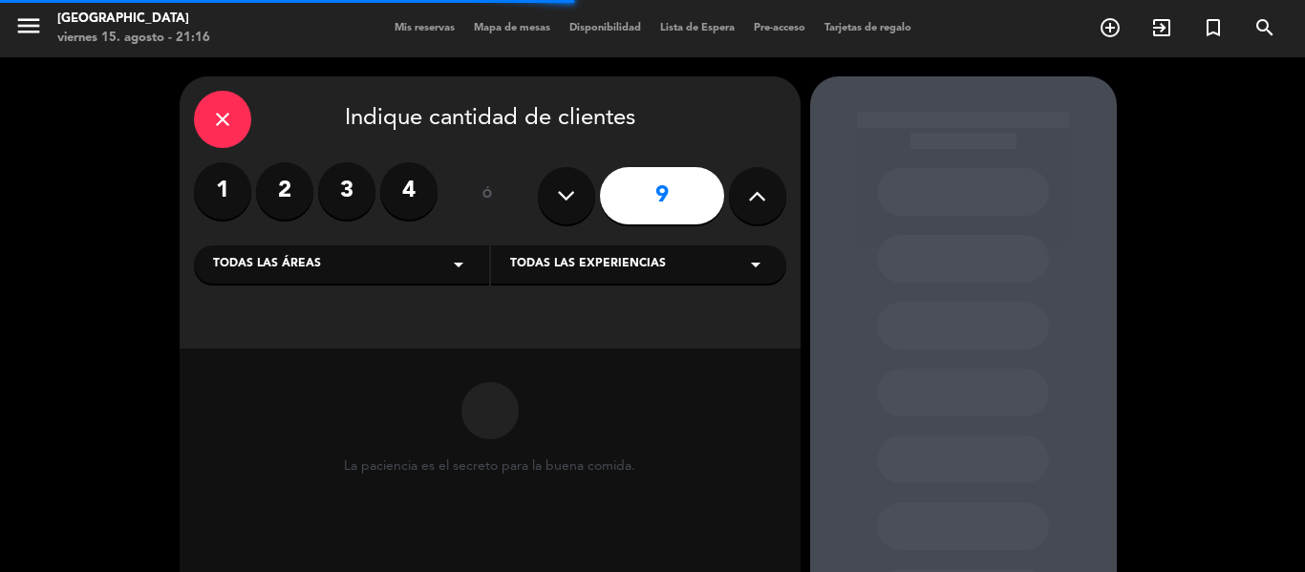
click at [567, 201] on icon at bounding box center [566, 195] width 18 height 29
type input "8"
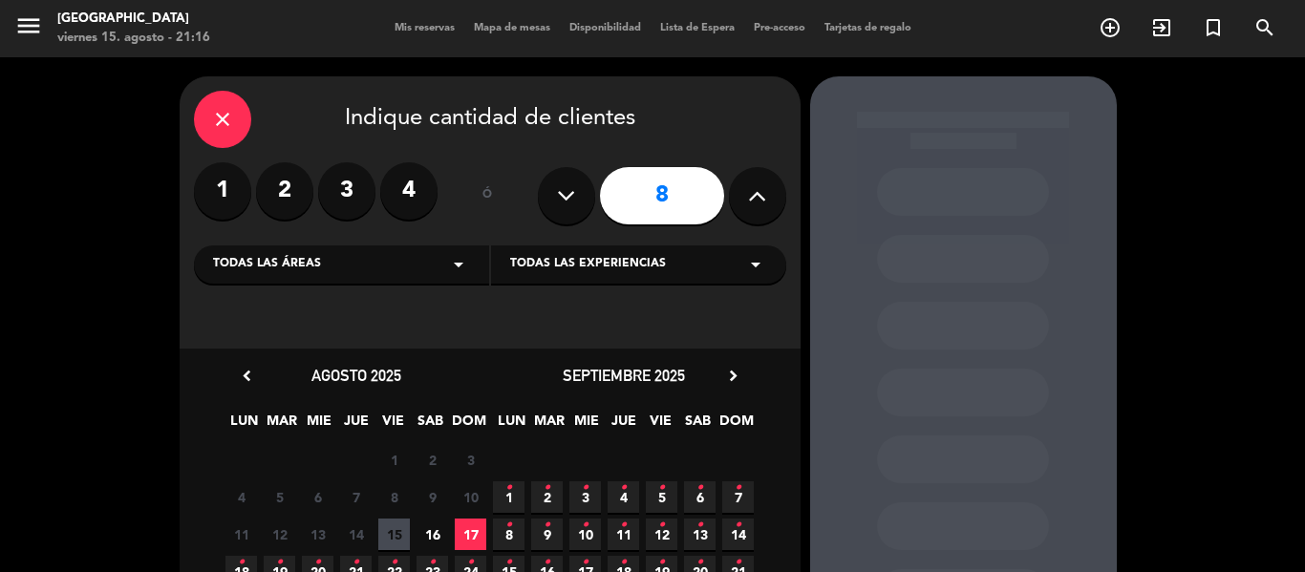
click at [474, 529] on span "17" at bounding box center [471, 535] width 32 height 32
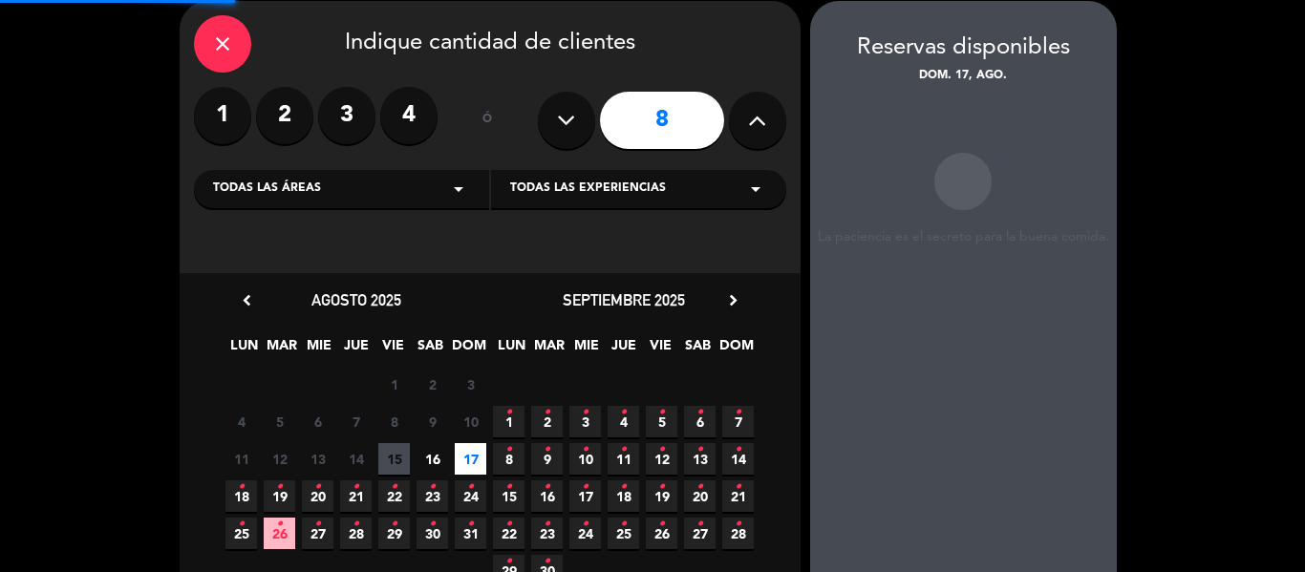
scroll to position [76, 0]
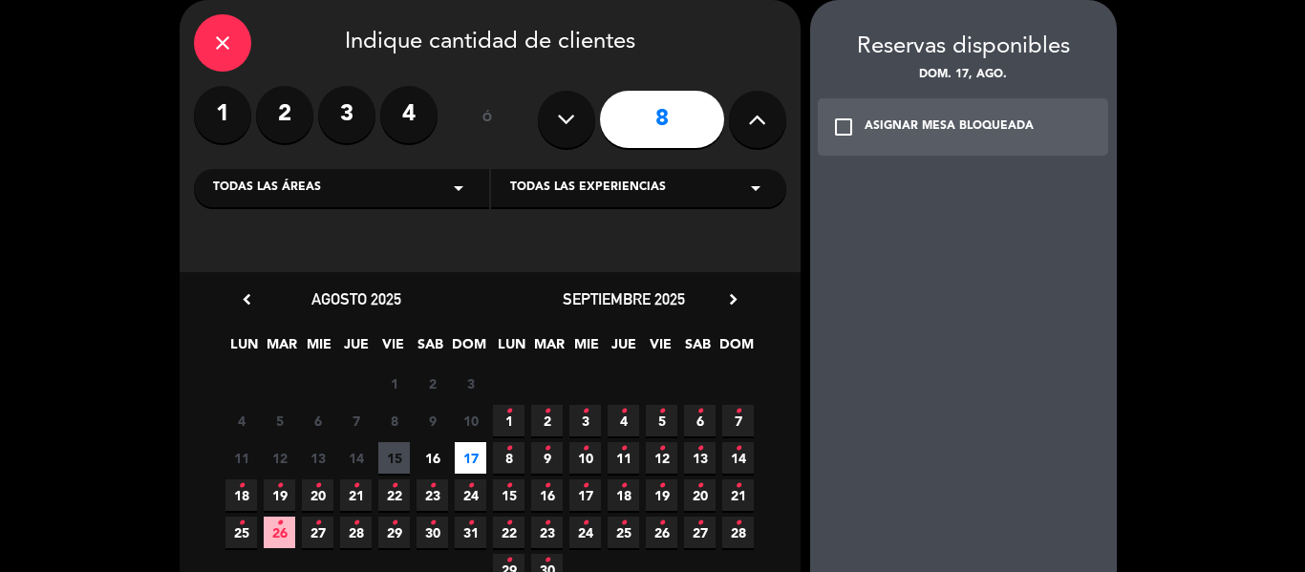
click at [462, 459] on span "17" at bounding box center [471, 458] width 32 height 32
click at [840, 123] on icon "check_box_outline_blank" at bounding box center [843, 127] width 23 height 23
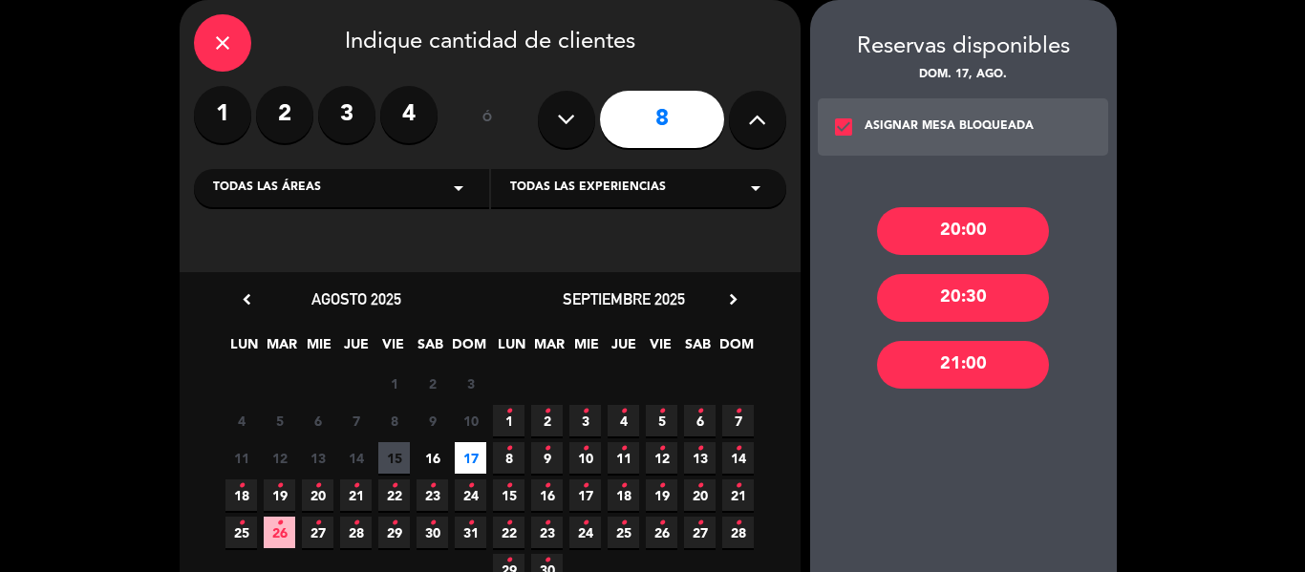
click at [930, 229] on div "20:00" at bounding box center [963, 231] width 172 height 48
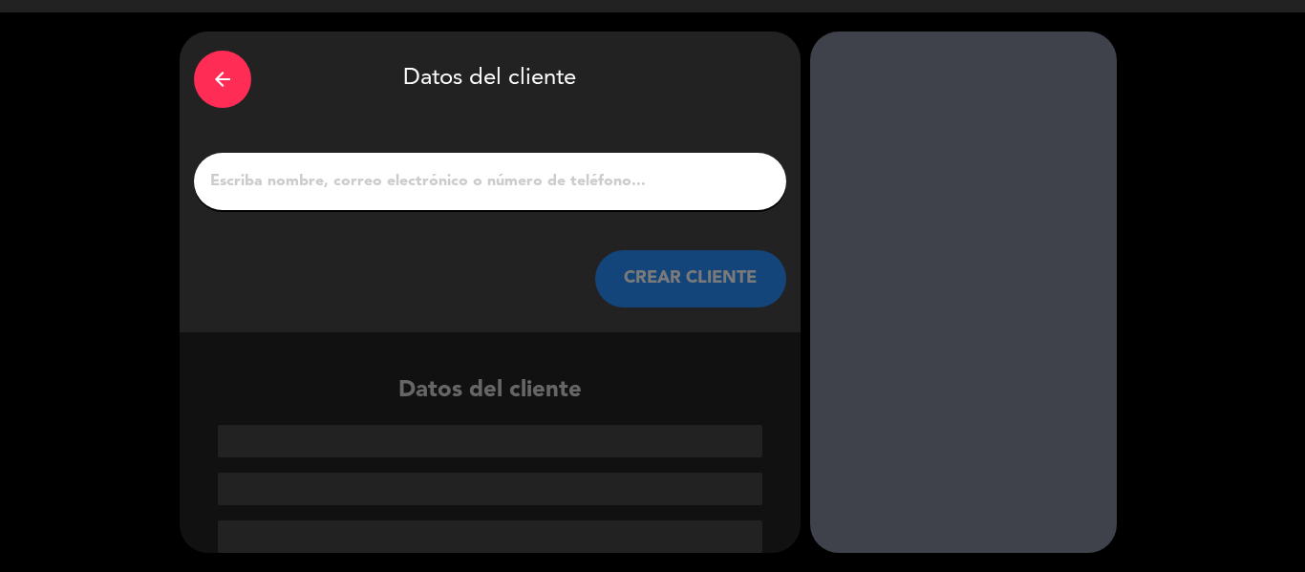
click at [427, 185] on input "1" at bounding box center [490, 181] width 564 height 27
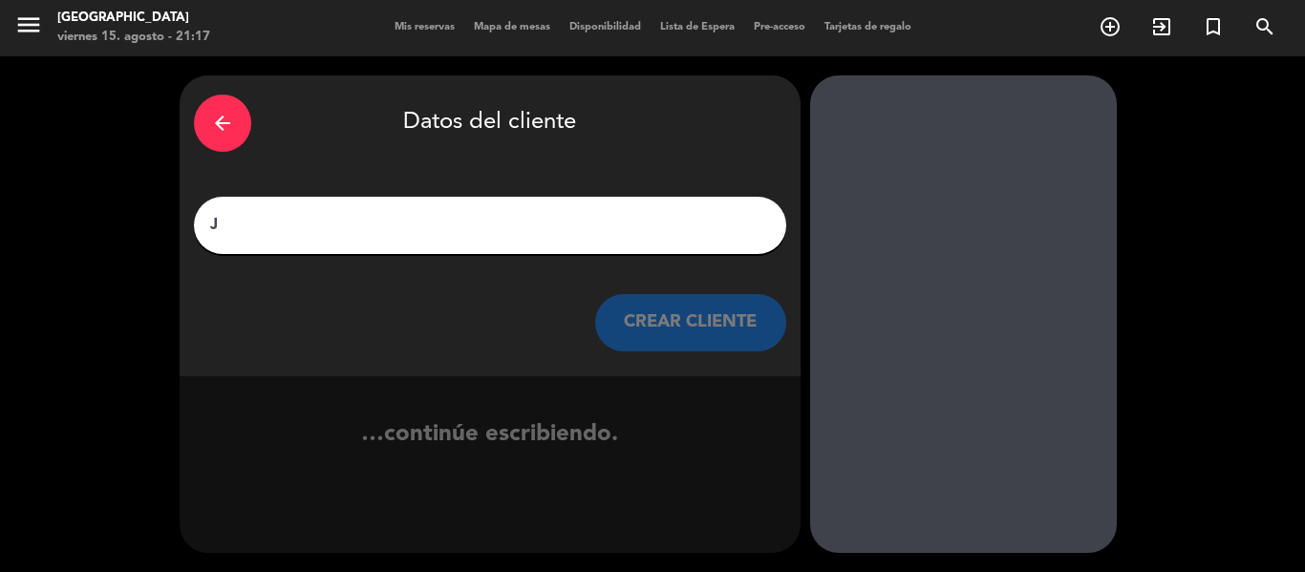
scroll to position [1, 0]
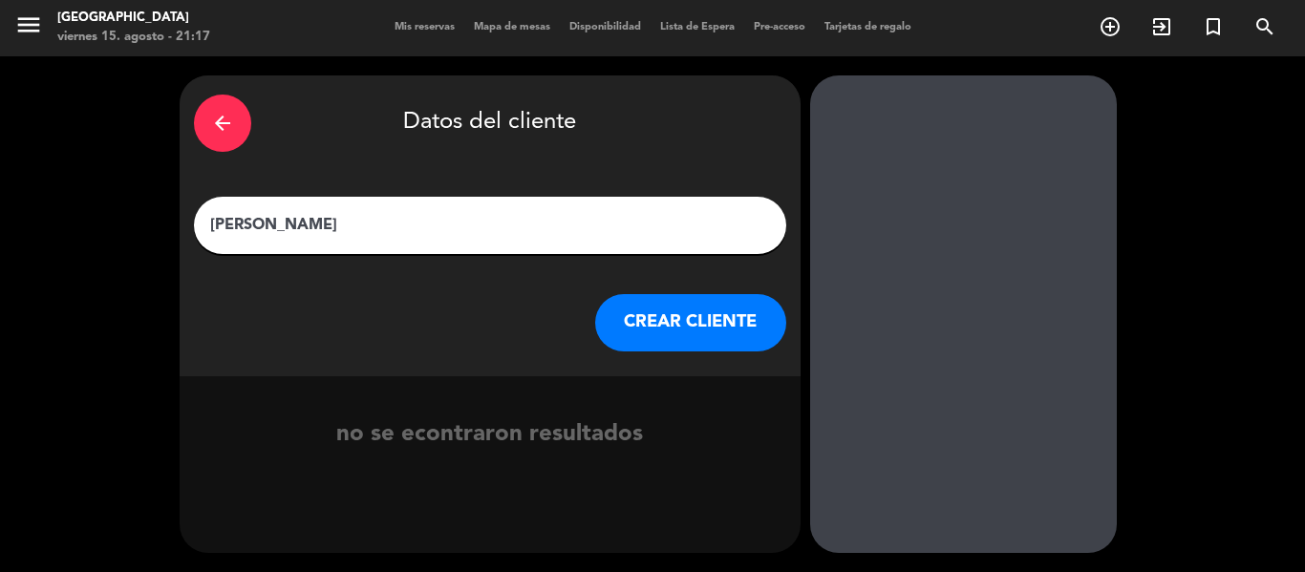
drag, startPoint x: 208, startPoint y: 223, endPoint x: 369, endPoint y: 236, distance: 160.9
click at [369, 236] on input "[PERSON_NAME]" at bounding box center [490, 225] width 564 height 27
type input "[PERSON_NAME]"
click at [341, 142] on div "arrow_back Datos del cliente" at bounding box center [490, 123] width 592 height 67
drag, startPoint x: 208, startPoint y: 223, endPoint x: 319, endPoint y: 223, distance: 110.8
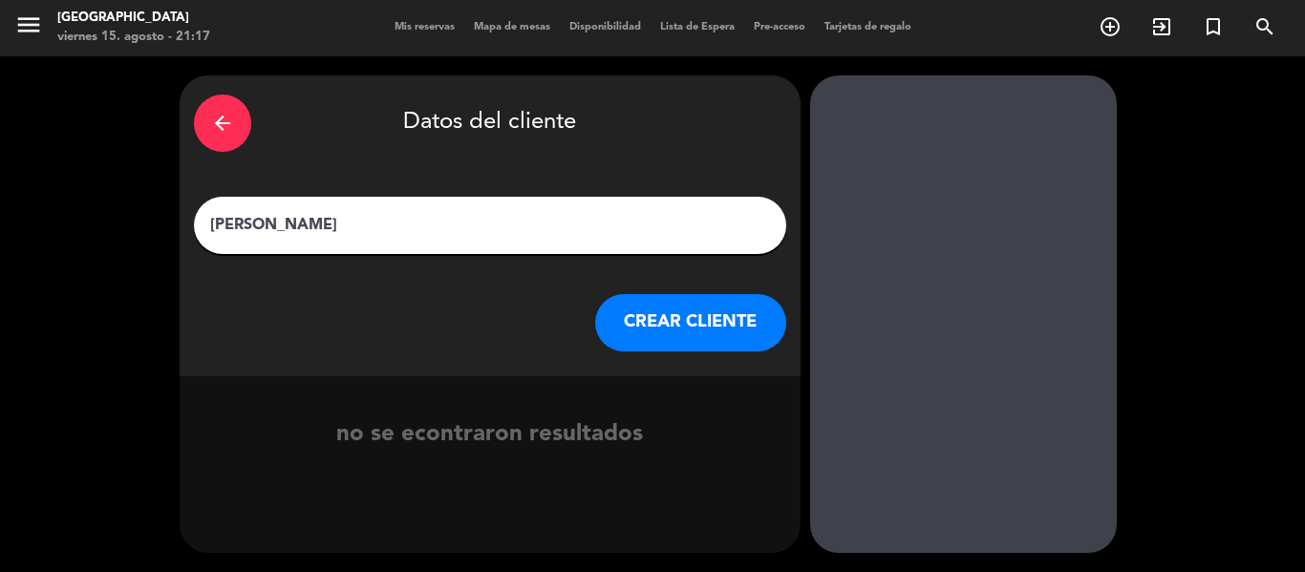
click at [319, 223] on input "[PERSON_NAME]" at bounding box center [490, 225] width 564 height 27
click at [354, 228] on input "[PERSON_NAME]" at bounding box center [490, 225] width 564 height 27
click at [674, 317] on button "CREAR CLIENTE" at bounding box center [690, 322] width 191 height 57
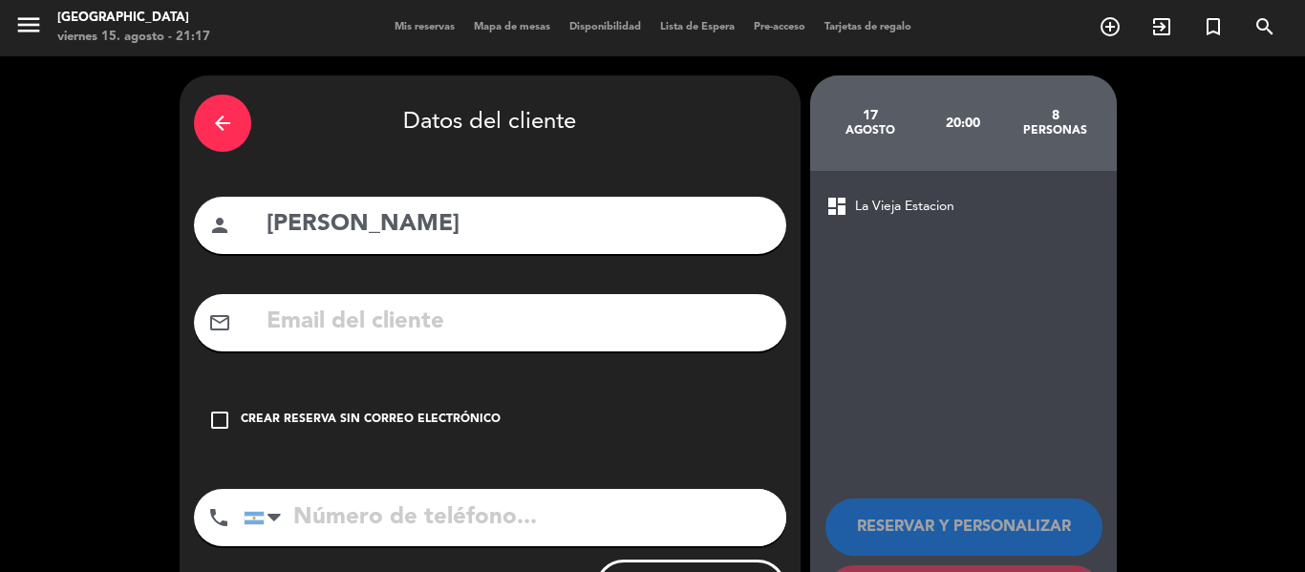
click at [237, 416] on div "check_box_outline_blank Crear reserva sin correo electrónico" at bounding box center [490, 420] width 592 height 57
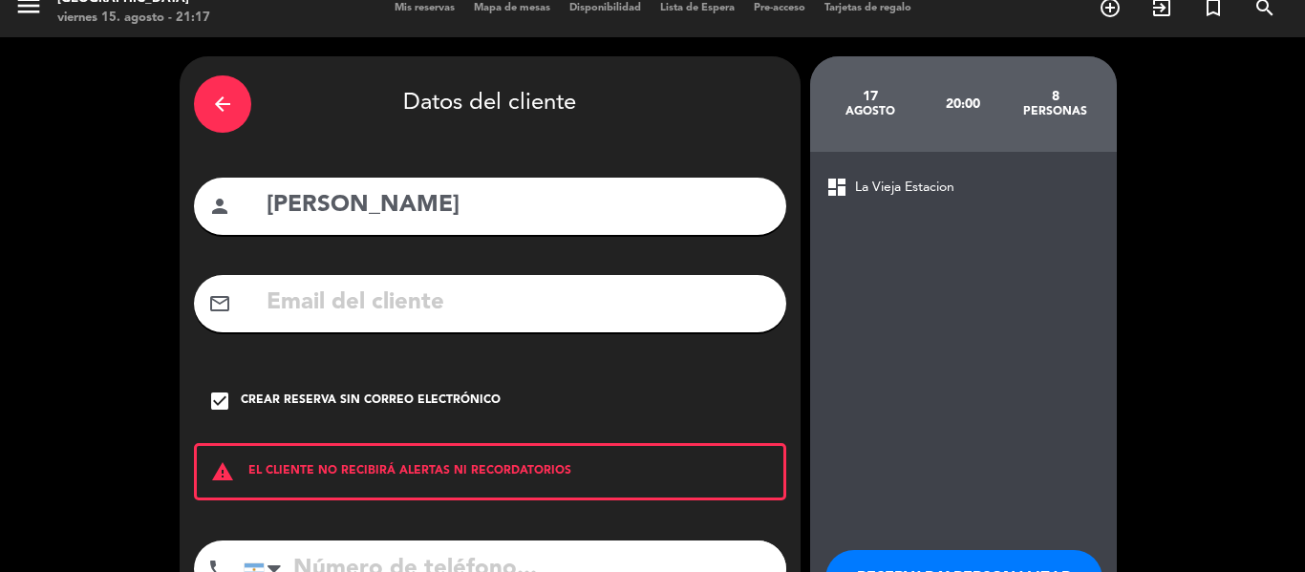
scroll to position [0, 0]
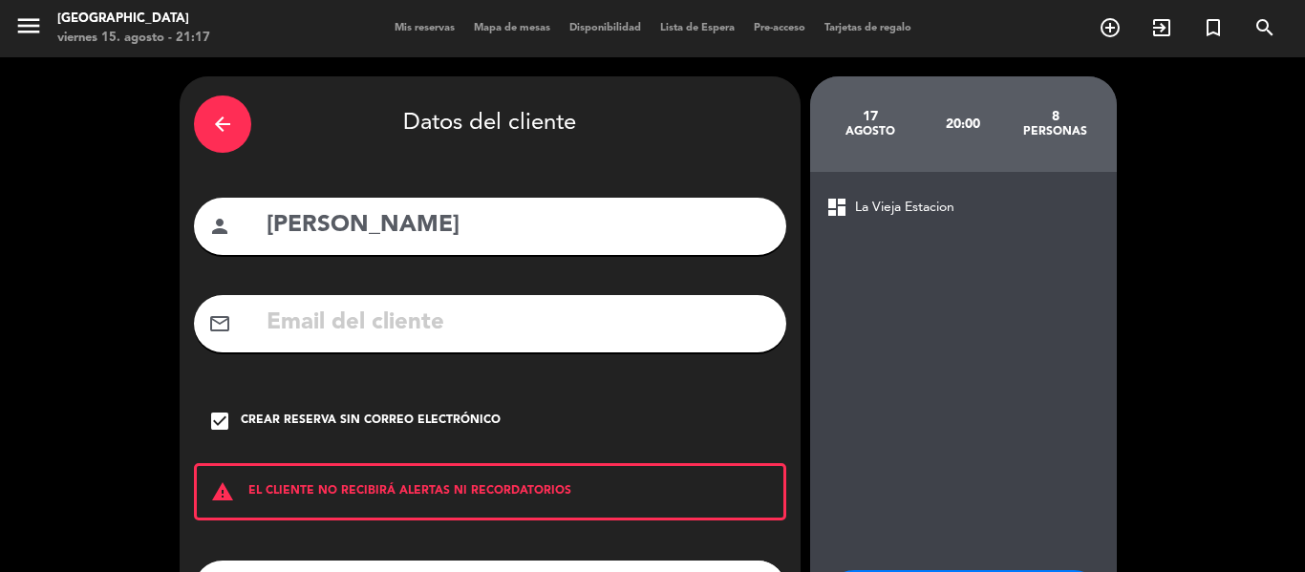
drag, startPoint x: 402, startPoint y: 117, endPoint x: 631, endPoint y: 120, distance: 229.3
click at [631, 120] on div "arrow_back Datos del cliente" at bounding box center [490, 124] width 592 height 67
drag, startPoint x: 456, startPoint y: 126, endPoint x: 683, endPoint y: 121, distance: 227.4
click at [683, 121] on div "arrow_back Datos del cliente" at bounding box center [490, 124] width 592 height 67
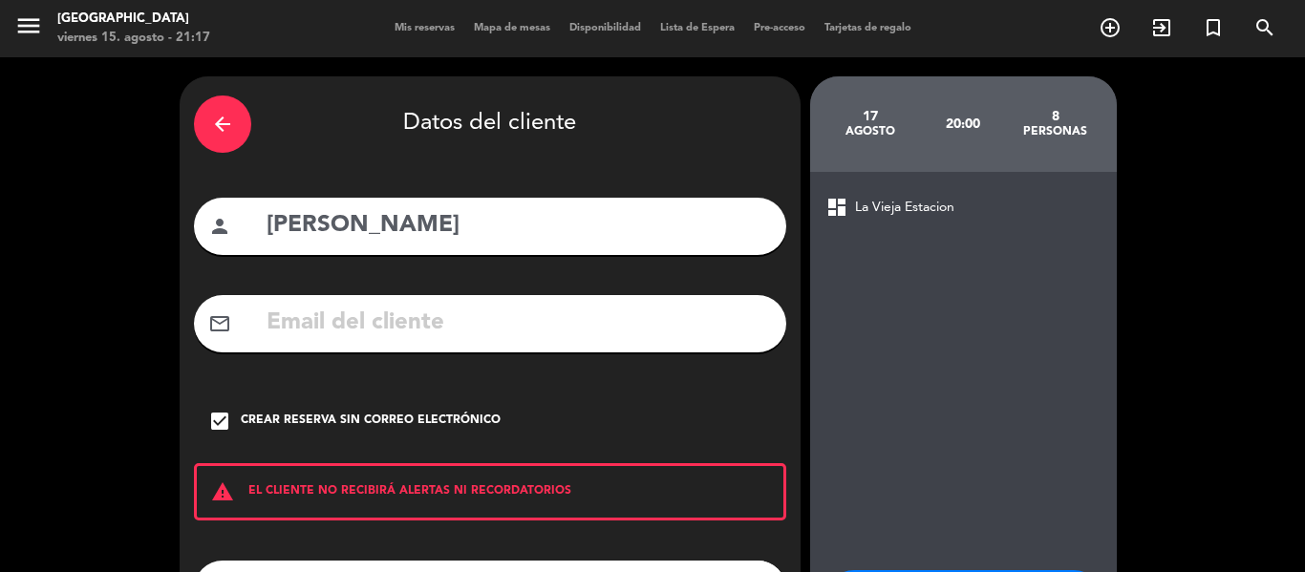
click at [647, 129] on div "arrow_back Datos del cliente" at bounding box center [490, 124] width 592 height 67
drag, startPoint x: 266, startPoint y: 226, endPoint x: 465, endPoint y: 236, distance: 199.8
click at [465, 236] on input "[PERSON_NAME]" at bounding box center [518, 225] width 507 height 39
click at [490, 230] on input "[PERSON_NAME]" at bounding box center [518, 225] width 507 height 39
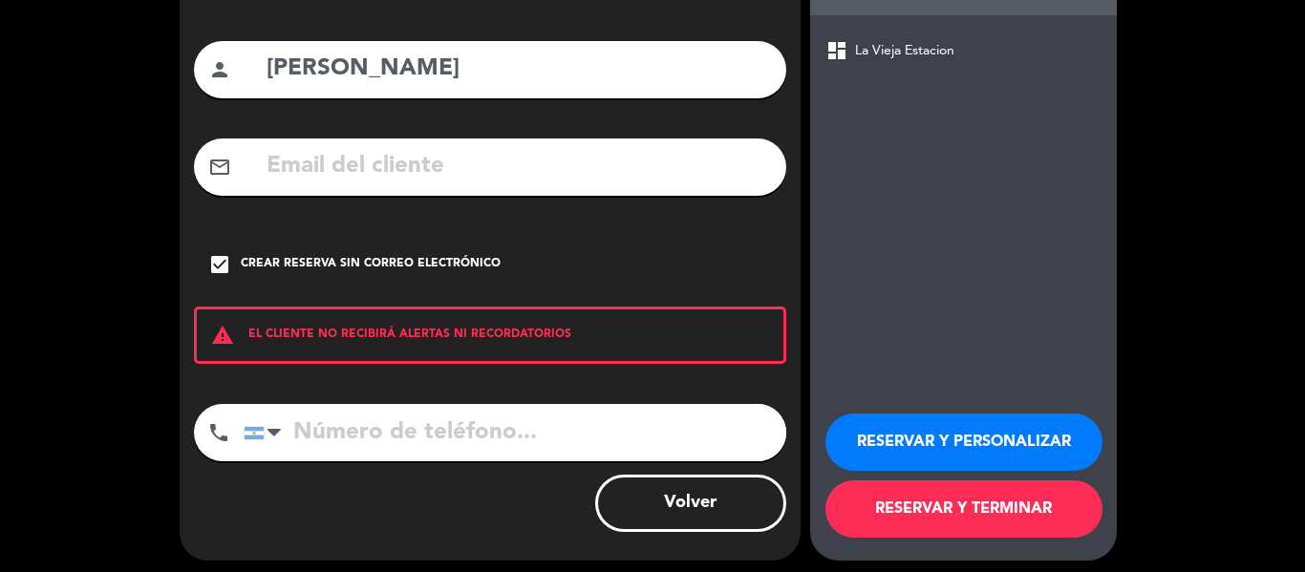
scroll to position [164, 0]
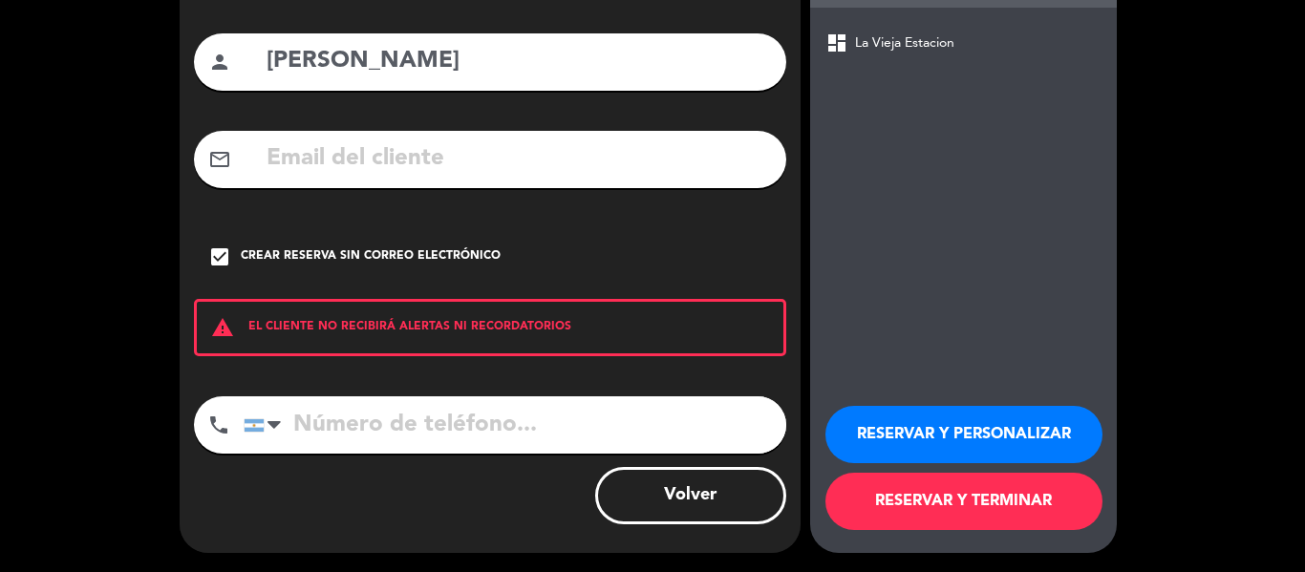
click at [959, 499] on button "RESERVAR Y TERMINAR" at bounding box center [963, 501] width 277 height 57
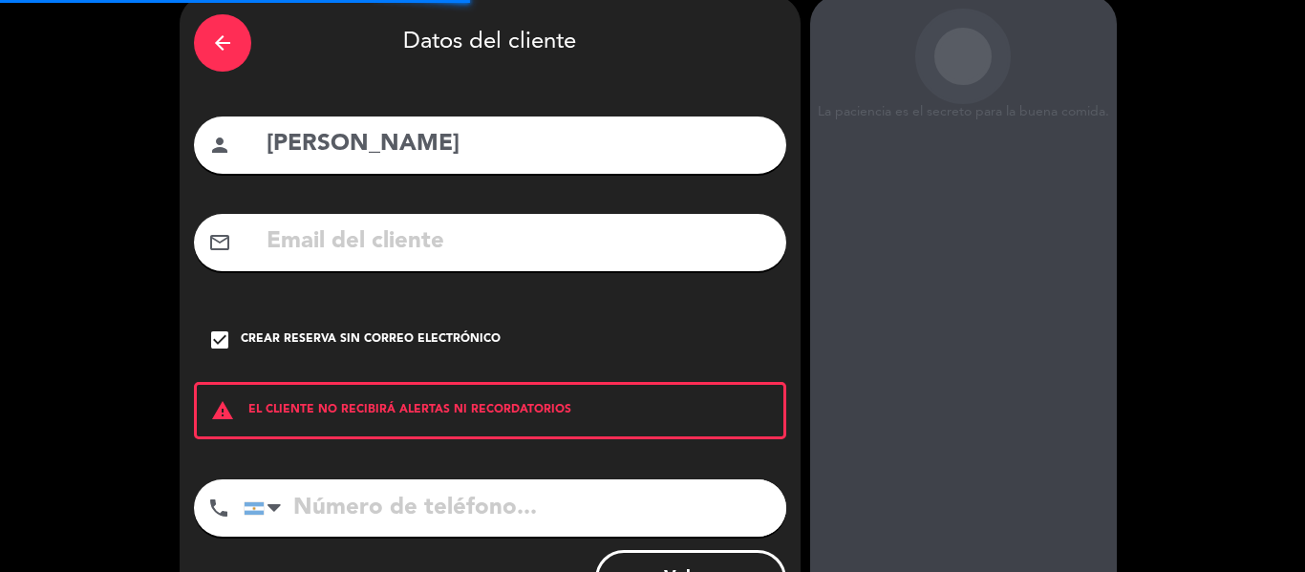
scroll to position [0, 0]
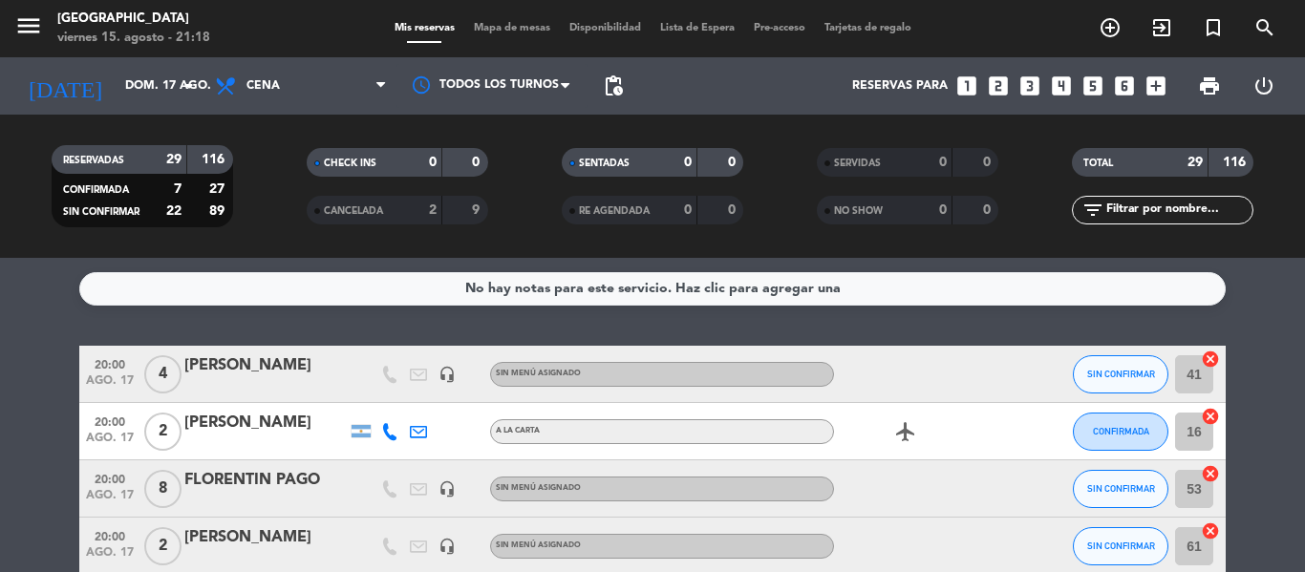
drag, startPoint x: 75, startPoint y: 258, endPoint x: 137, endPoint y: 286, distance: 67.1
click at [137, 286] on div "No hay notas para este servicio. Haz clic para agregar una 20:00 ago. 17 4 [PER…" at bounding box center [652, 415] width 1305 height 314
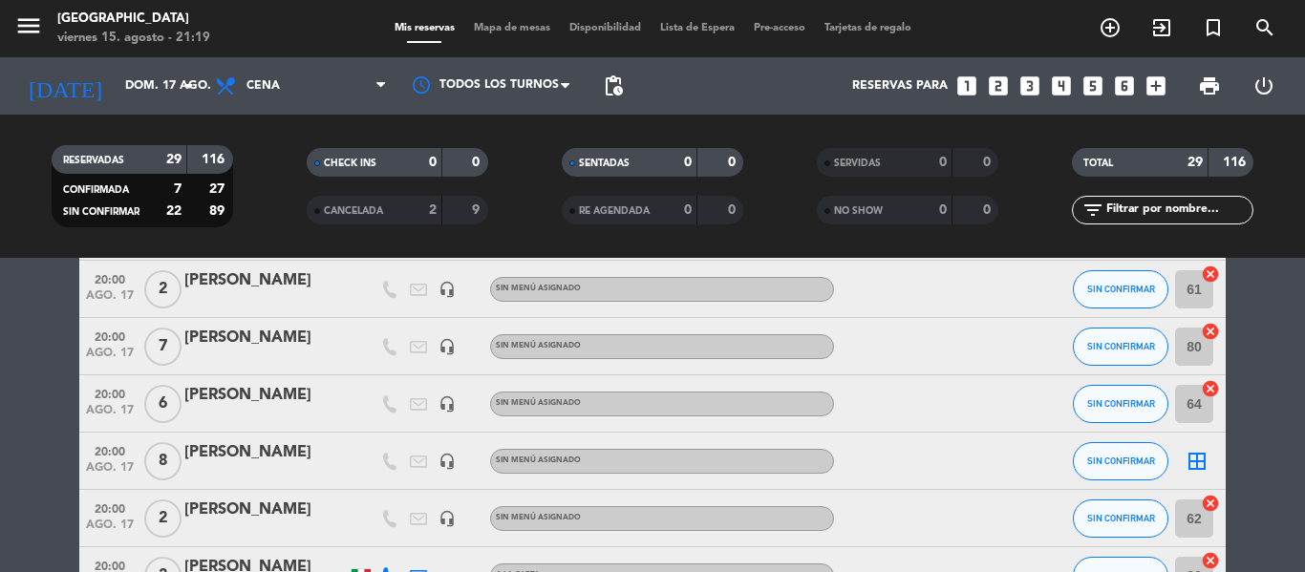
scroll to position [287, 0]
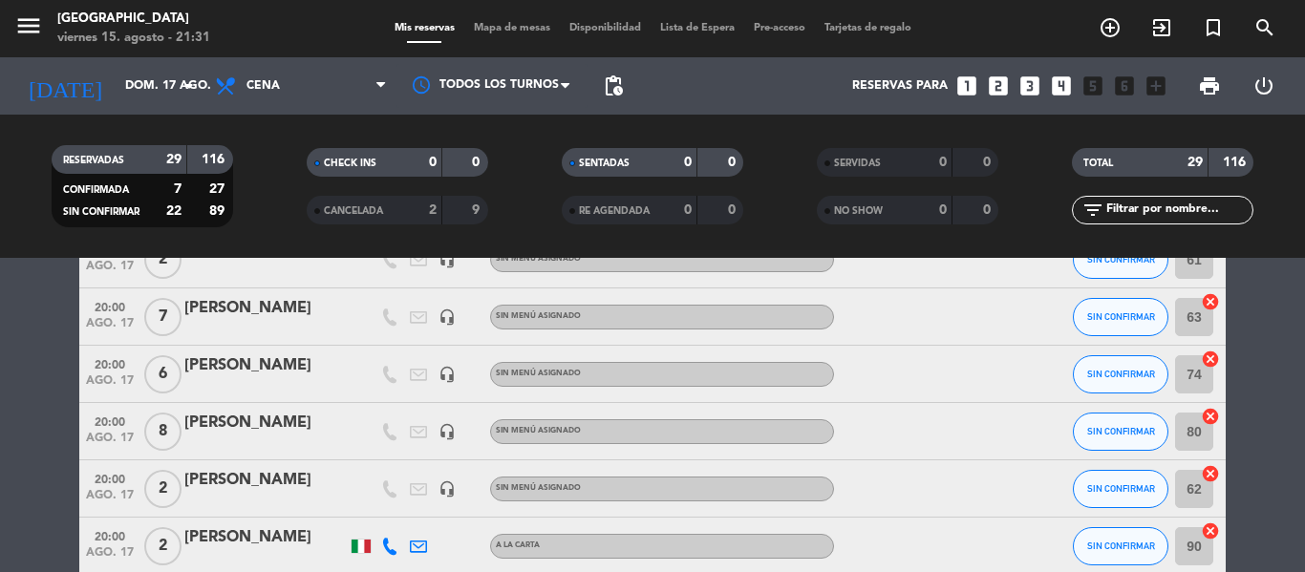
click at [1060, 84] on icon "looks_4" at bounding box center [1061, 86] width 25 height 25
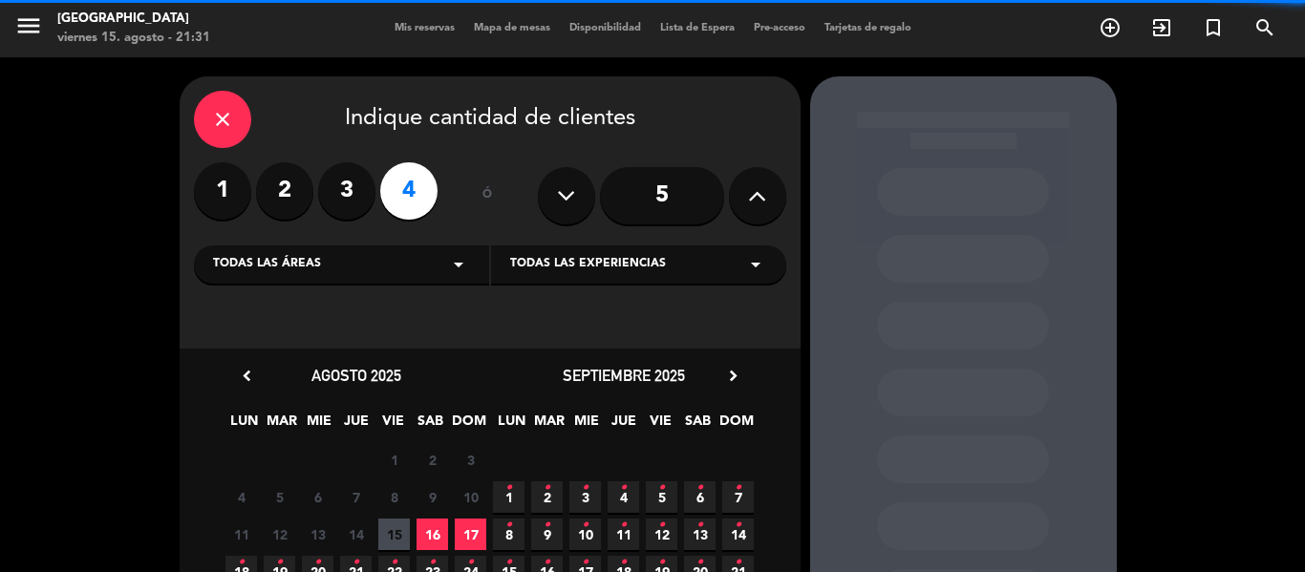
click at [760, 191] on icon at bounding box center [757, 195] width 18 height 29
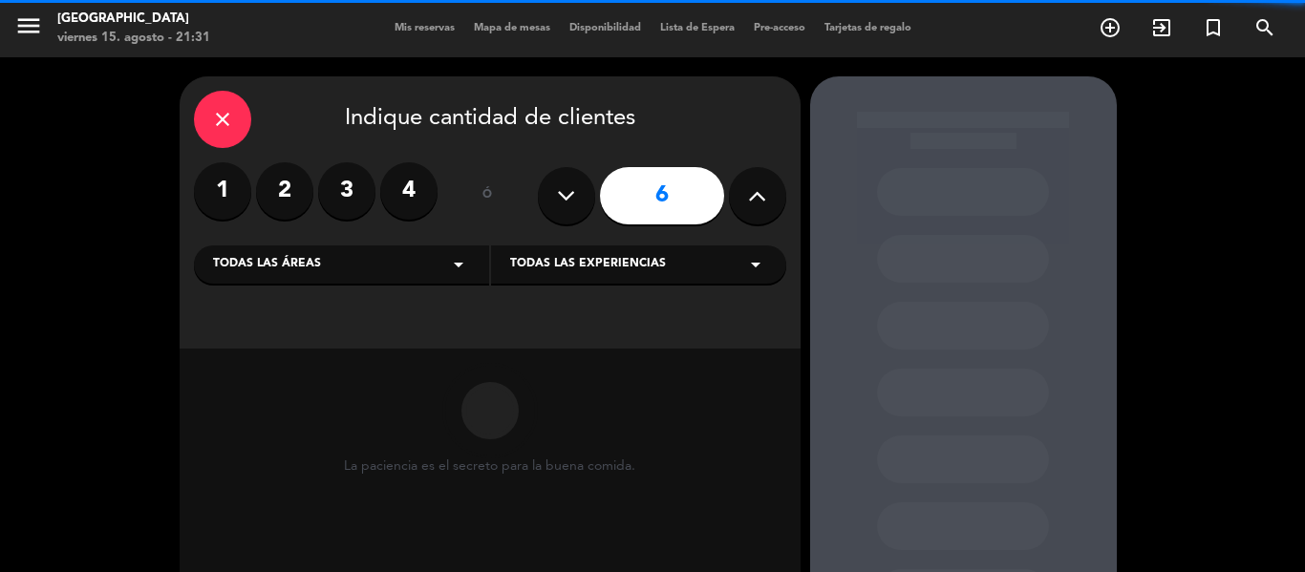
click at [760, 191] on icon at bounding box center [757, 195] width 18 height 29
type input "8"
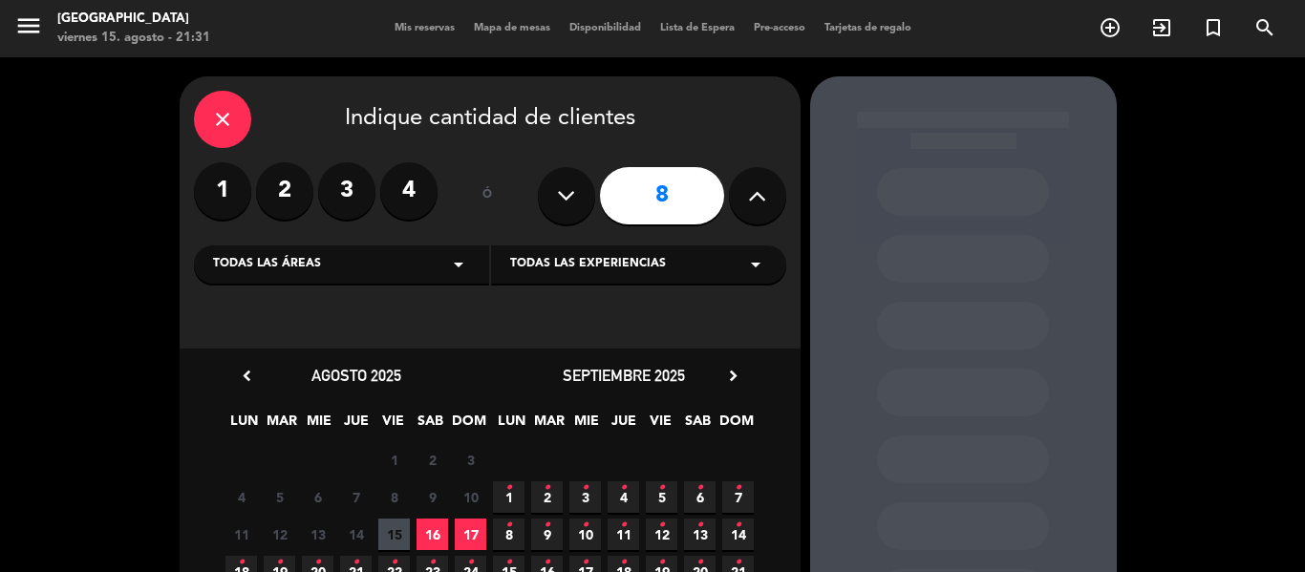
click at [465, 535] on span "17" at bounding box center [471, 535] width 32 height 32
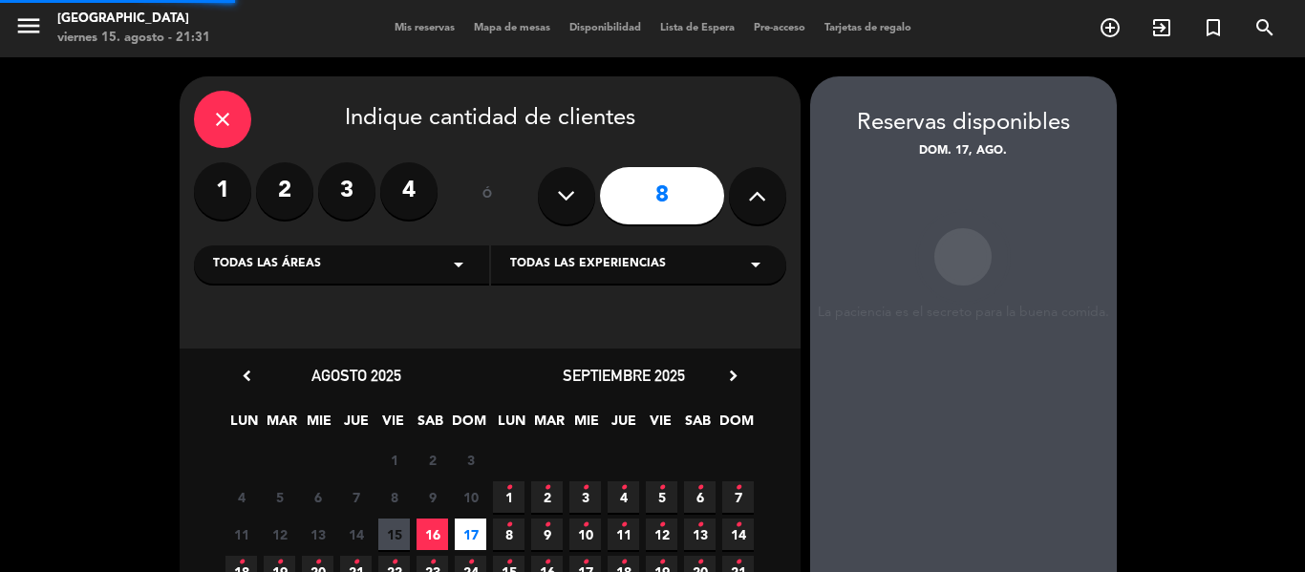
scroll to position [76, 0]
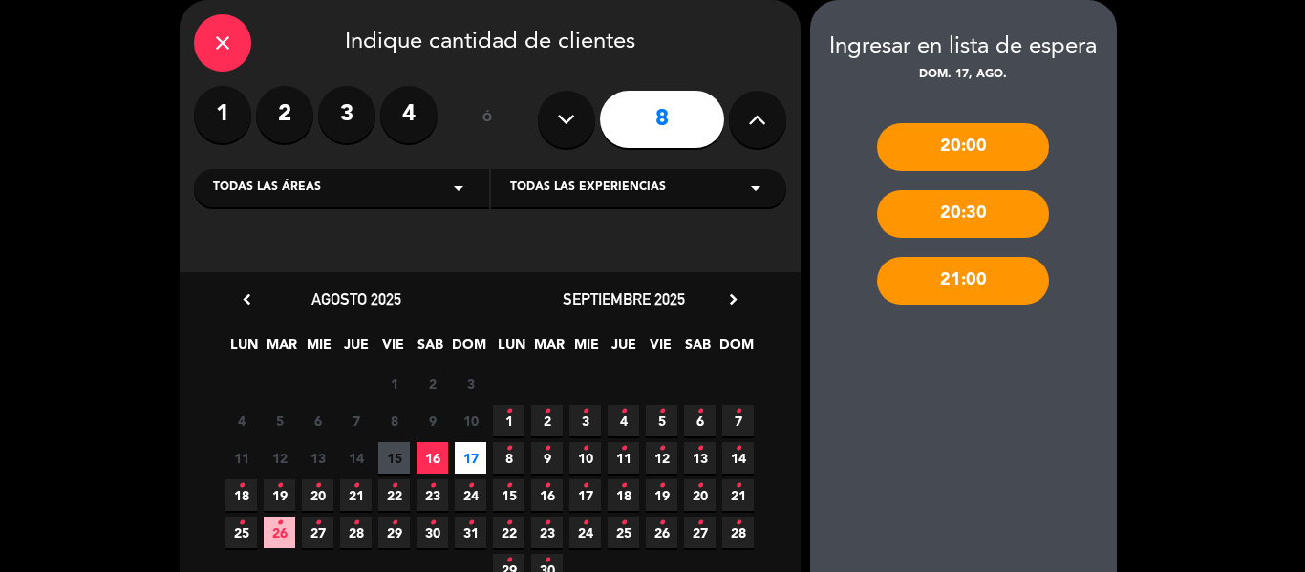
click at [927, 144] on div "20:00" at bounding box center [963, 147] width 172 height 48
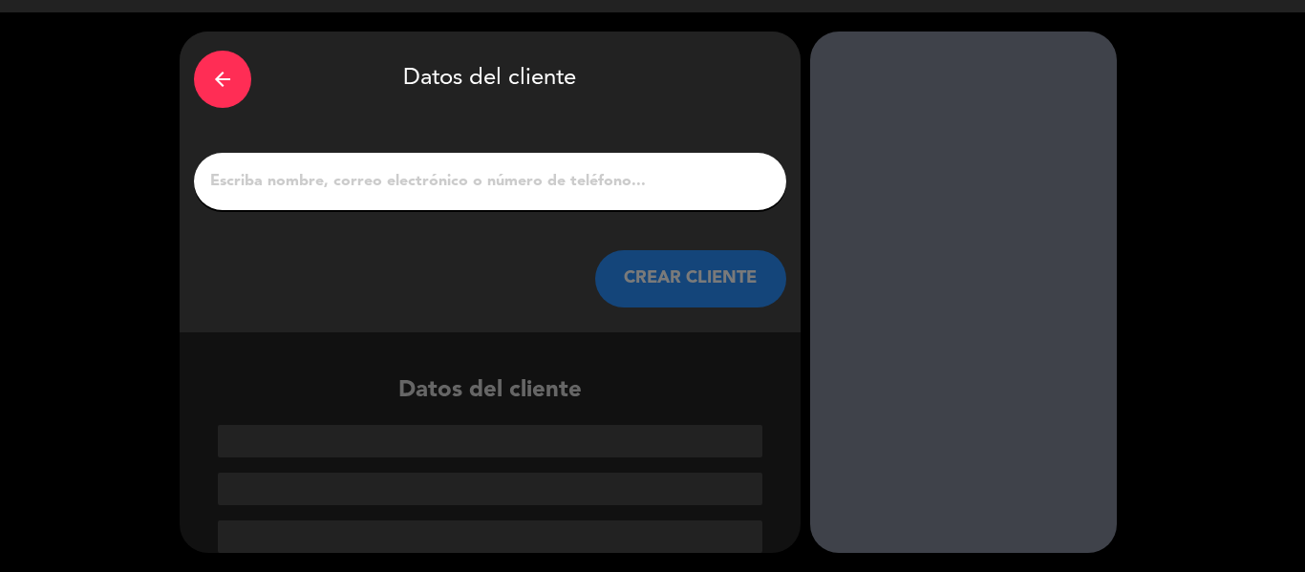
scroll to position [45, 0]
click at [551, 179] on input "1" at bounding box center [490, 181] width 564 height 27
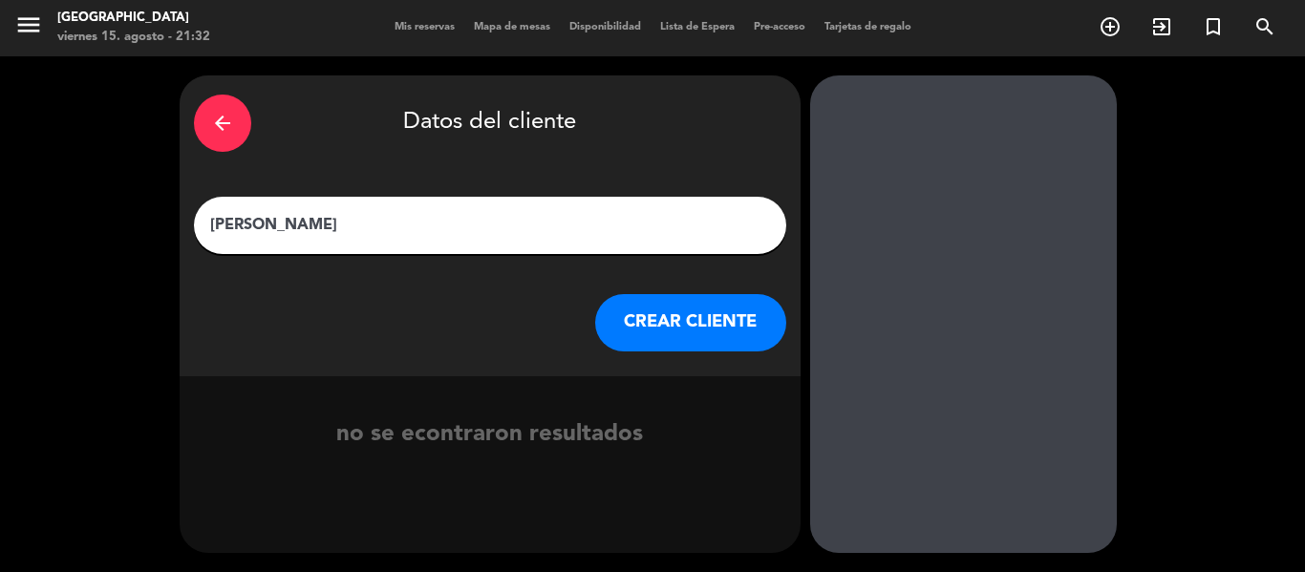
type input "[PERSON_NAME]"
click at [681, 320] on button "CREAR CLIENTE" at bounding box center [690, 322] width 191 height 57
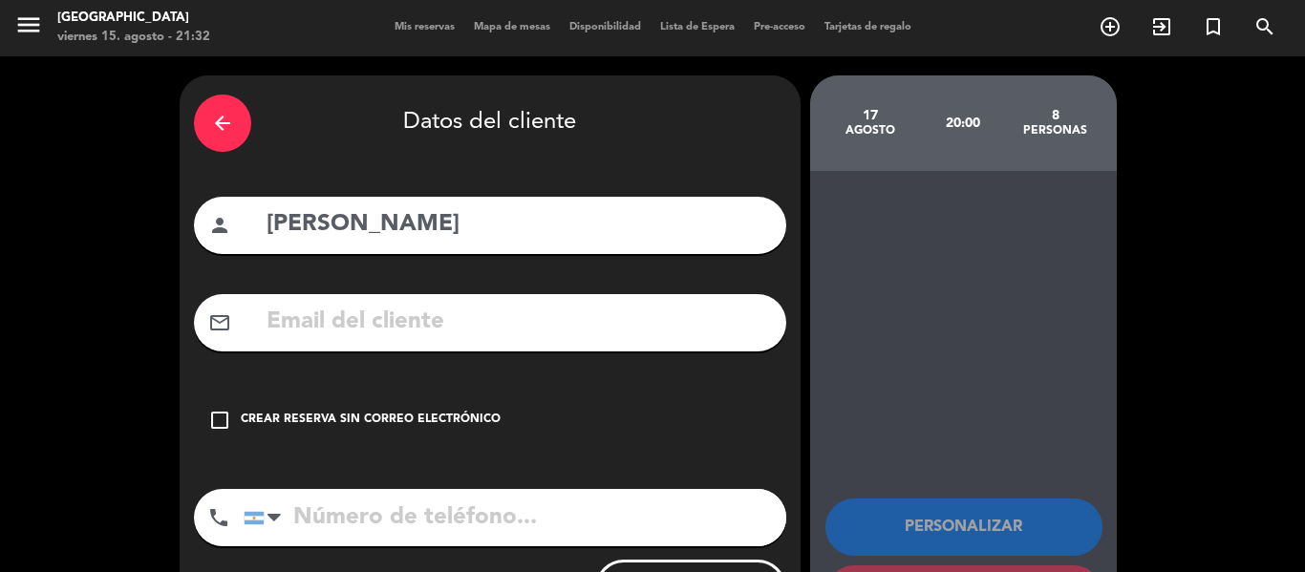
click at [226, 417] on icon "check_box_outline_blank" at bounding box center [219, 420] width 23 height 23
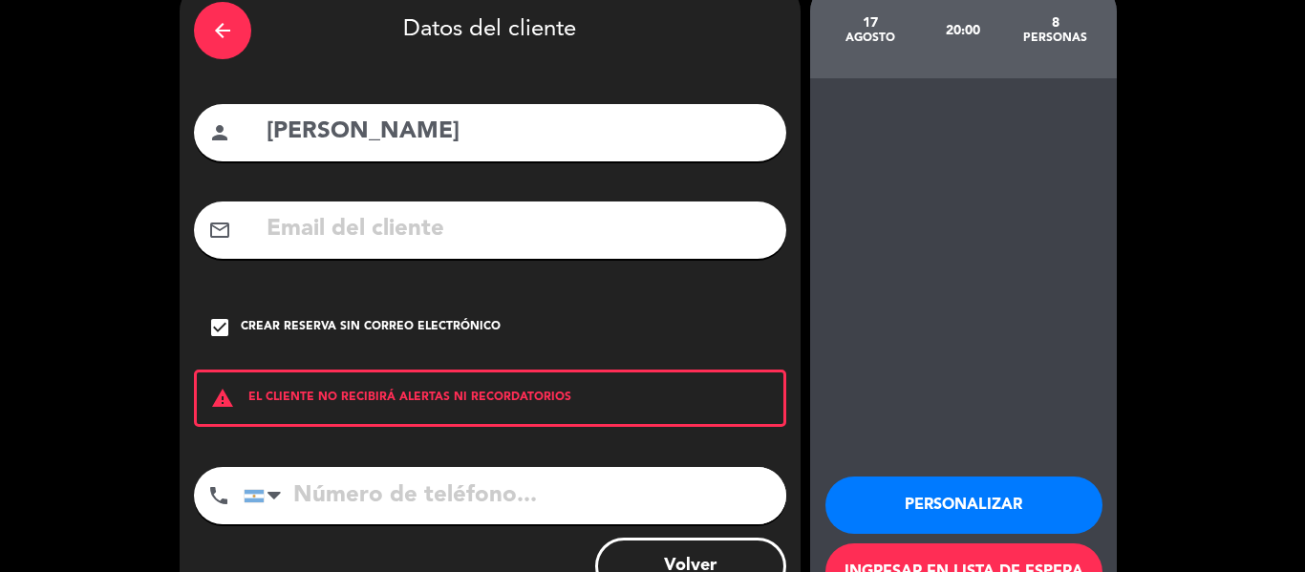
scroll to position [0, 0]
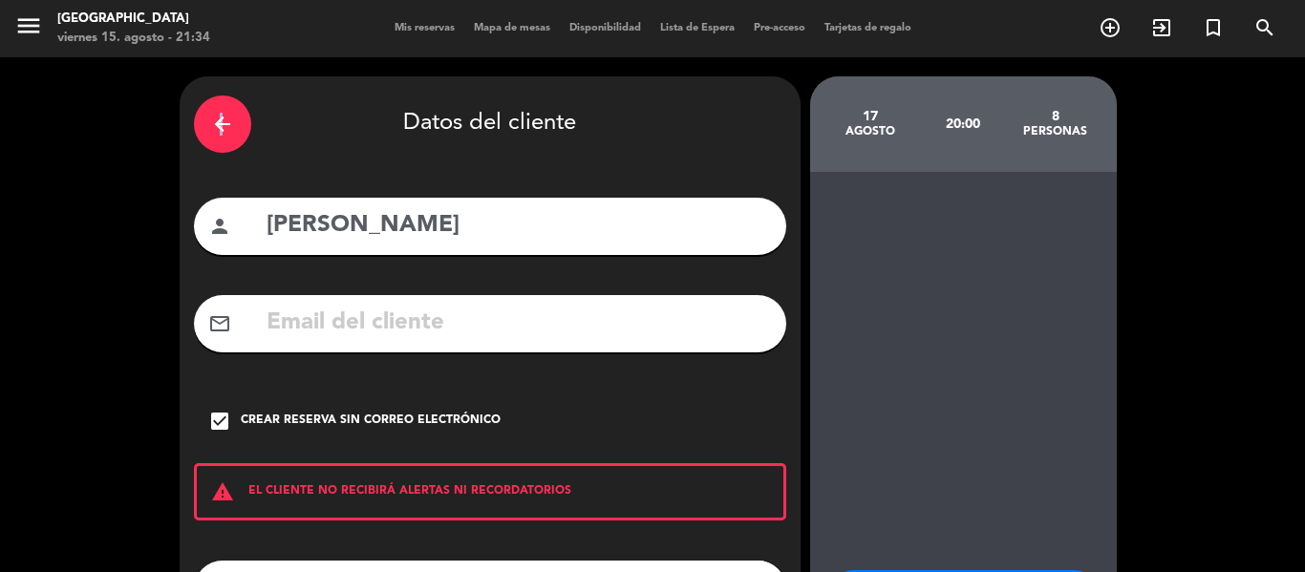
click at [219, 123] on icon "arrow_back" at bounding box center [222, 124] width 23 height 23
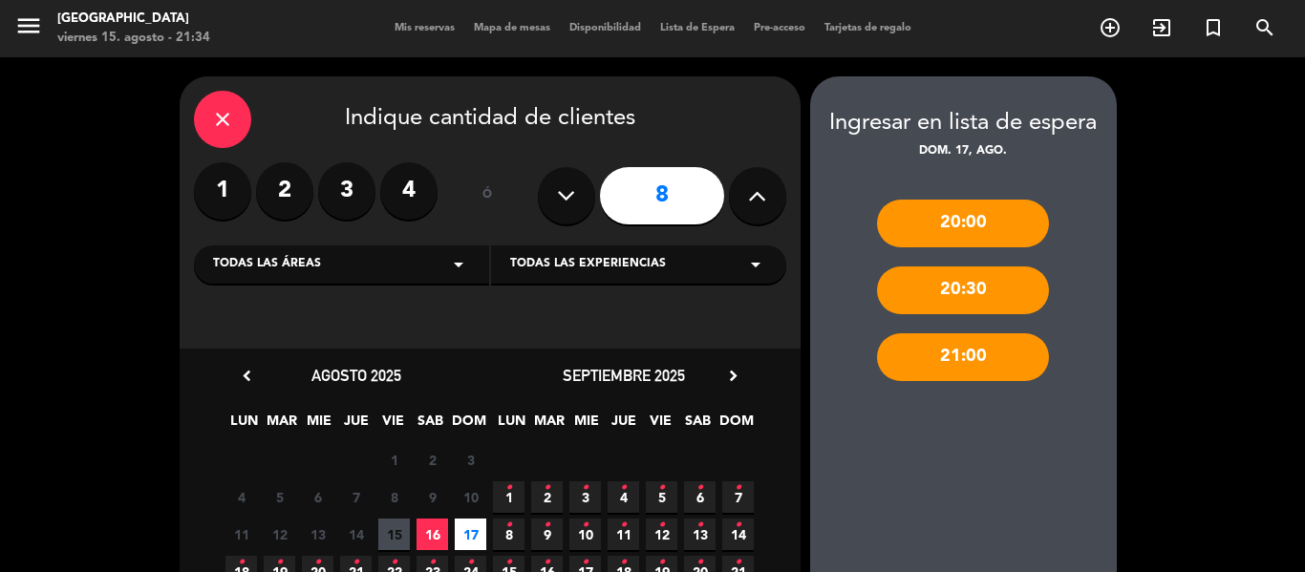
scroll to position [207, 0]
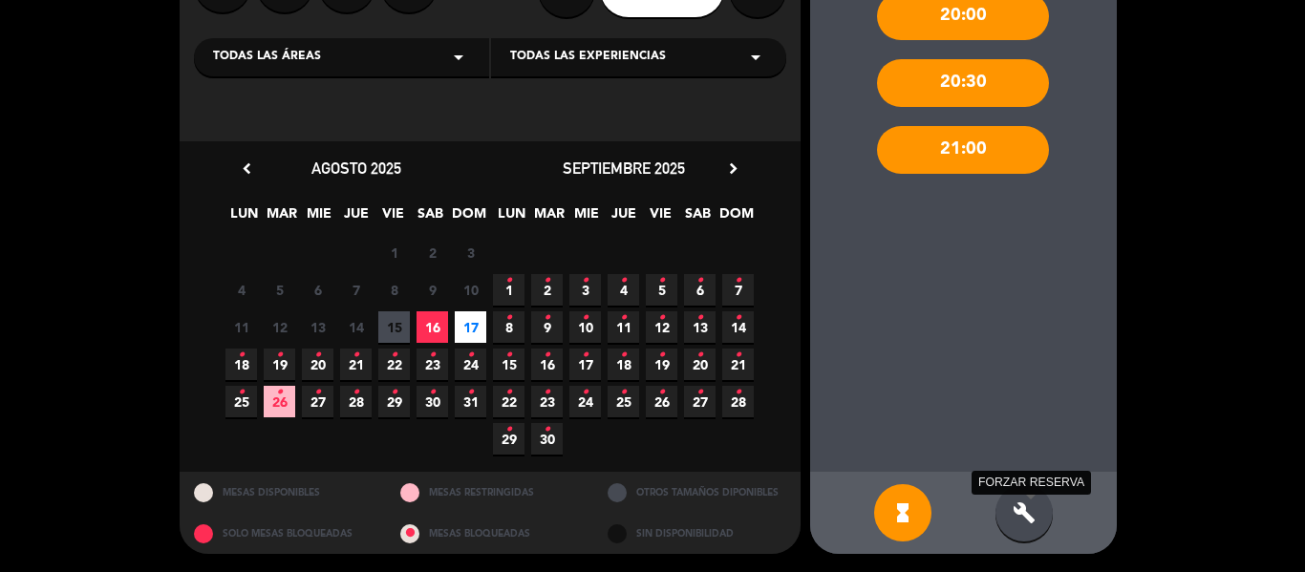
click at [1027, 511] on icon "build" at bounding box center [1023, 512] width 23 height 23
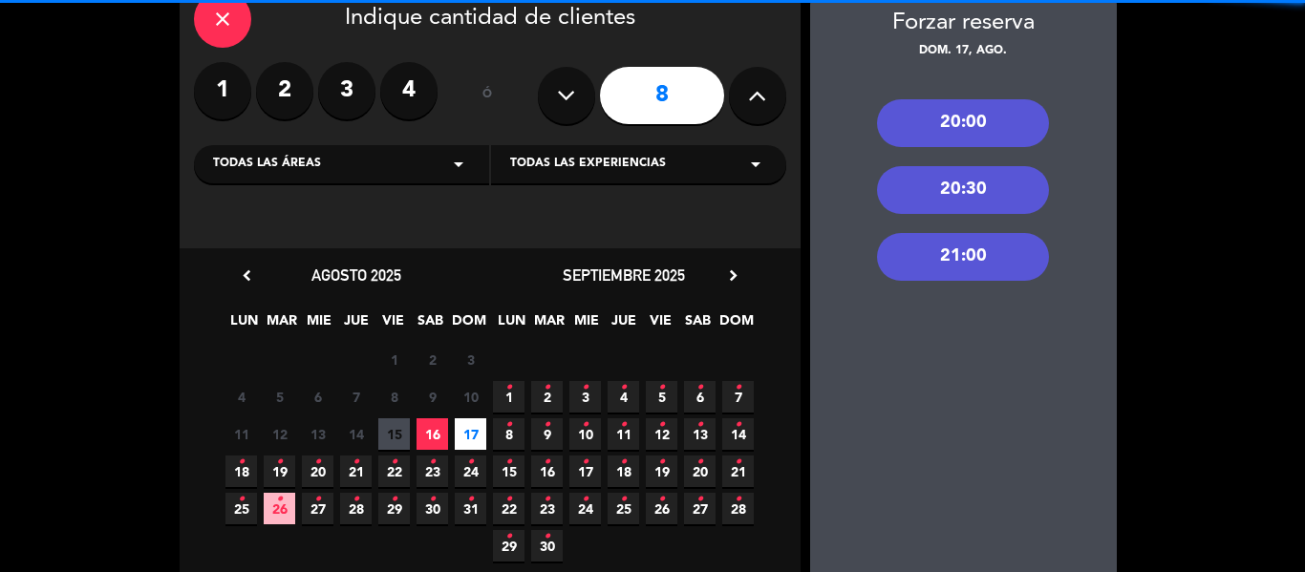
scroll to position [0, 0]
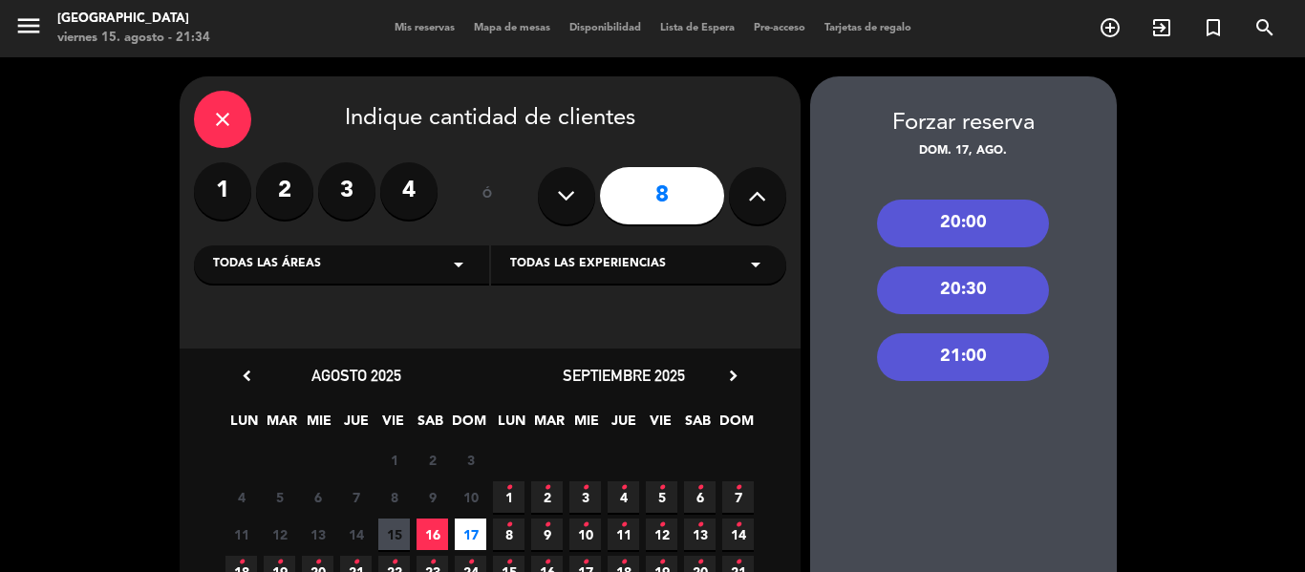
click at [978, 211] on div "20:00" at bounding box center [963, 224] width 172 height 48
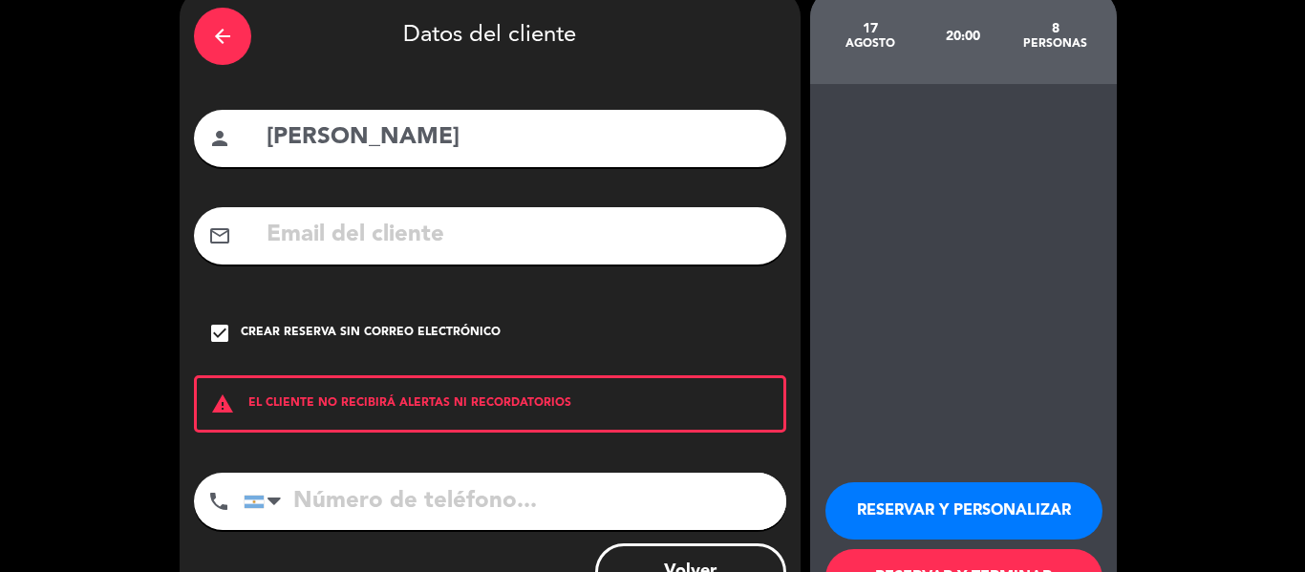
scroll to position [164, 0]
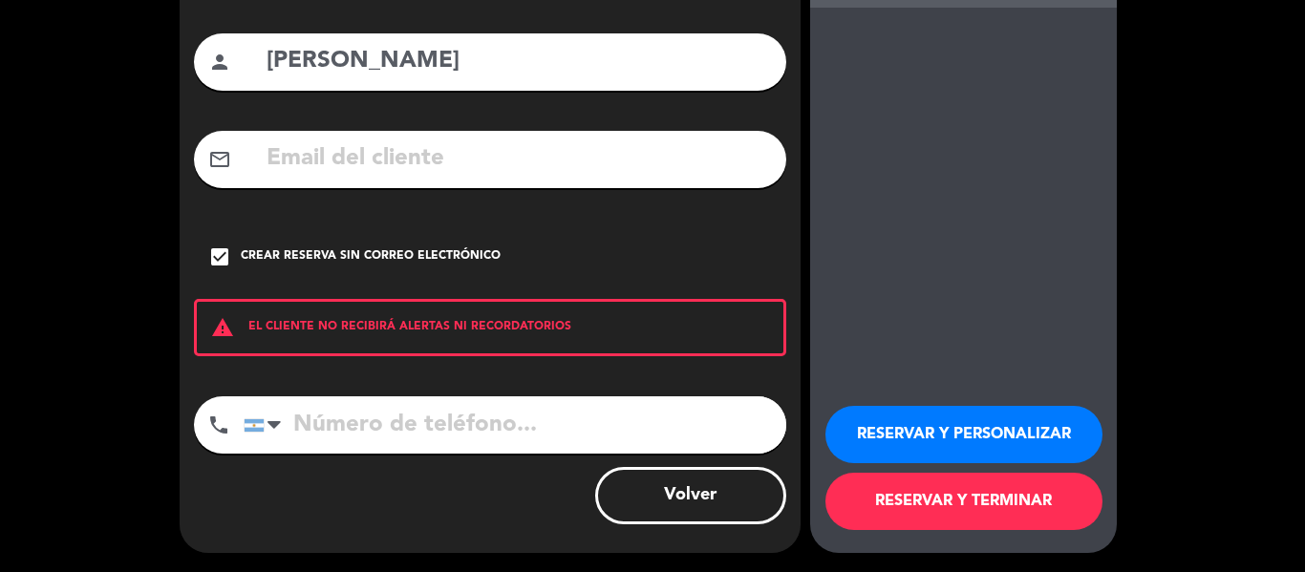
click at [1019, 500] on button "RESERVAR Y TERMINAR" at bounding box center [963, 501] width 277 height 57
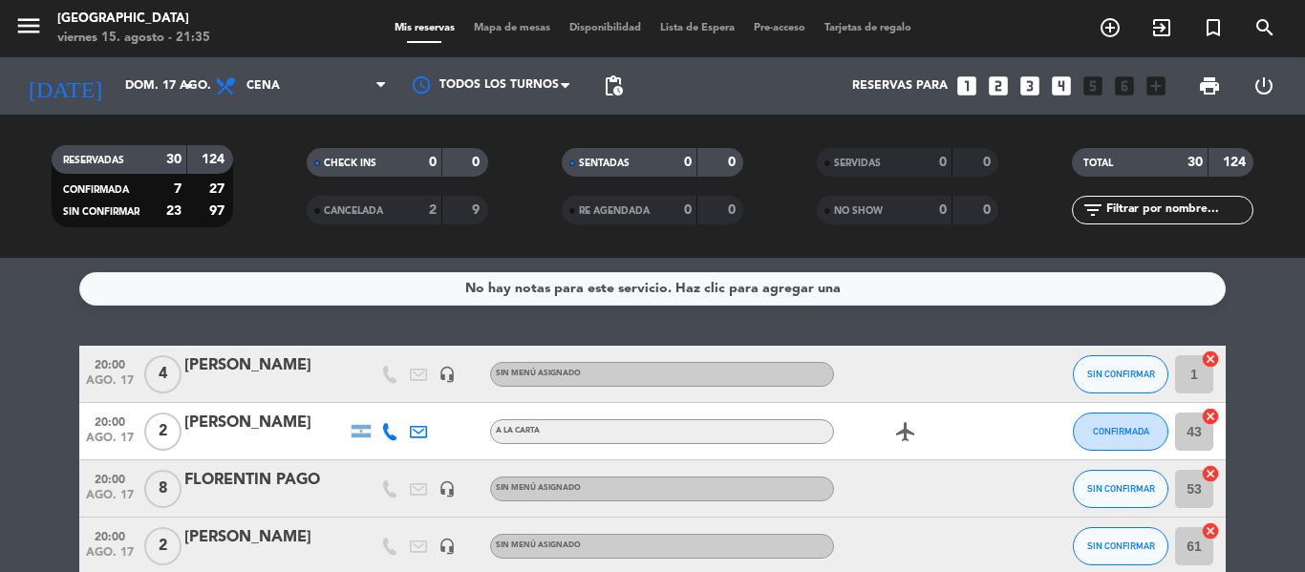
click at [136, 63] on div "[DATE] dom. 17 ago. arrow_drop_down" at bounding box center [109, 85] width 191 height 57
click at [116, 80] on input "dom. 17 ago." at bounding box center [196, 86] width 161 height 32
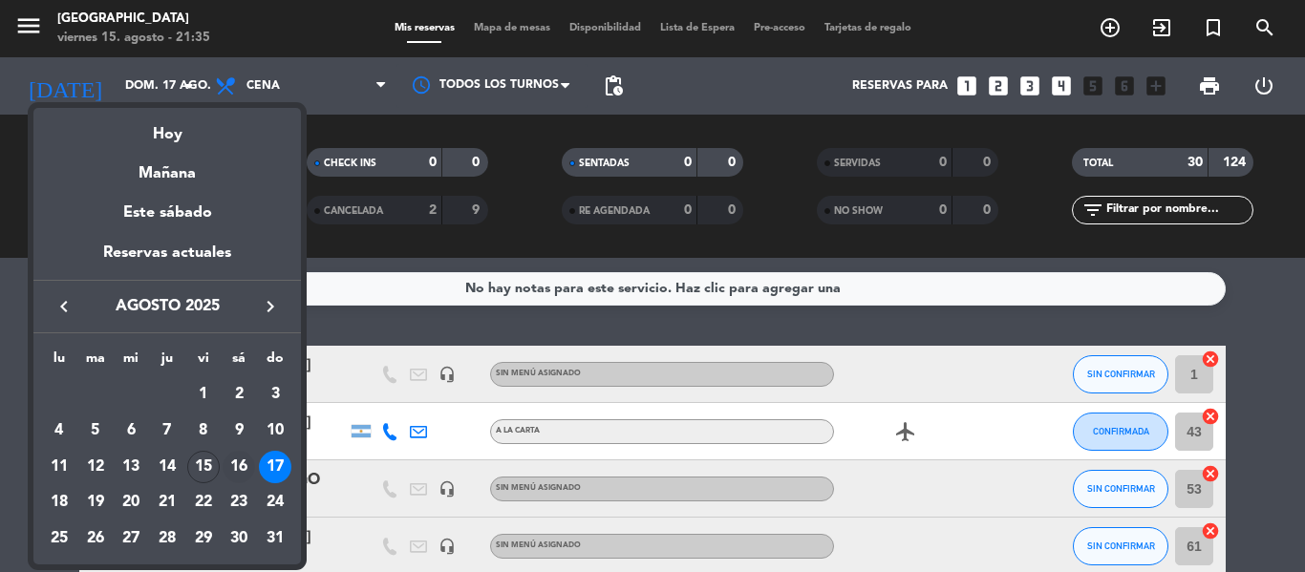
click at [237, 468] on div "16" at bounding box center [239, 467] width 32 height 32
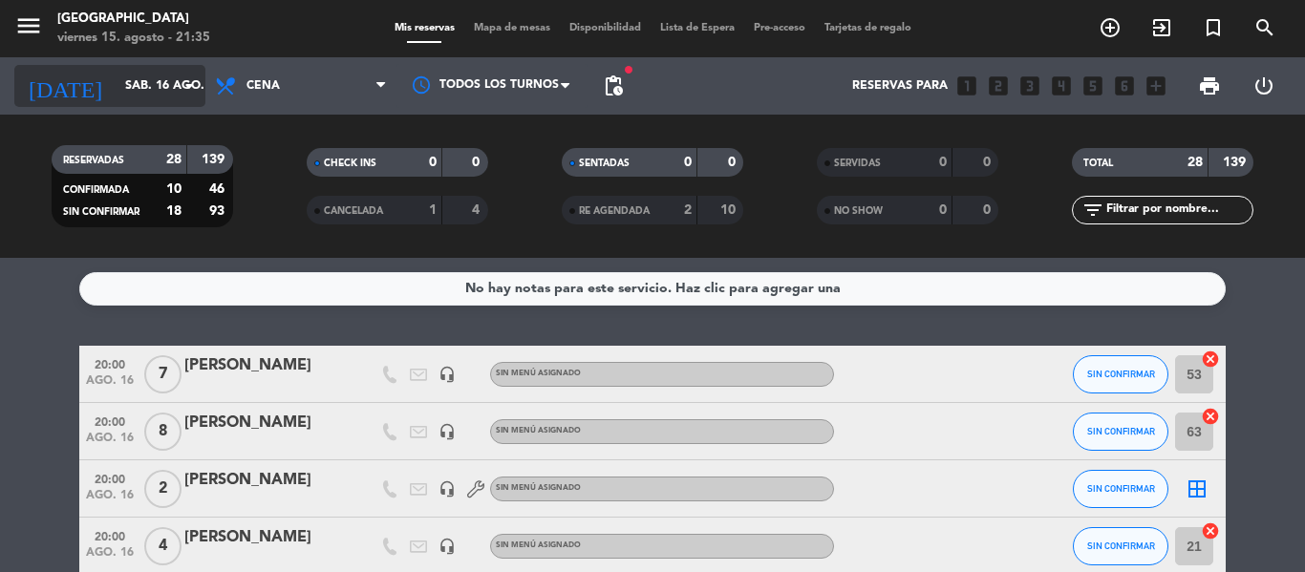
click at [140, 85] on input "sáb. 16 ago." at bounding box center [196, 86] width 161 height 32
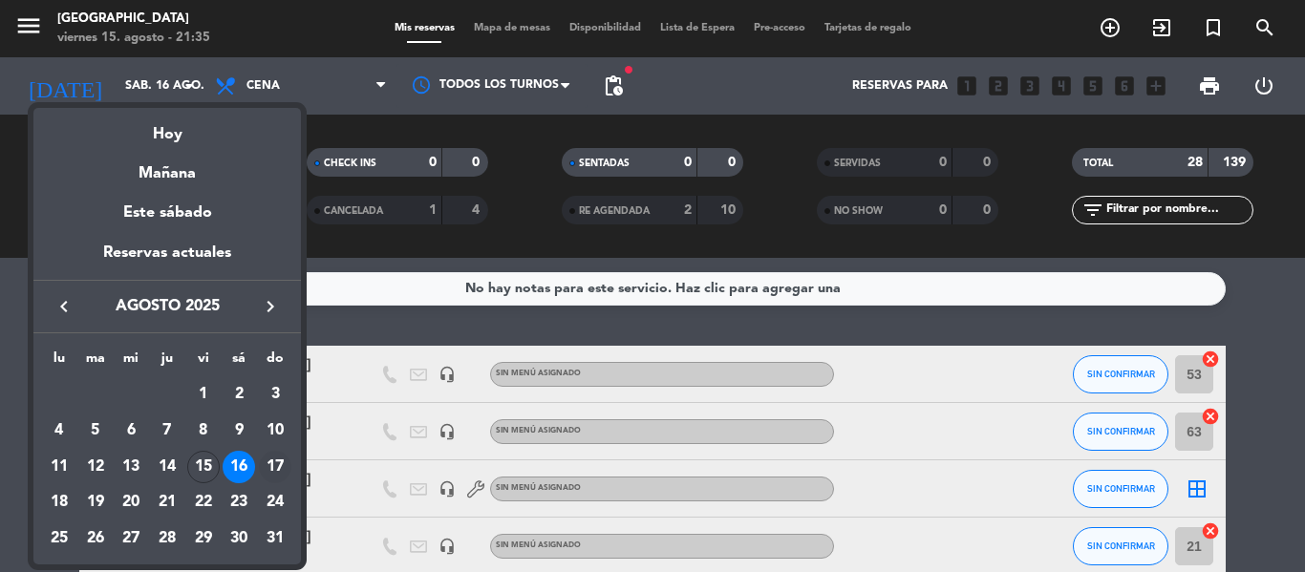
click at [277, 457] on div "17" at bounding box center [275, 467] width 32 height 32
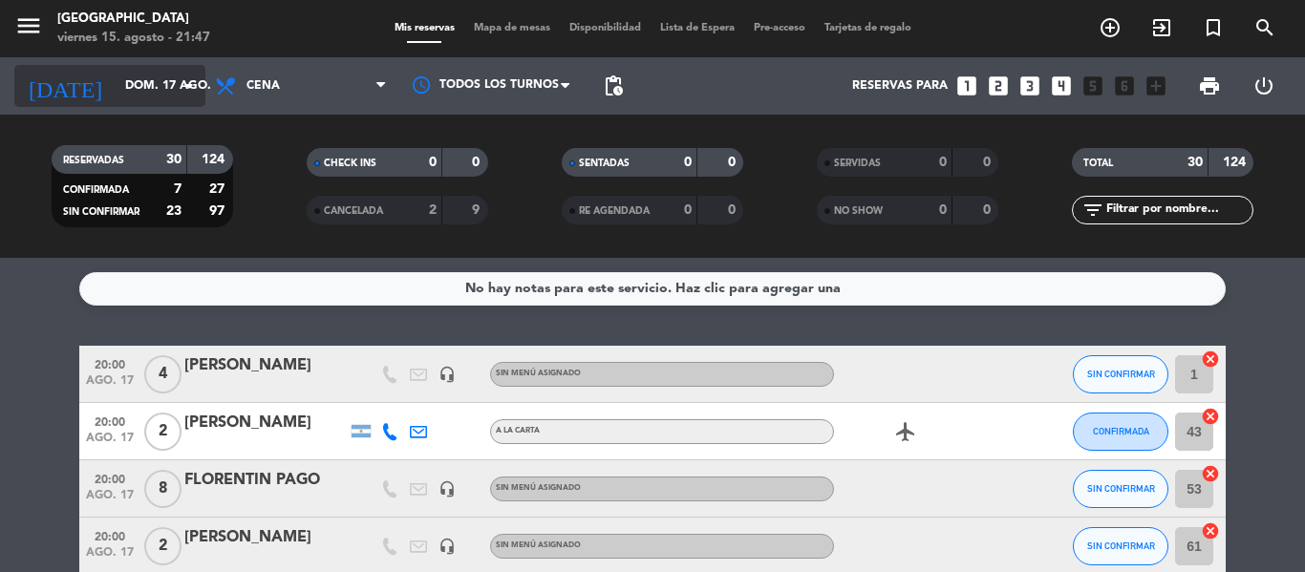
click at [116, 85] on input "dom. 17 ago." at bounding box center [196, 86] width 161 height 32
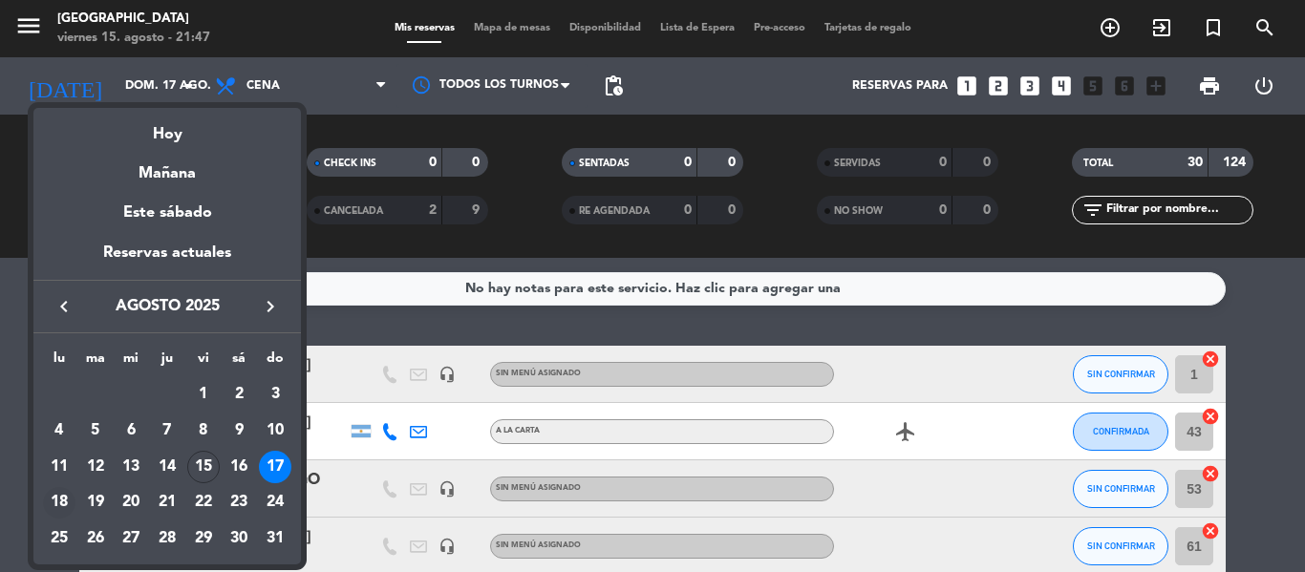
click at [67, 502] on div "18" at bounding box center [59, 503] width 32 height 32
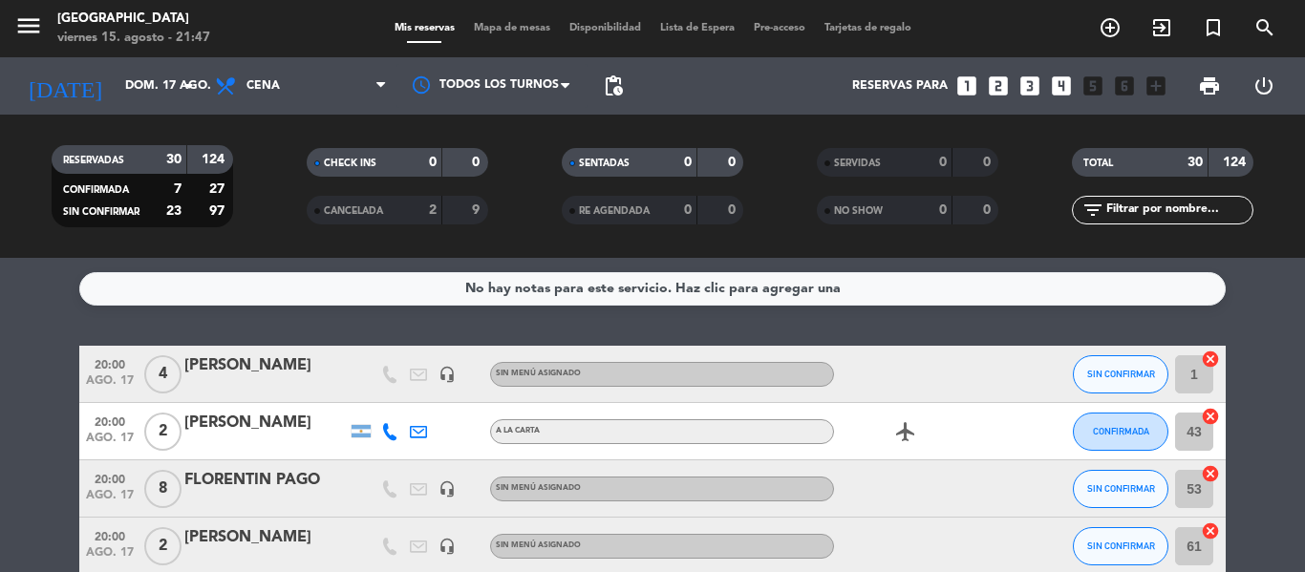
type input "lun. 18 ago."
